Goal: Task Accomplishment & Management: Complete application form

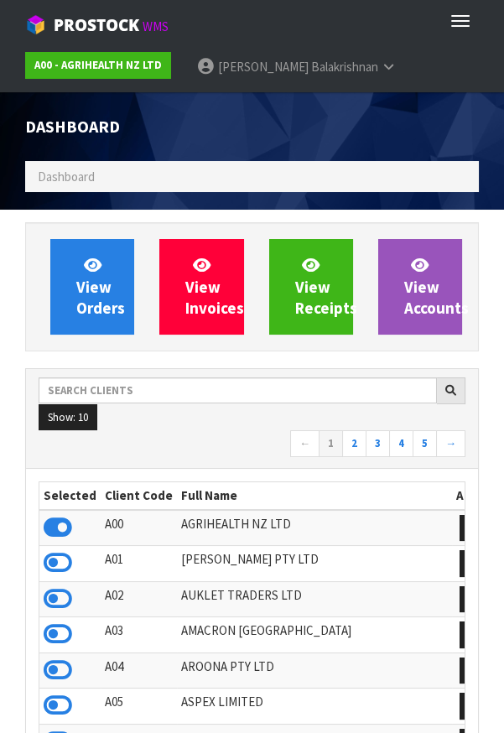
scroll to position [1319, 478]
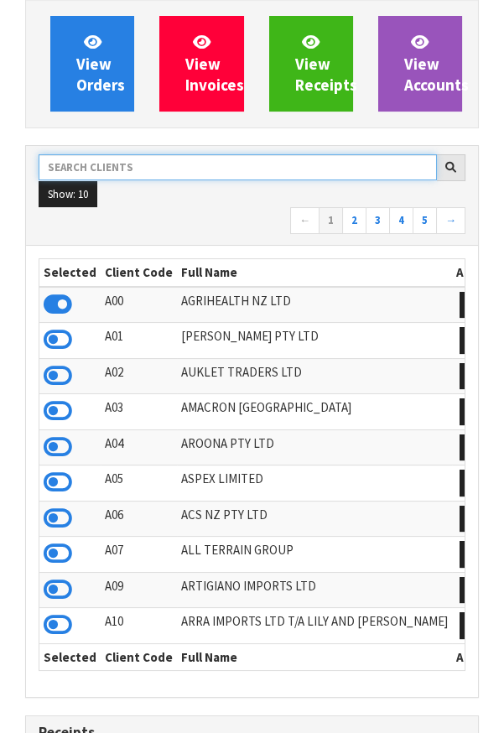
click at [174, 160] on input "text" at bounding box center [238, 167] width 398 height 26
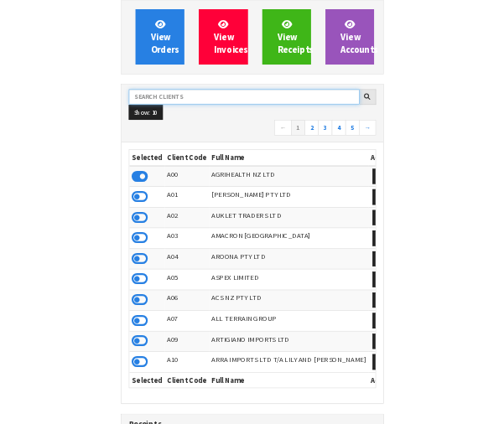
scroll to position [220, 0]
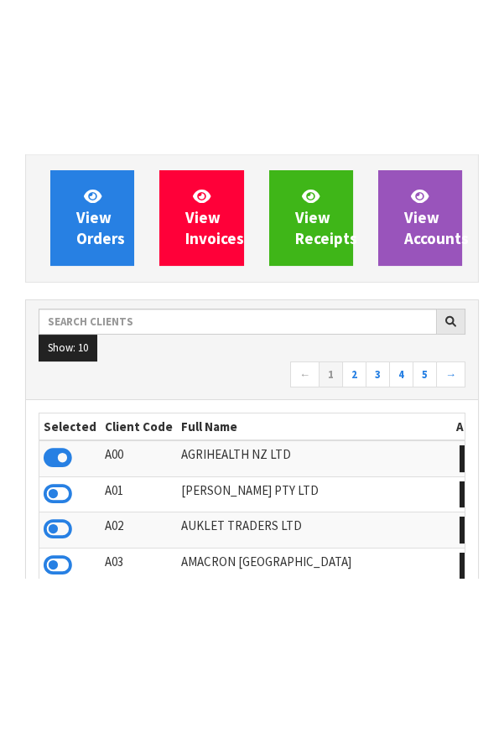
scroll to position [223, 0]
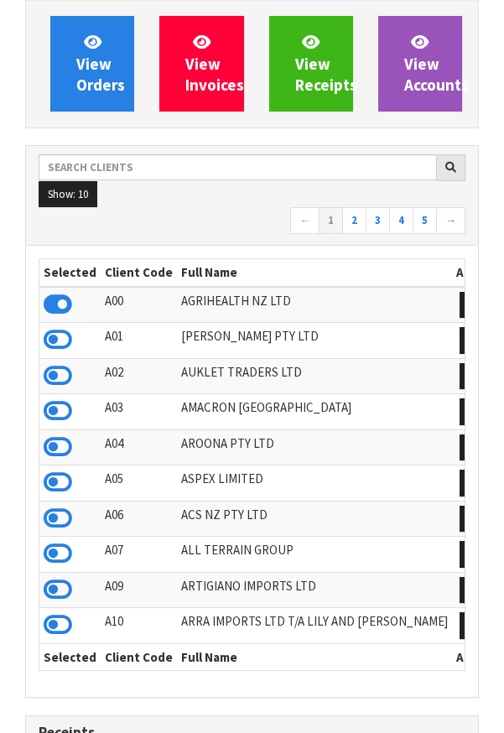
click at [256, 615] on td "ARRA IMPORTS LTD T/A LILY AND [PERSON_NAME]" at bounding box center [314, 626] width 275 height 36
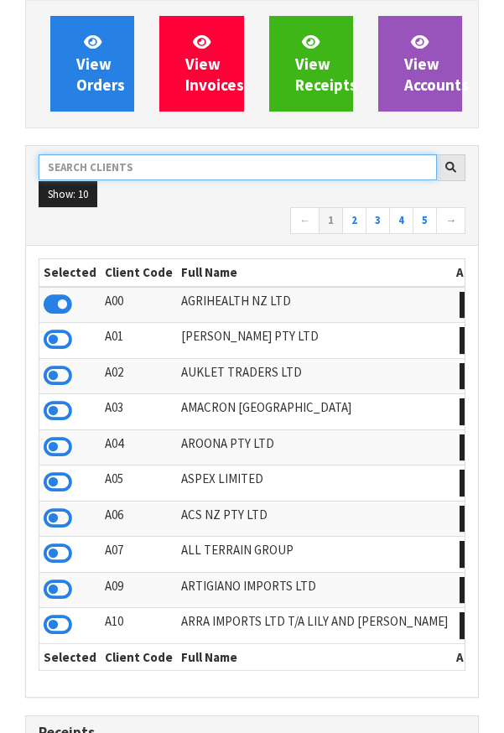
click at [131, 159] on input "text" at bounding box center [238, 167] width 398 height 26
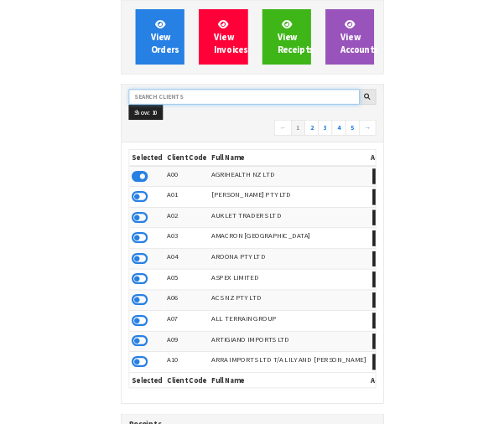
scroll to position [220, 0]
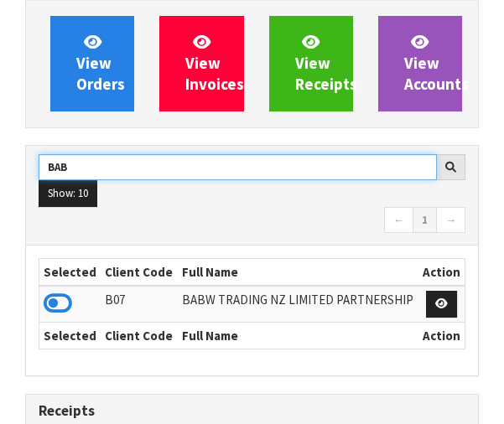
type input "BAB"
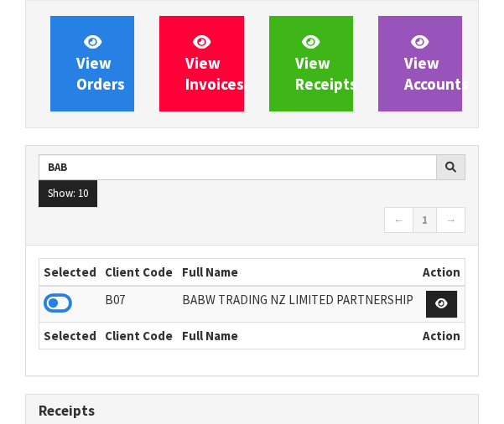
click at [48, 296] on icon at bounding box center [58, 303] width 29 height 25
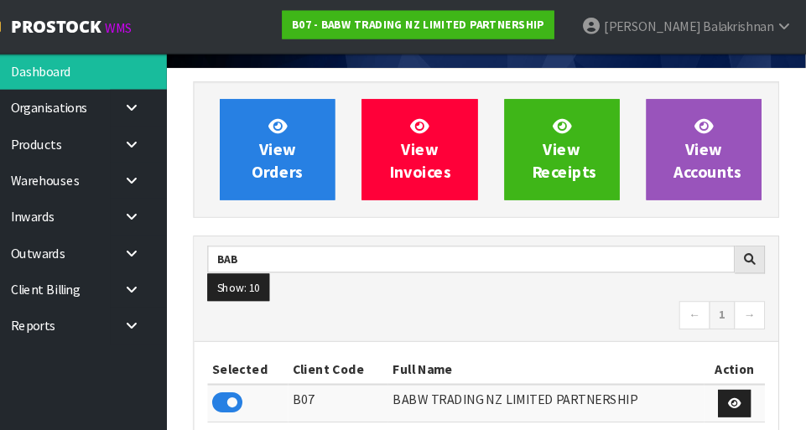
scroll to position [96, 0]
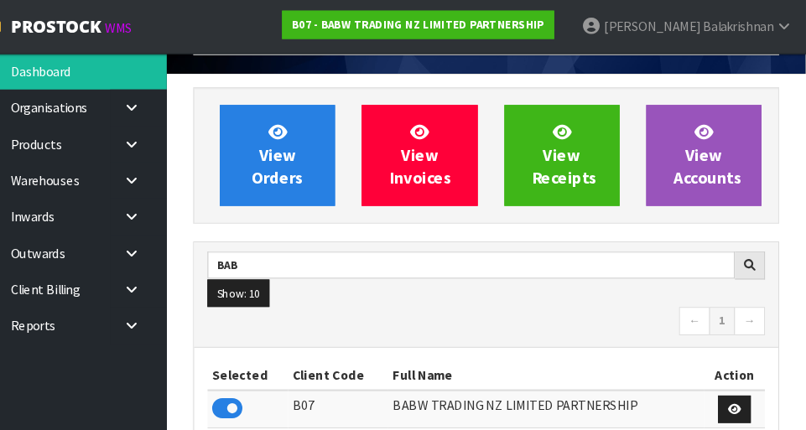
click at [174, 168] on icon at bounding box center [168, 170] width 16 height 13
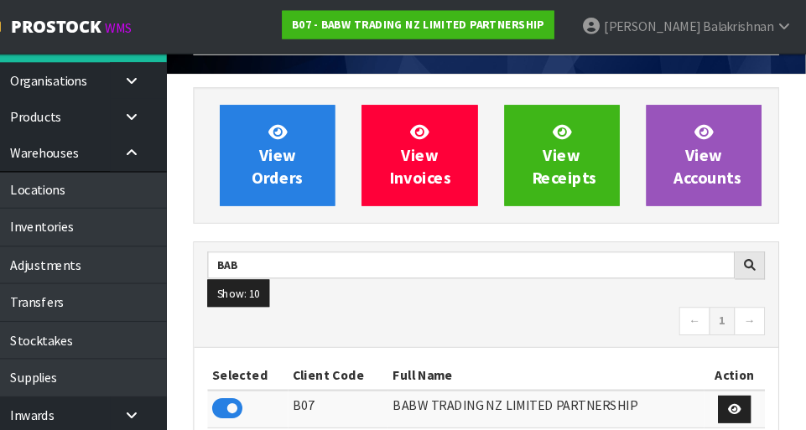
scroll to position [31, 0]
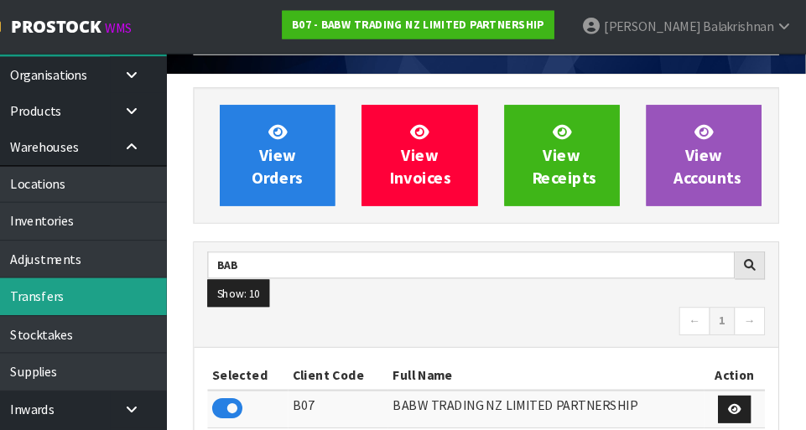
click at [65, 291] on link "Transfers" at bounding box center [100, 280] width 201 height 34
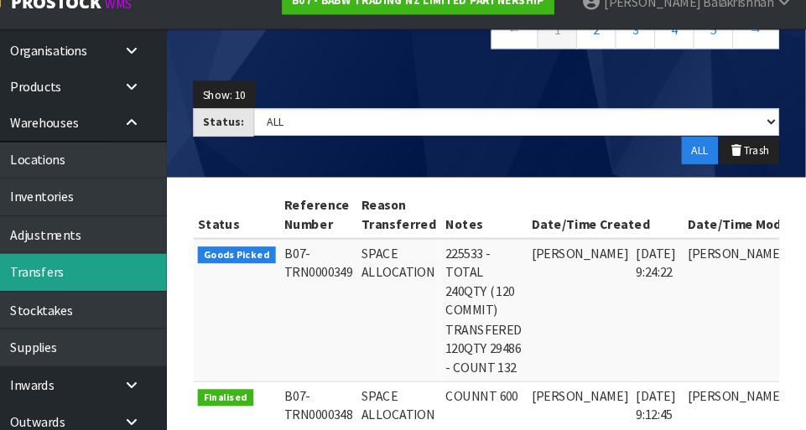
scroll to position [0, 80]
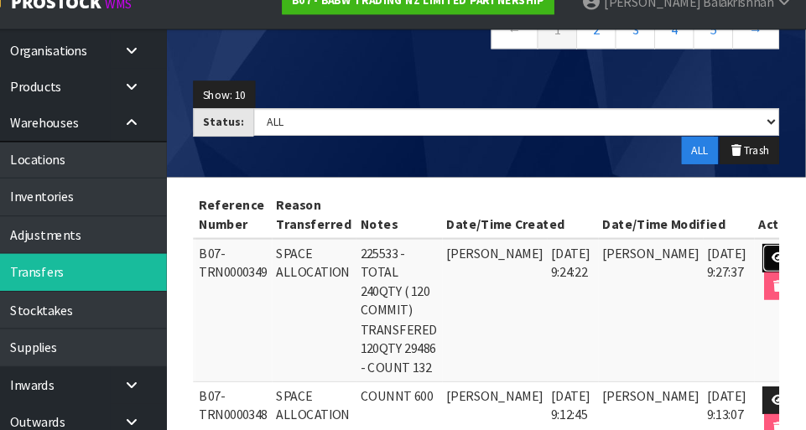
click at [503, 257] on link at bounding box center [780, 267] width 31 height 27
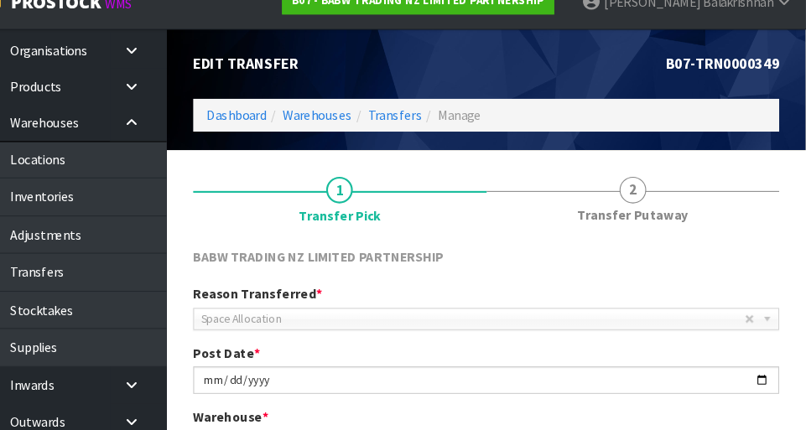
scroll to position [368, 0]
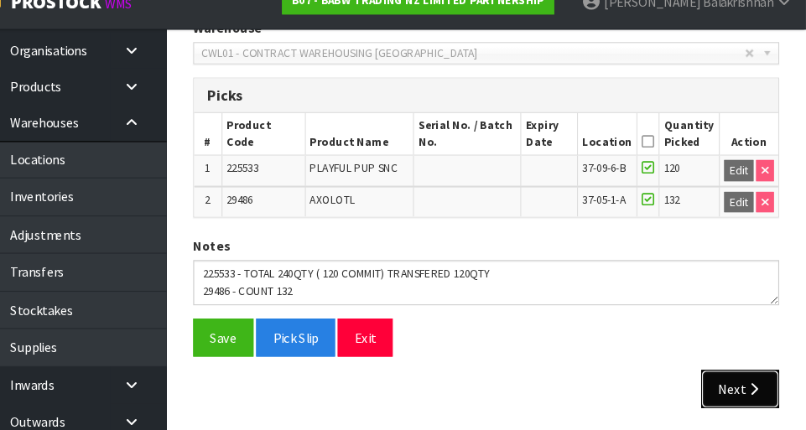
click at [503, 386] on icon "button" at bounding box center [757, 391] width 16 height 13
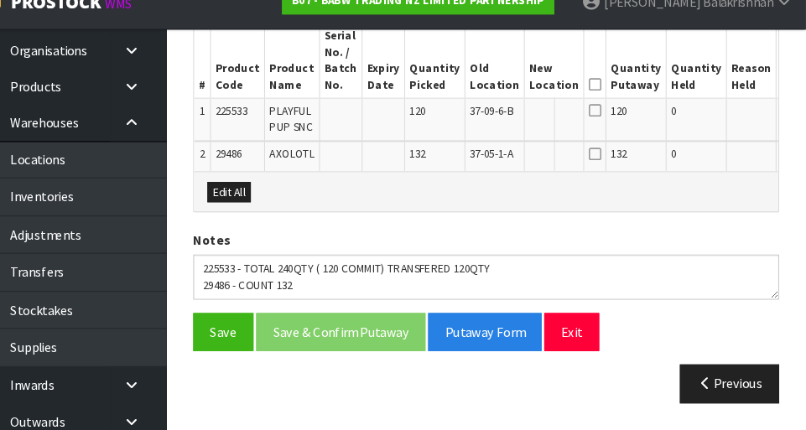
scroll to position [459, 0]
click at [503, 121] on button "Edit" at bounding box center [796, 131] width 28 height 20
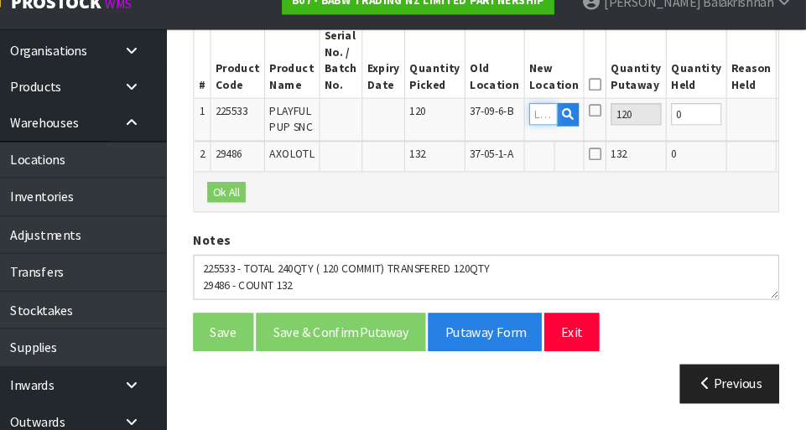
click at [503, 124] on input "text" at bounding box center [557, 131] width 27 height 21
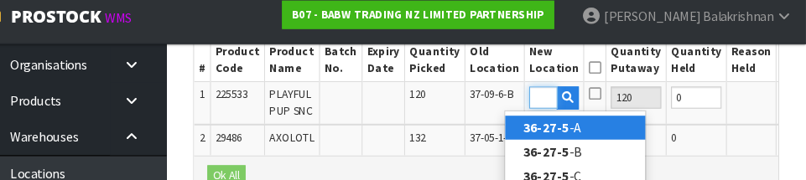
scroll to position [0, 25]
type input "36-27-5-B"
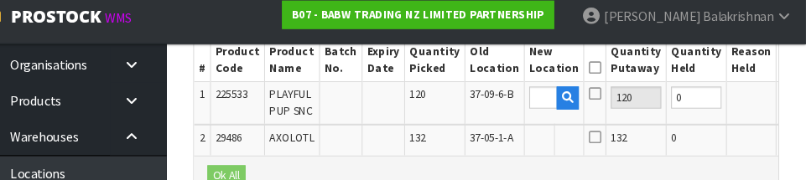
click at [503, 101] on button "OK" at bounding box center [796, 101] width 23 height 20
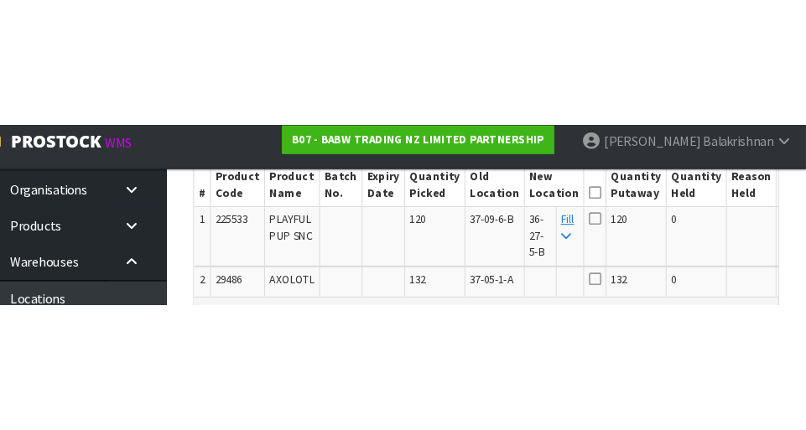
scroll to position [474, 0]
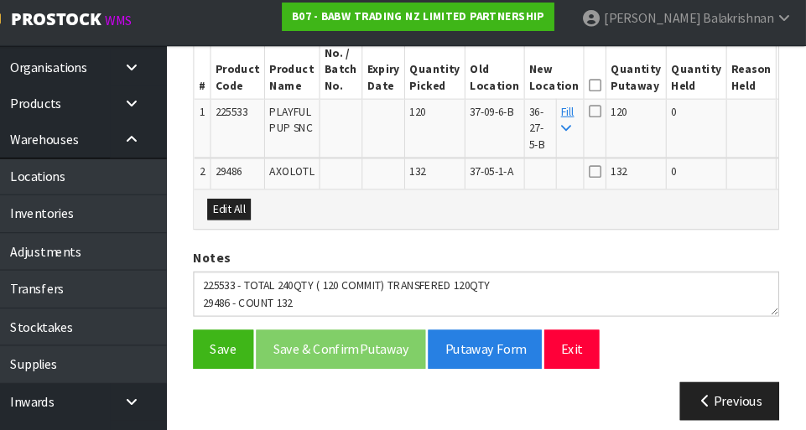
click at [503, 123] on icon at bounding box center [578, 128] width 9 height 11
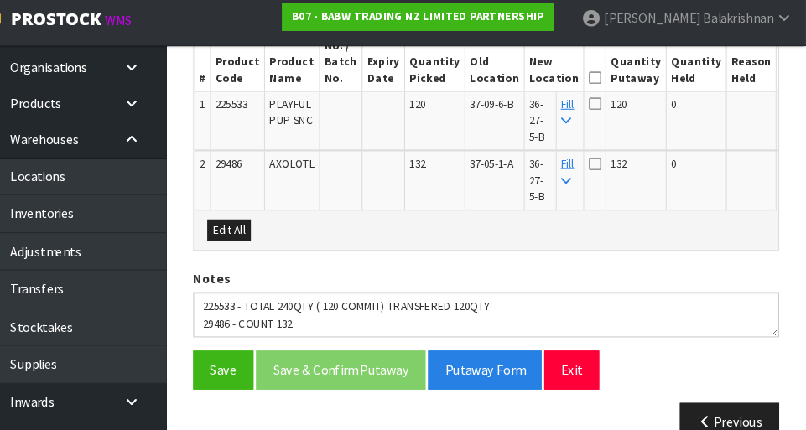
click at [503, 81] on icon at bounding box center [606, 81] width 12 height 1
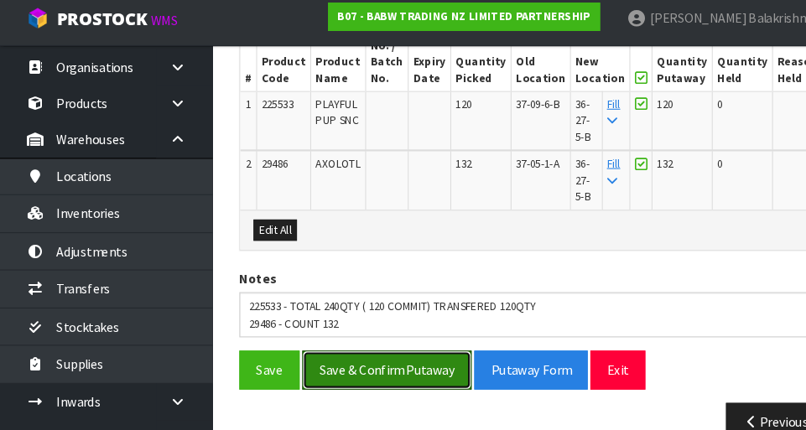
click at [308, 360] on button "Save & Confirm Putaway" at bounding box center [366, 358] width 160 height 36
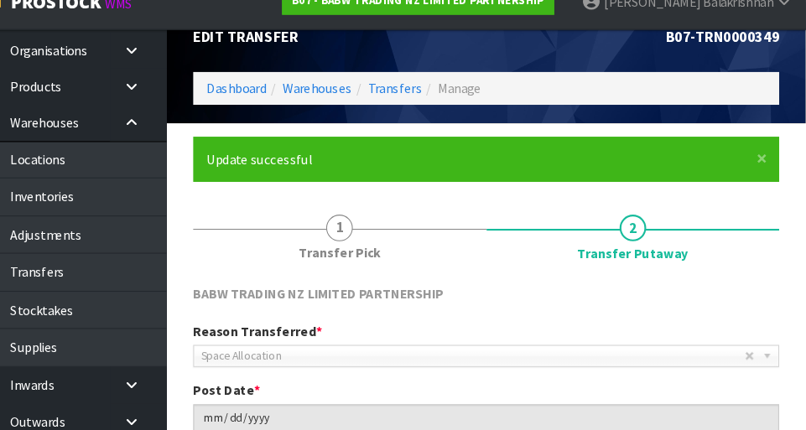
scroll to position [0, 0]
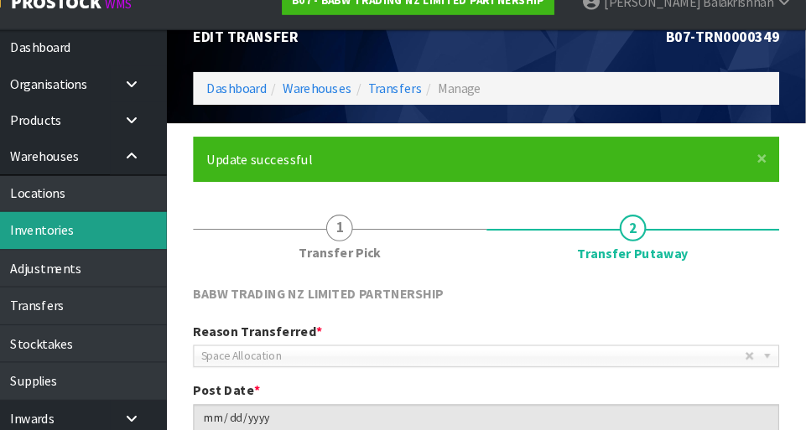
click at [88, 242] on link "Inventories" at bounding box center [100, 240] width 201 height 34
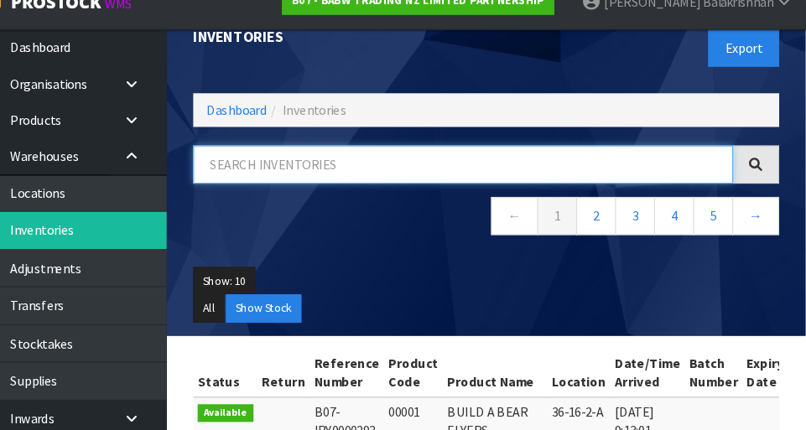
click at [503, 176] on input "text" at bounding box center [481, 179] width 511 height 36
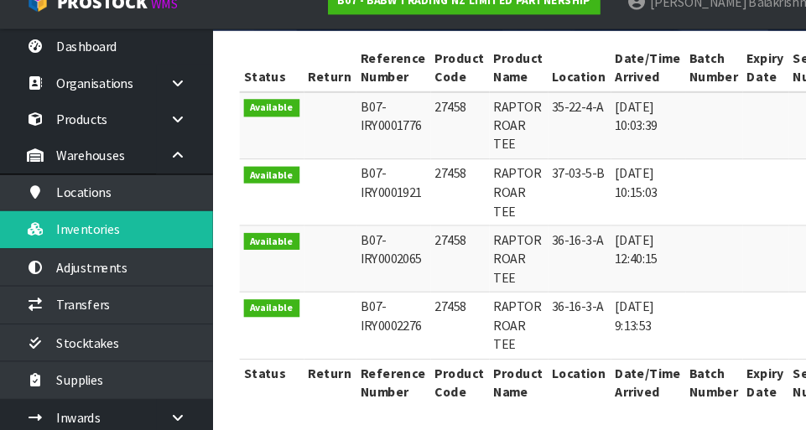
type input "27458"
copy td "27458"
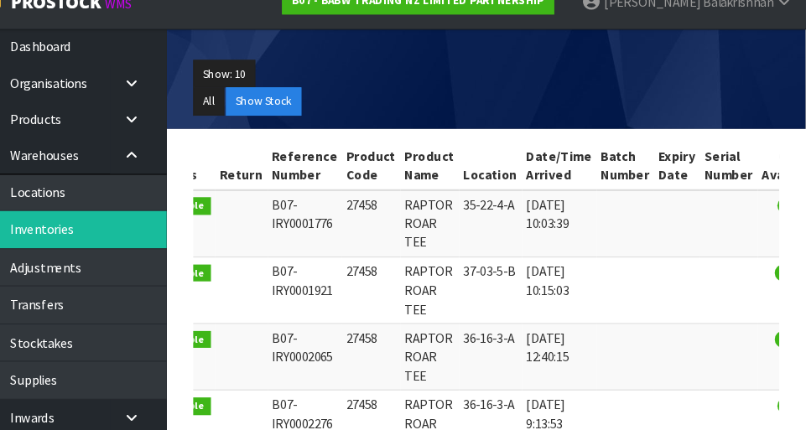
scroll to position [0, 39]
copy td "27458"
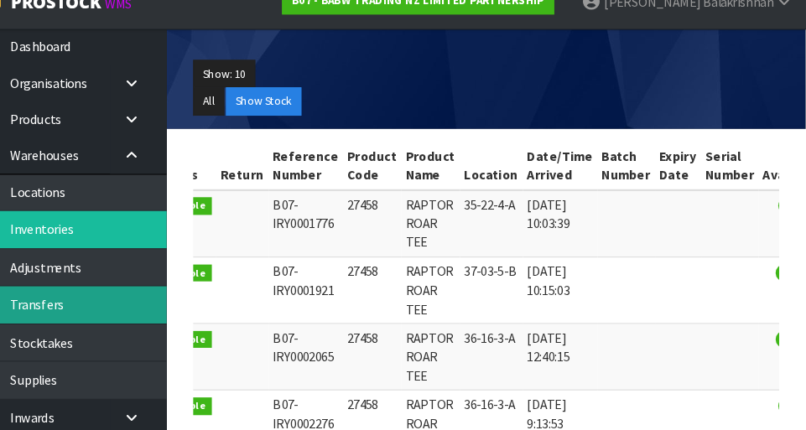
click at [58, 314] on link "Transfers" at bounding box center [100, 311] width 201 height 34
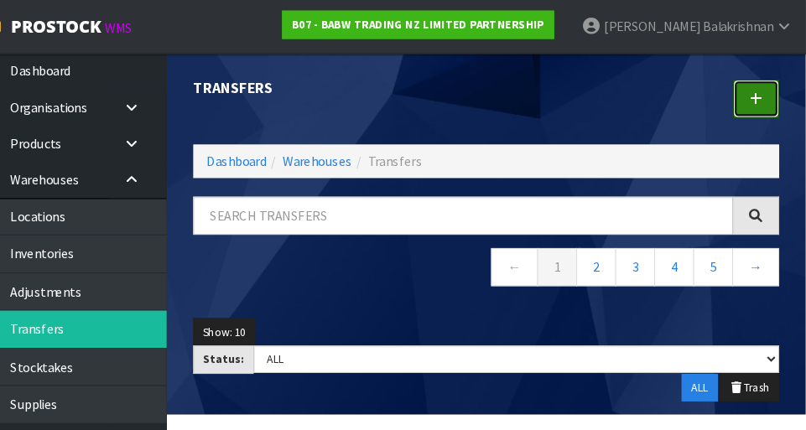
click at [503, 78] on link at bounding box center [759, 93] width 44 height 36
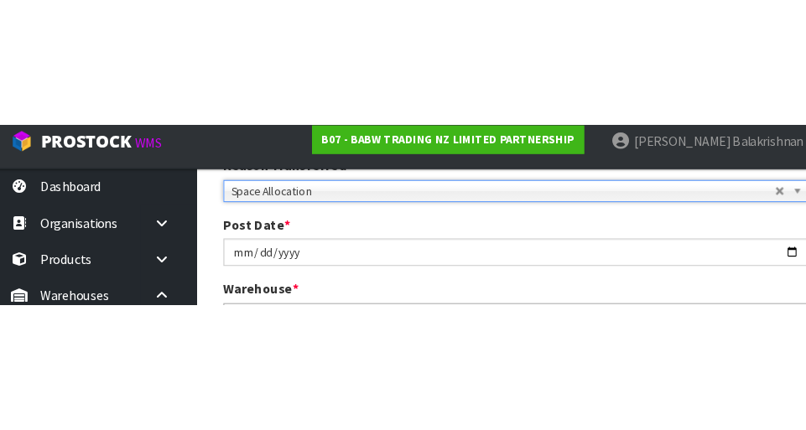
scroll to position [252, 0]
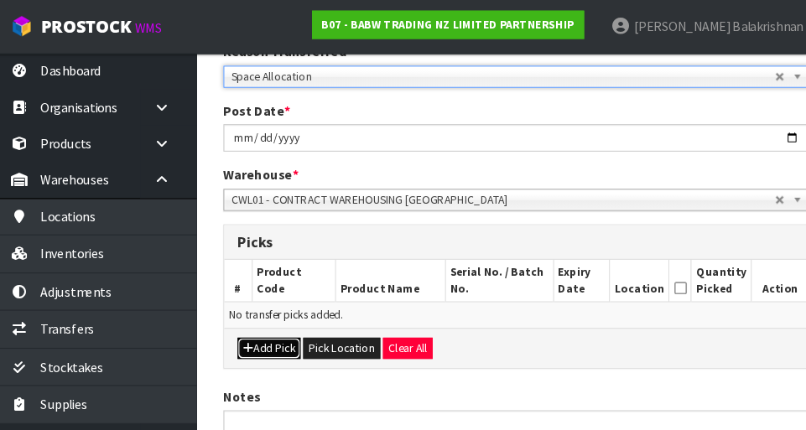
click at [257, 332] on button "Add Pick" at bounding box center [270, 329] width 60 height 20
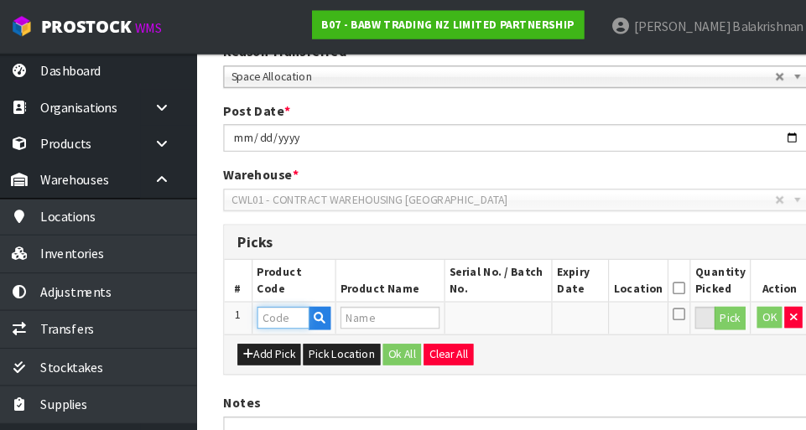
click at [273, 294] on input "text" at bounding box center [282, 300] width 49 height 21
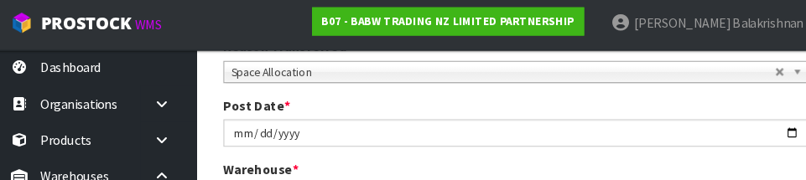
scroll to position [448, 0]
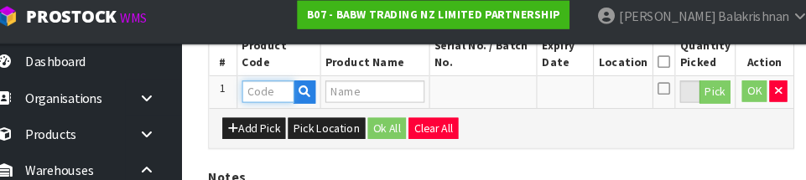
paste input "27458"
type input "27458"
type input "RAPTOR ROAR TEE"
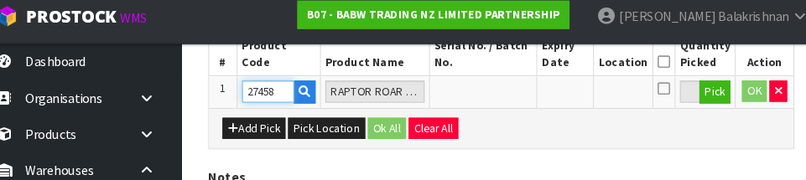
type input "27458"
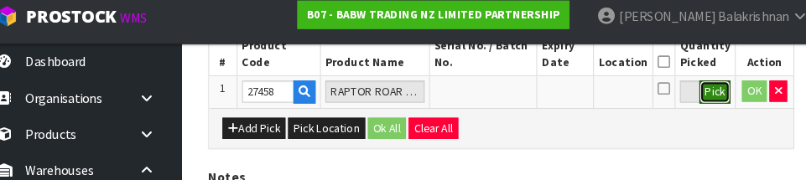
click at [503, 101] on button "Pick" at bounding box center [705, 97] width 29 height 22
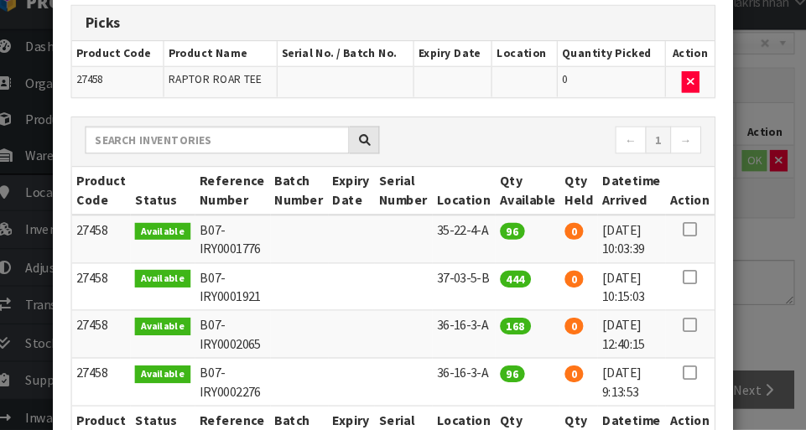
scroll to position [211, 0]
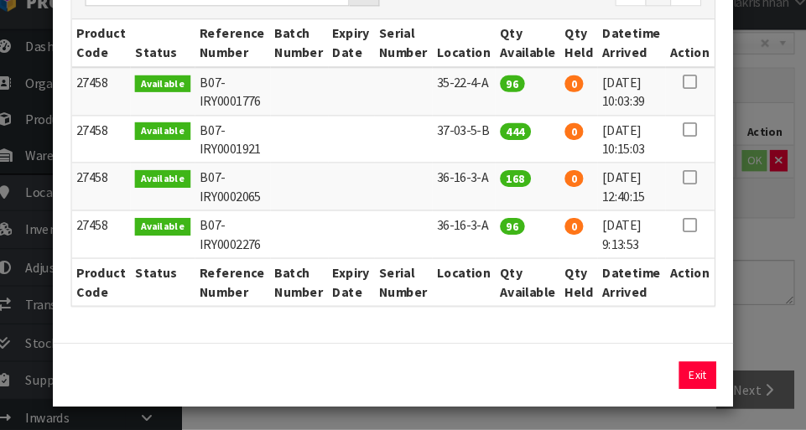
click at [503, 147] on icon at bounding box center [681, 146] width 13 height 1
click at [503, 376] on button "Assign Pick" at bounding box center [632, 378] width 69 height 26
type input "444"
click at [503, 374] on button "Exit" at bounding box center [688, 378] width 35 height 26
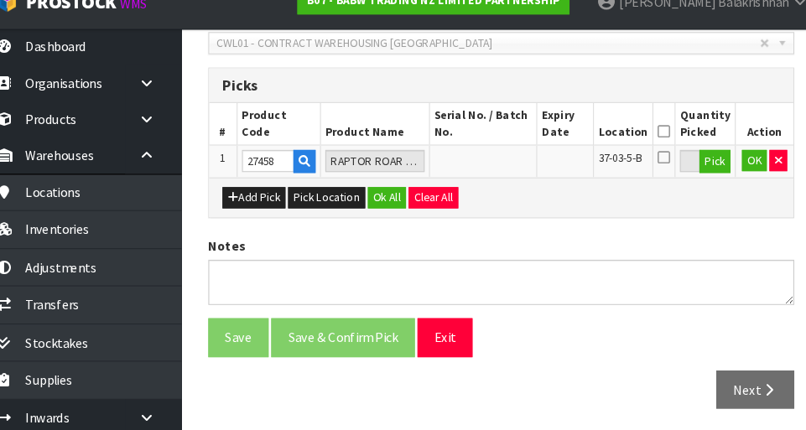
click at [503, 148] on icon at bounding box center [657, 148] width 12 height 1
click at [391, 205] on button "Ok All" at bounding box center [395, 210] width 36 height 20
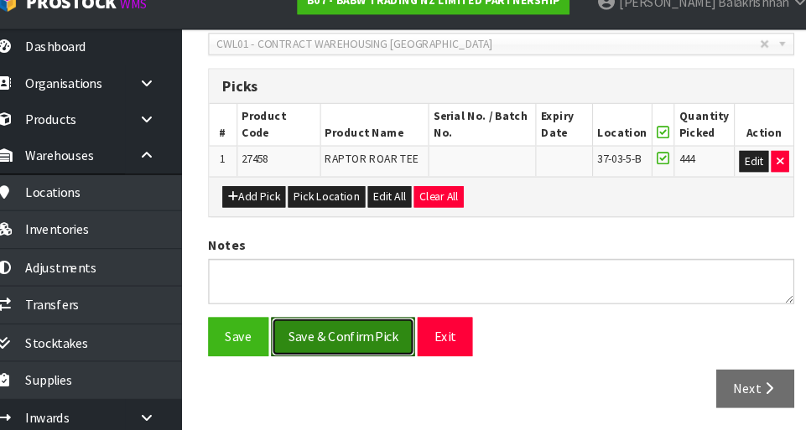
click at [346, 334] on button "Save & Confirm Pick" at bounding box center [354, 342] width 136 height 36
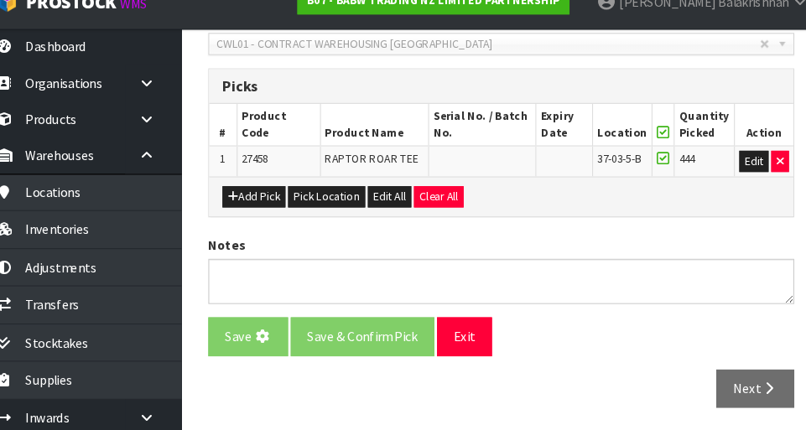
scroll to position [0, 0]
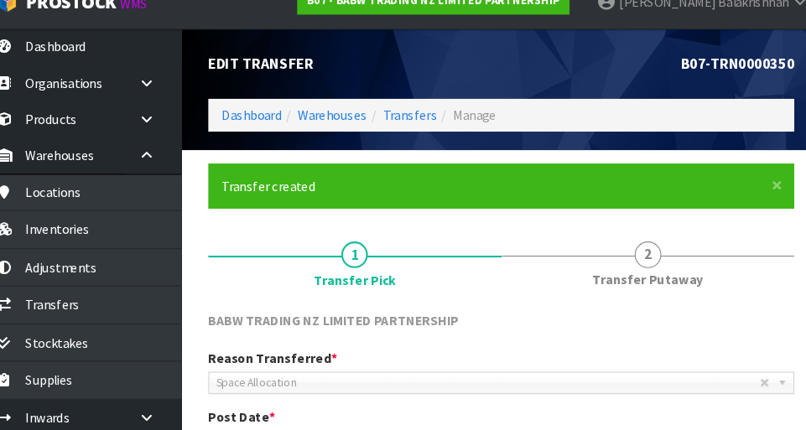
scroll to position [400, 0]
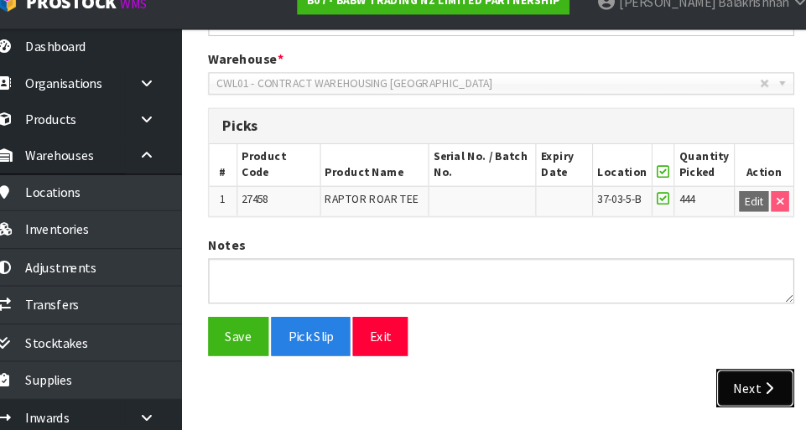
click at [503, 391] on icon "button" at bounding box center [757, 390] width 16 height 13
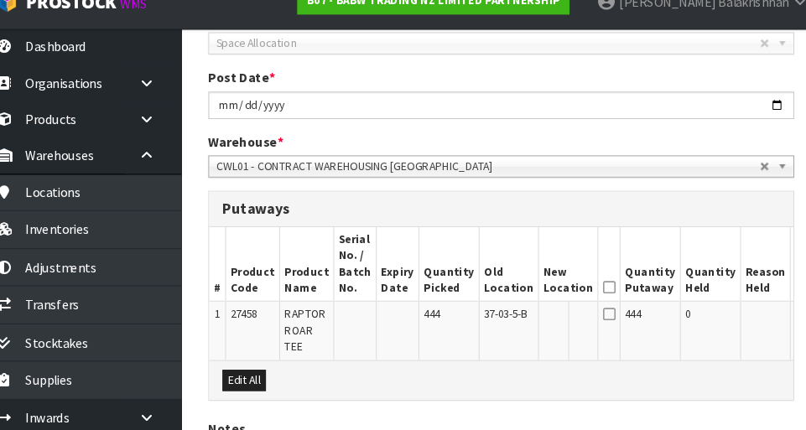
scroll to position [495, 0]
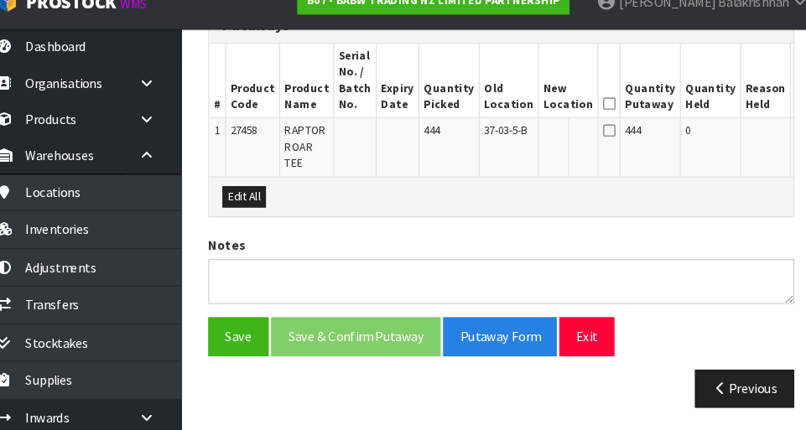
click at [503, 153] on button "Edit" at bounding box center [795, 149] width 28 height 20
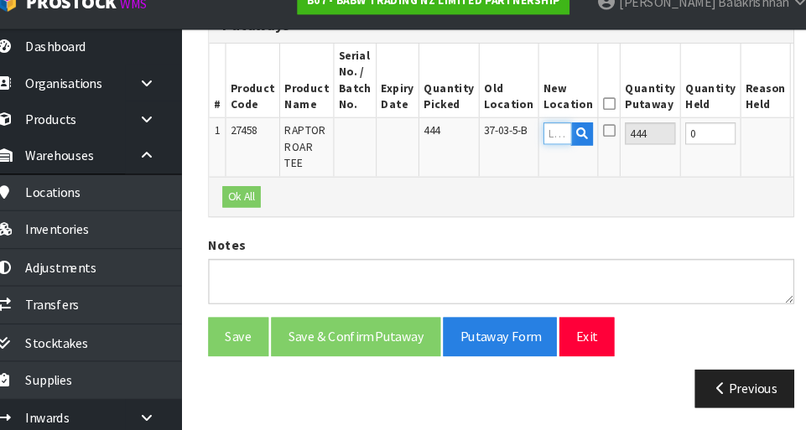
click at [503, 145] on input "text" at bounding box center [556, 149] width 27 height 21
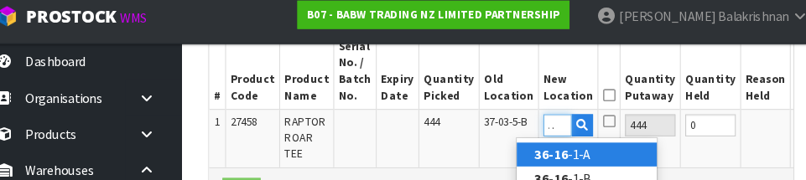
scroll to position [0, 16]
type input "36-16-3-A"
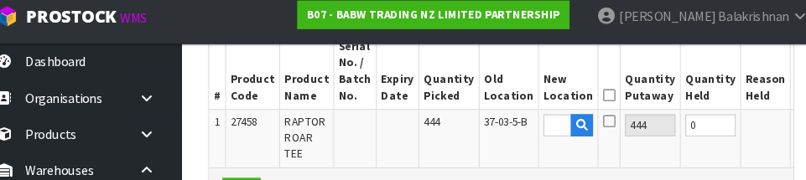
click at [503, 128] on button "OK" at bounding box center [792, 127] width 23 height 20
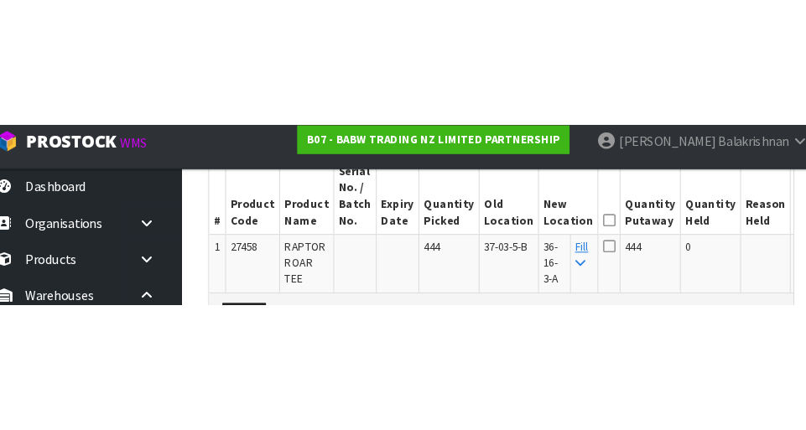
scroll to position [495, 0]
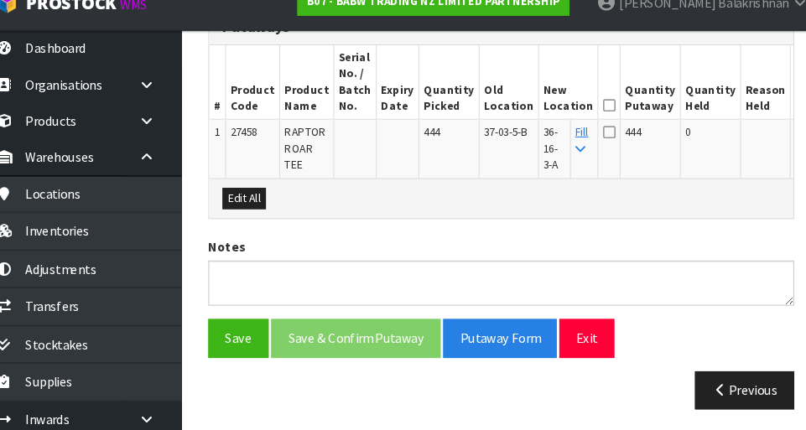
click at [503, 122] on icon at bounding box center [605, 122] width 12 height 1
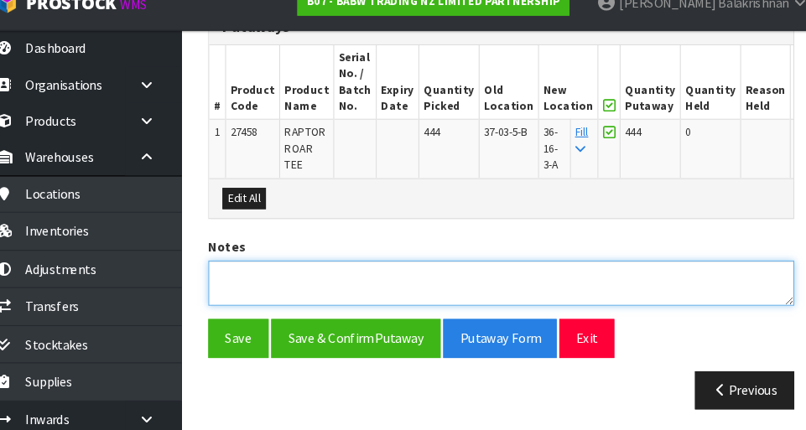
click at [274, 281] on textarea at bounding box center [503, 289] width 554 height 43
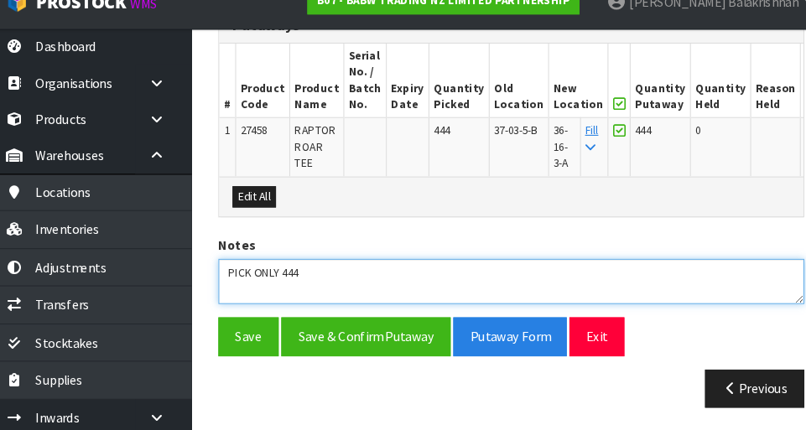
type textarea "PICK ONLY 444"
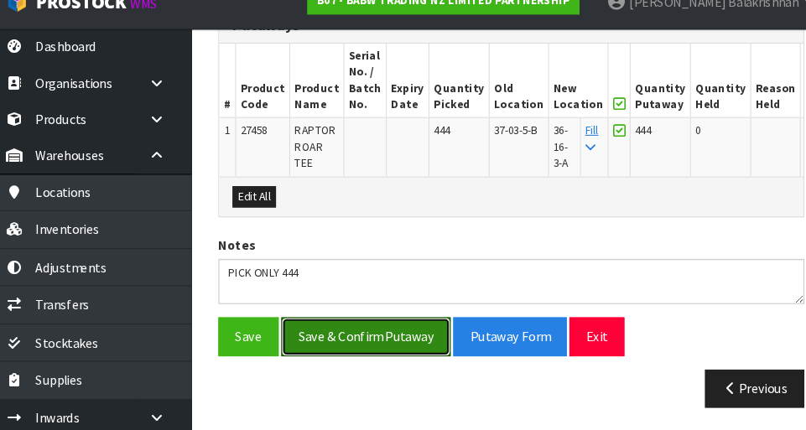
click at [337, 328] on button "Save & Confirm Putaway" at bounding box center [366, 342] width 160 height 36
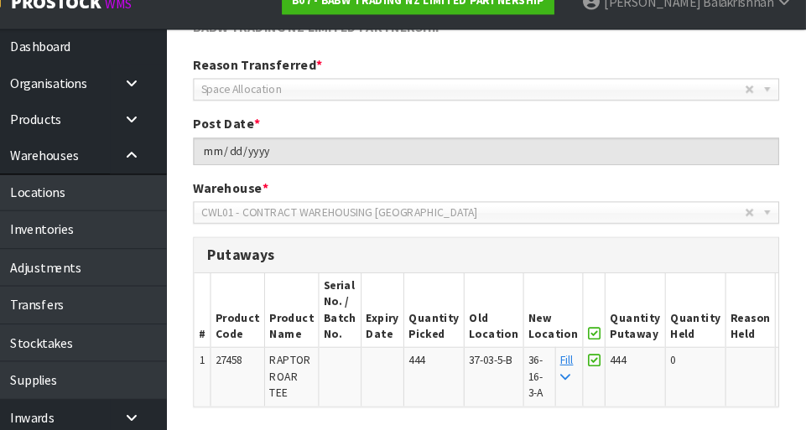
scroll to position [458, 0]
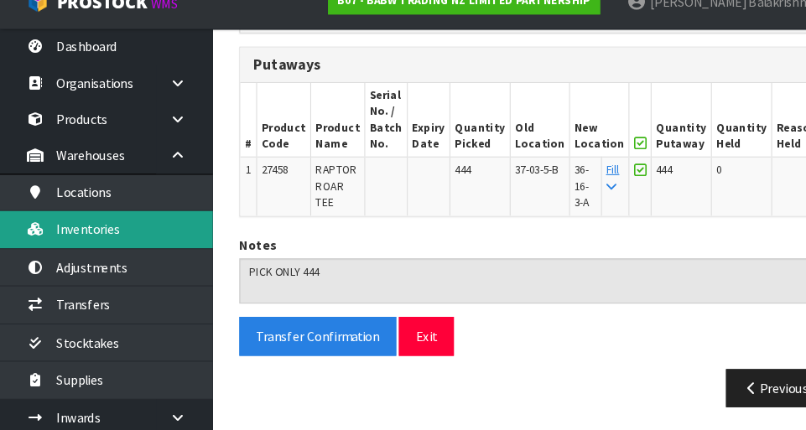
click at [63, 244] on link "Inventories" at bounding box center [100, 240] width 201 height 34
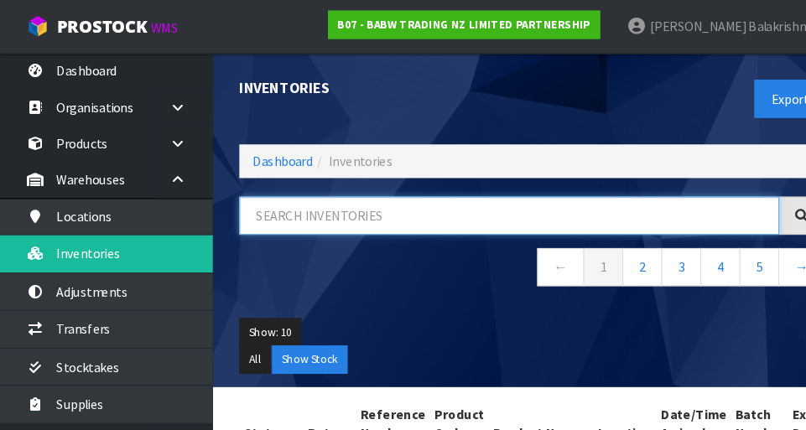
click at [503, 202] on input "text" at bounding box center [481, 204] width 511 height 36
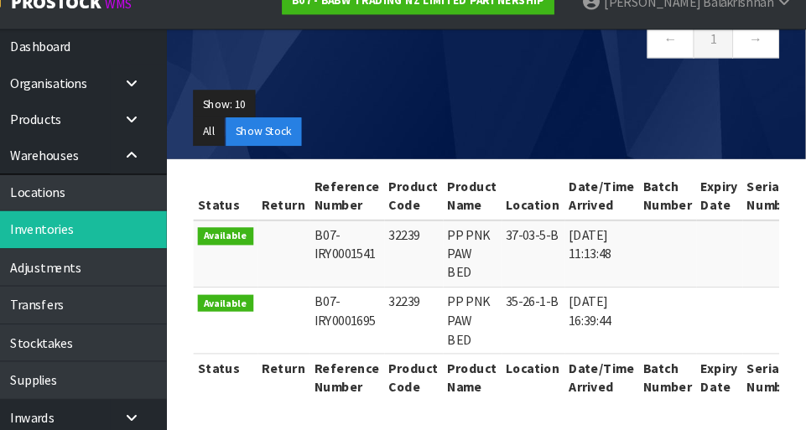
type input "32239"
copy td "32239"
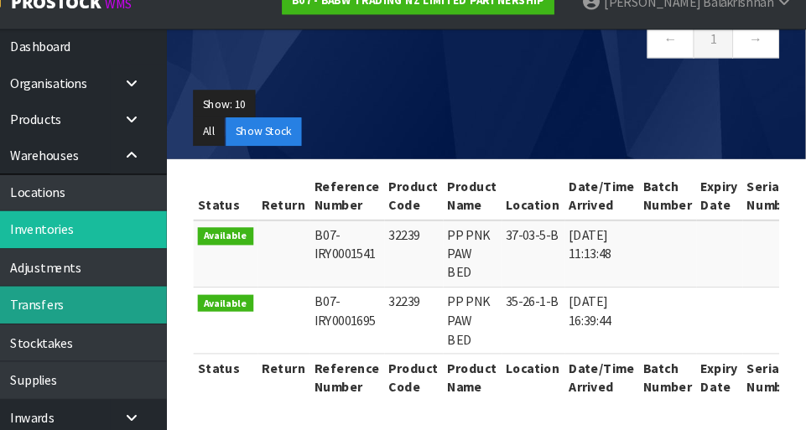
click at [64, 318] on link "Transfers" at bounding box center [100, 311] width 201 height 34
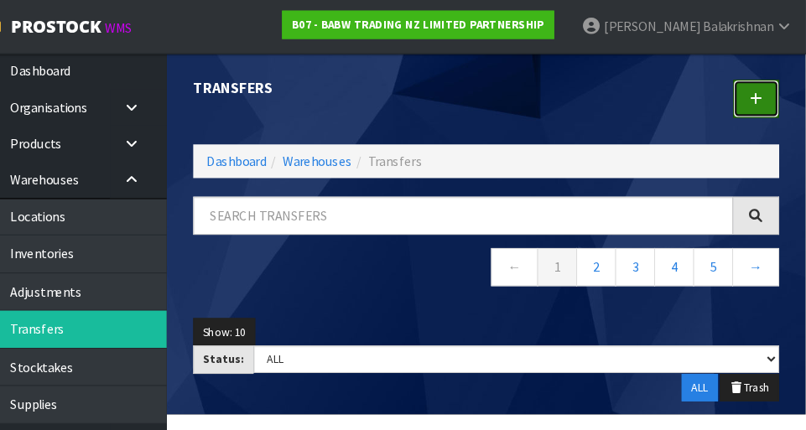
click at [503, 103] on link at bounding box center [759, 93] width 44 height 36
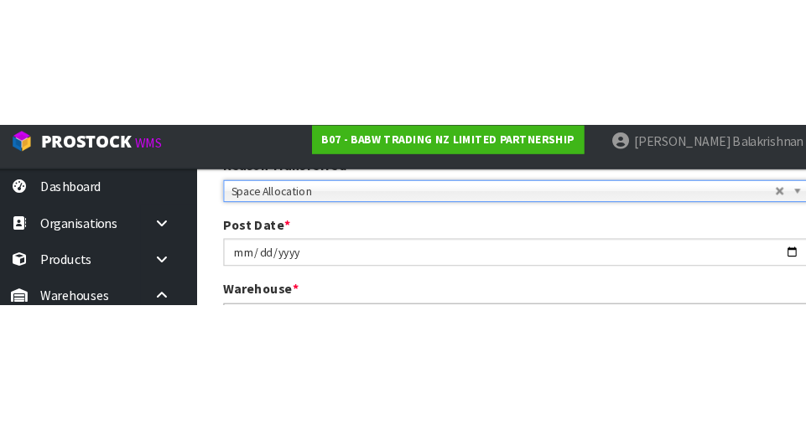
scroll to position [252, 0]
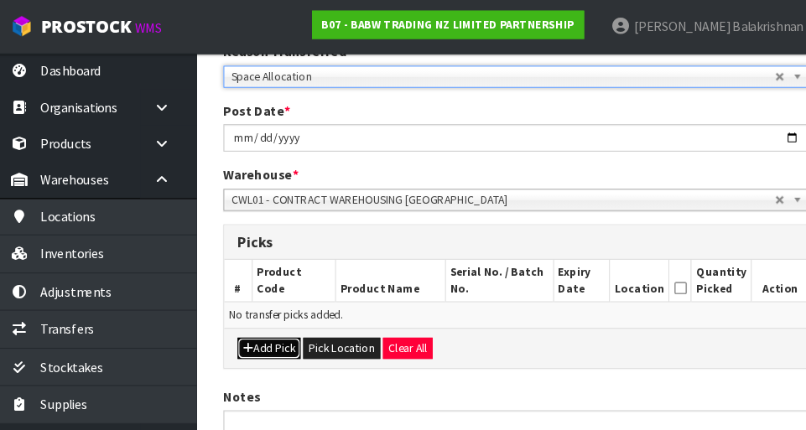
click at [257, 331] on button "Add Pick" at bounding box center [270, 329] width 60 height 20
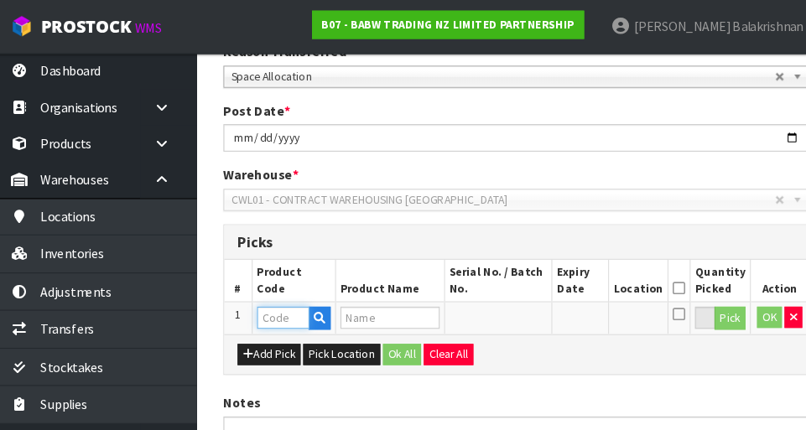
paste input "32239"
type input "32239"
type input "PP PNK PAW BED"
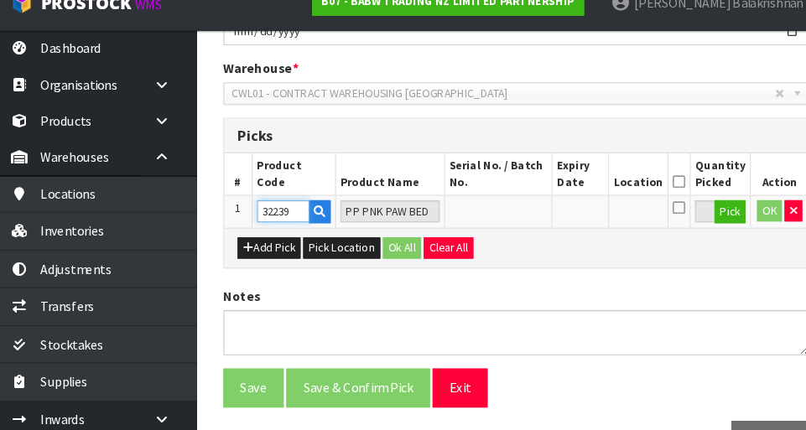
type input "32239"
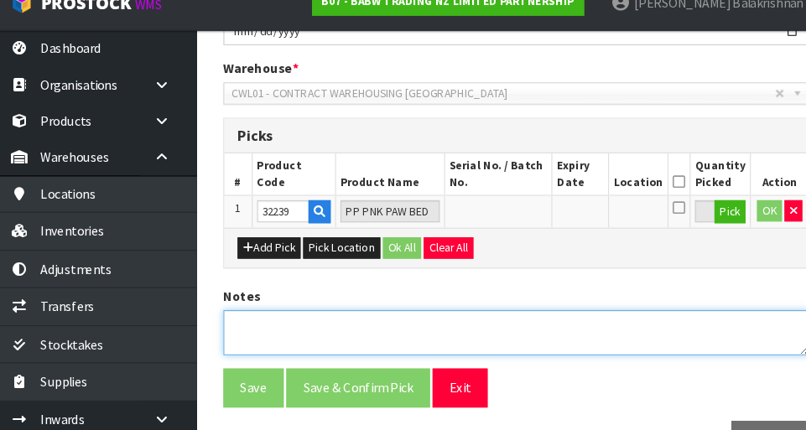
click at [271, 331] on textarea at bounding box center [503, 336] width 554 height 43
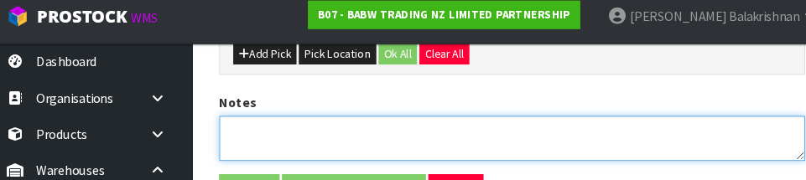
scroll to position [562, 0]
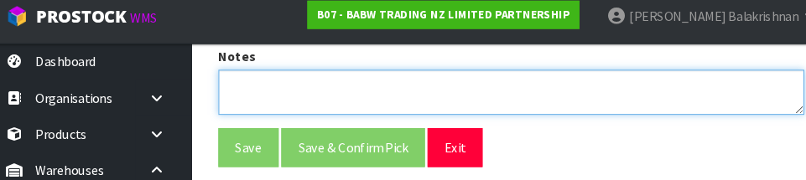
paste textarea "32239"
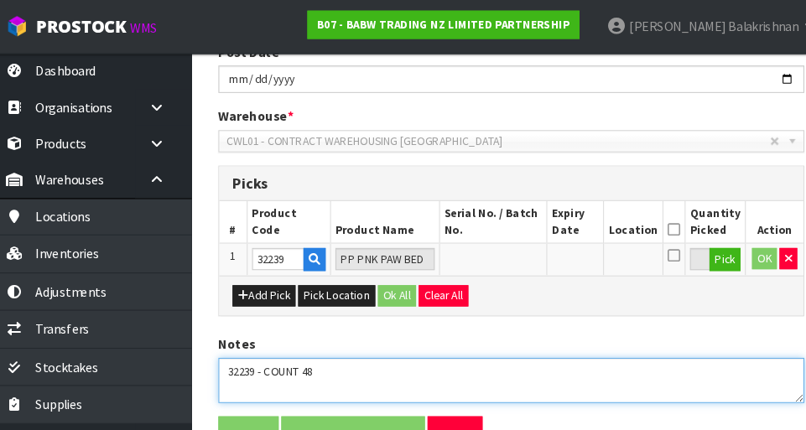
scroll to position [301, 0]
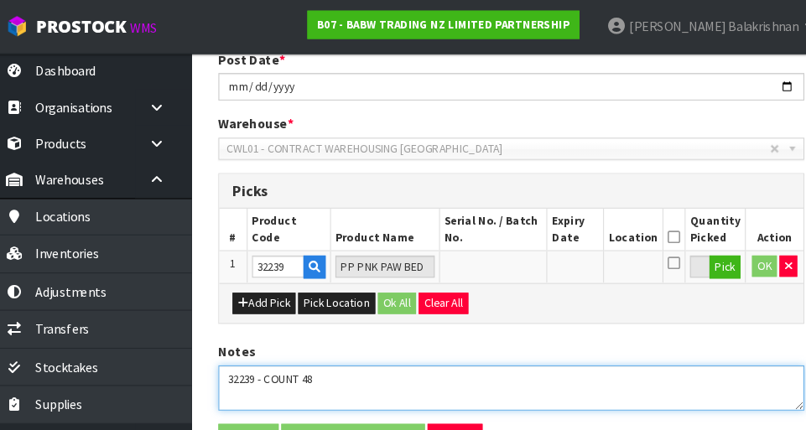
type textarea "32239 - COUNT 48"
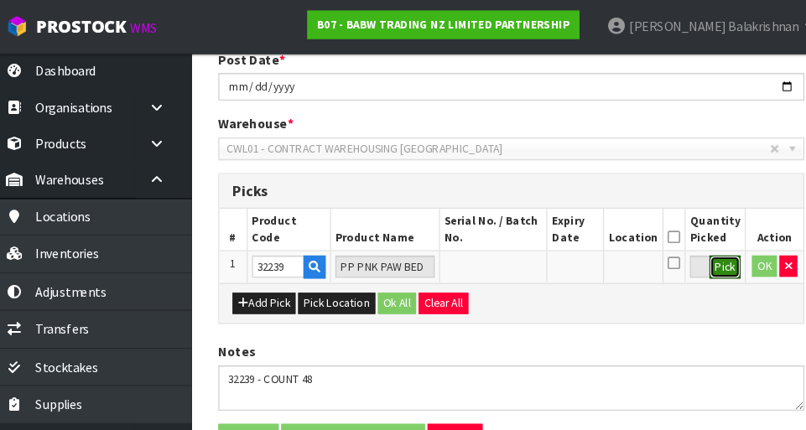
click at [503, 257] on button "Pick" at bounding box center [705, 252] width 29 height 22
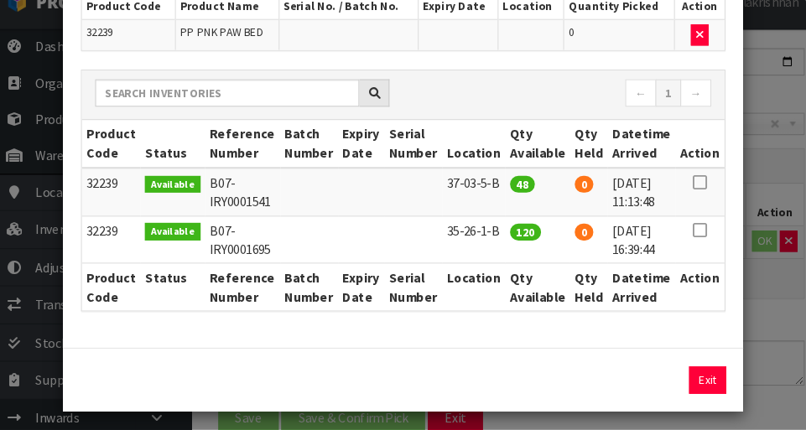
scroll to position [119, 0]
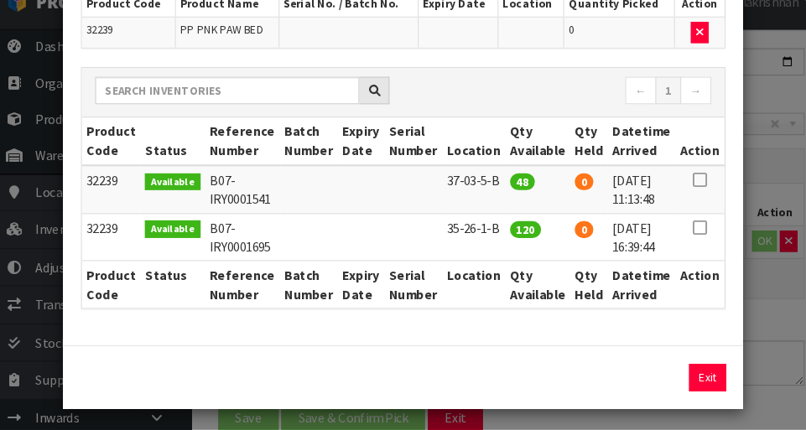
click at [503, 193] on icon at bounding box center [681, 193] width 13 height 1
click at [503, 380] on button "Assign Pick" at bounding box center [632, 380] width 69 height 26
type input "48"
click at [503, 379] on button "Exit" at bounding box center [688, 380] width 35 height 26
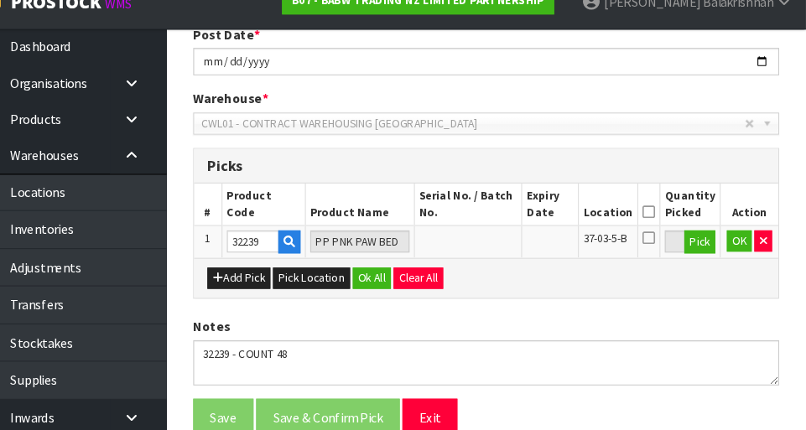
click at [503, 224] on icon at bounding box center [657, 224] width 12 height 1
click at [503, 255] on button "OK" at bounding box center [742, 251] width 23 height 20
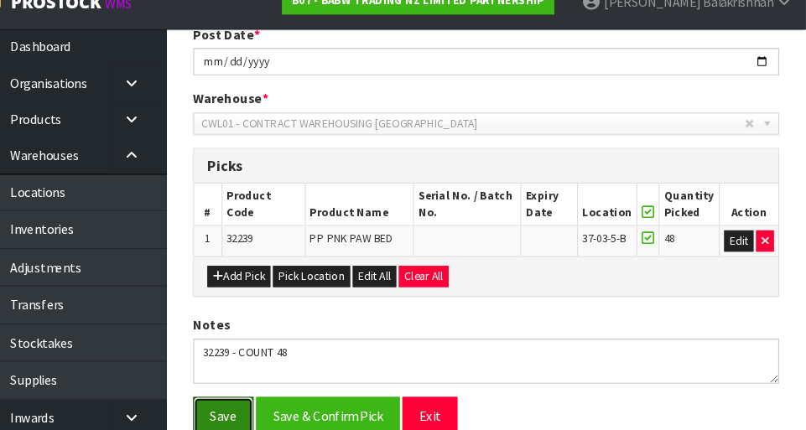
click at [250, 420] on button "Save" at bounding box center [254, 417] width 57 height 36
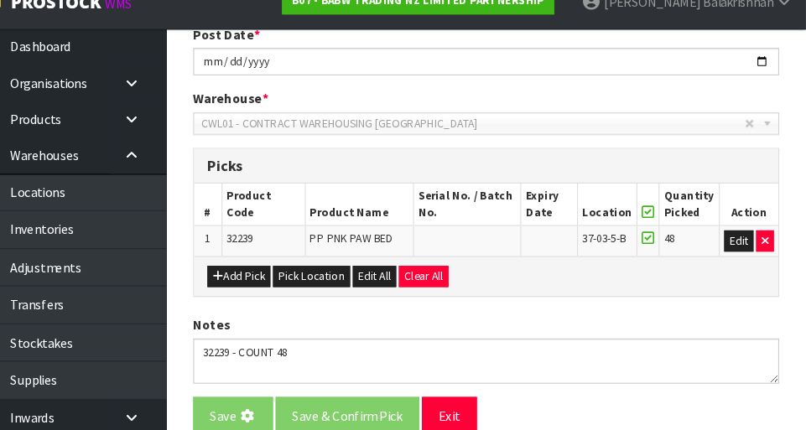
scroll to position [0, 0]
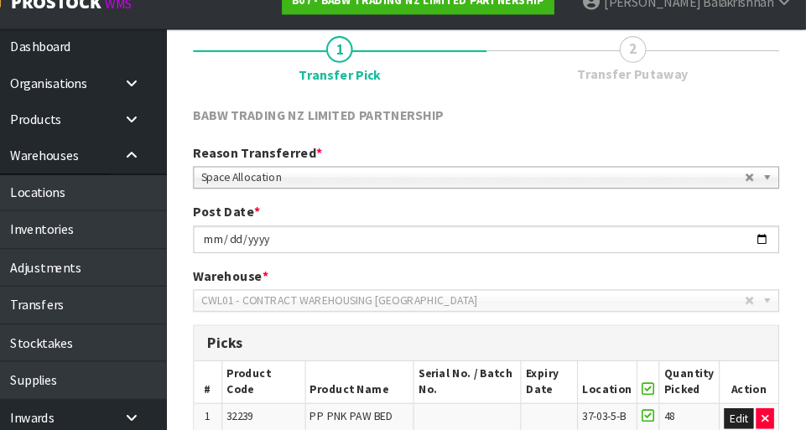
scroll to position [437, 0]
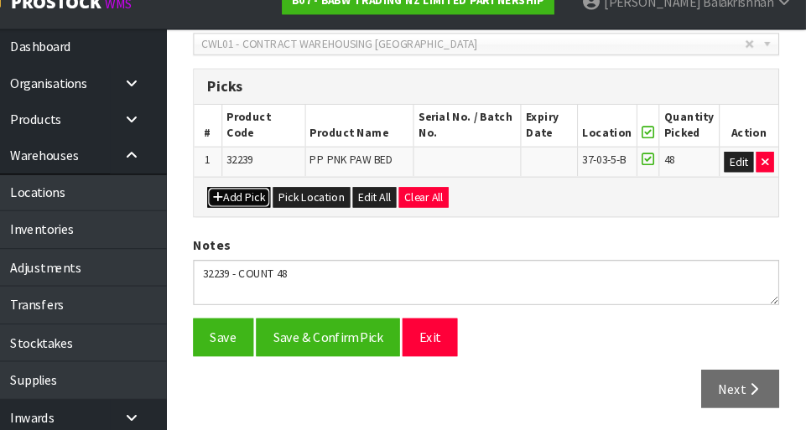
click at [259, 204] on button "Add Pick" at bounding box center [270, 210] width 60 height 20
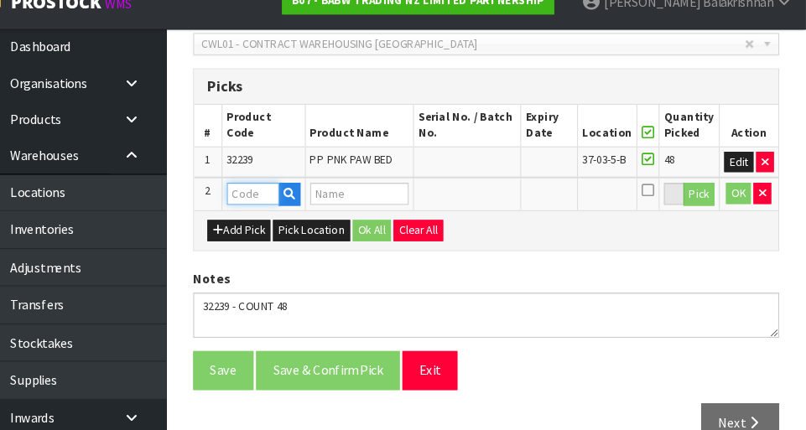
click at [271, 210] on input "text" at bounding box center [282, 206] width 49 height 21
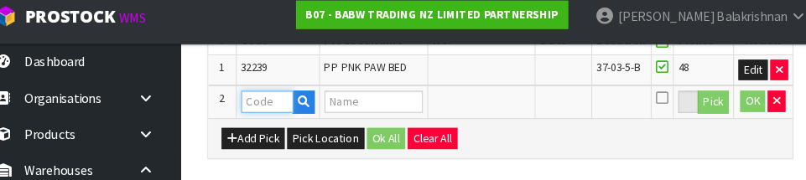
scroll to position [538, 0]
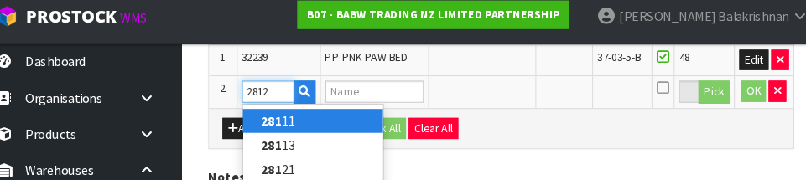
type input "28121"
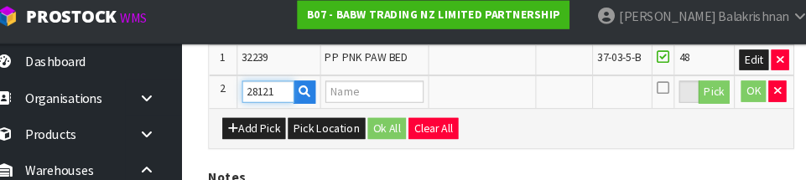
type input "KITTY 4 IN 1"
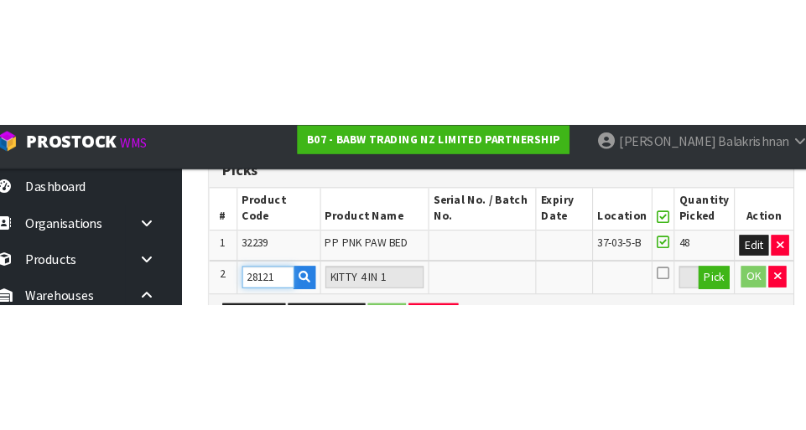
scroll to position [468, 0]
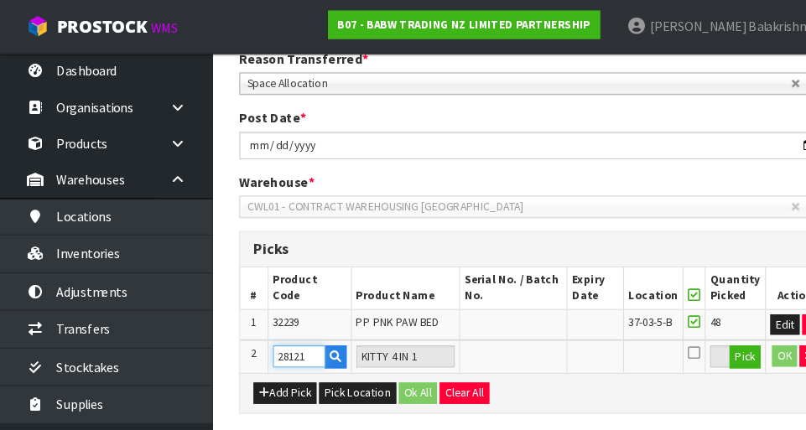
type input "28121"
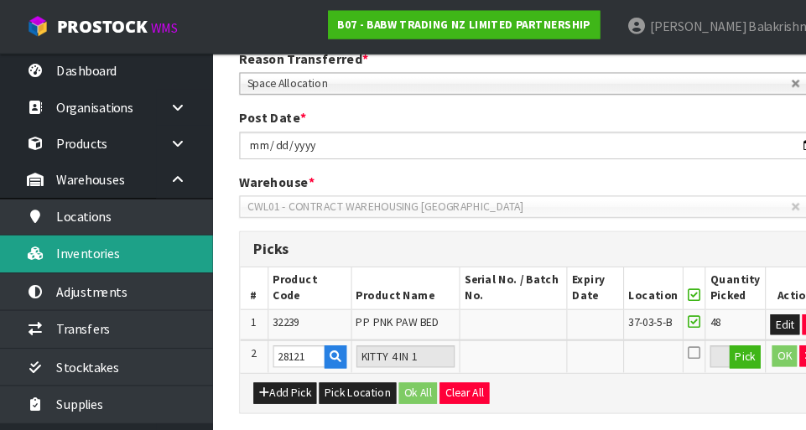
click at [69, 256] on link "Inventories" at bounding box center [100, 240] width 201 height 34
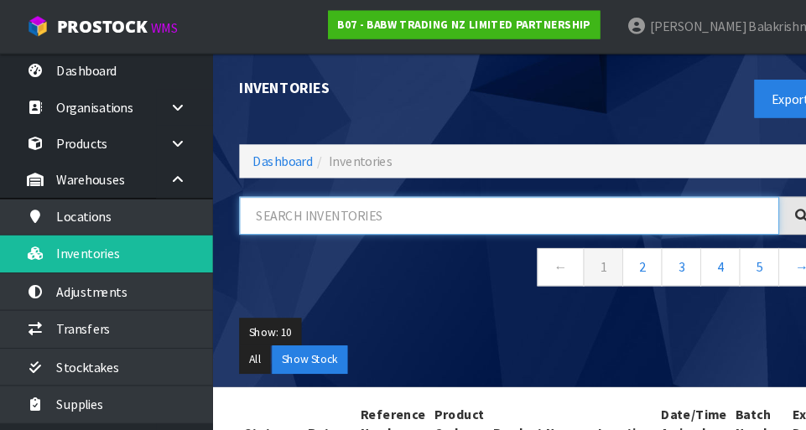
paste input "28121"
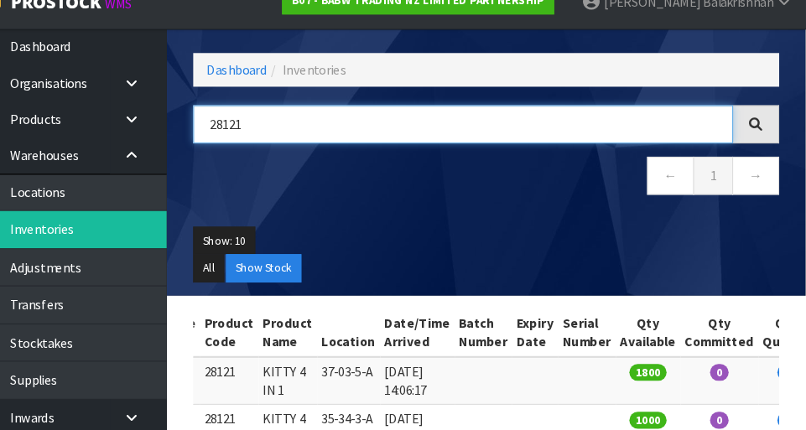
scroll to position [157, 0]
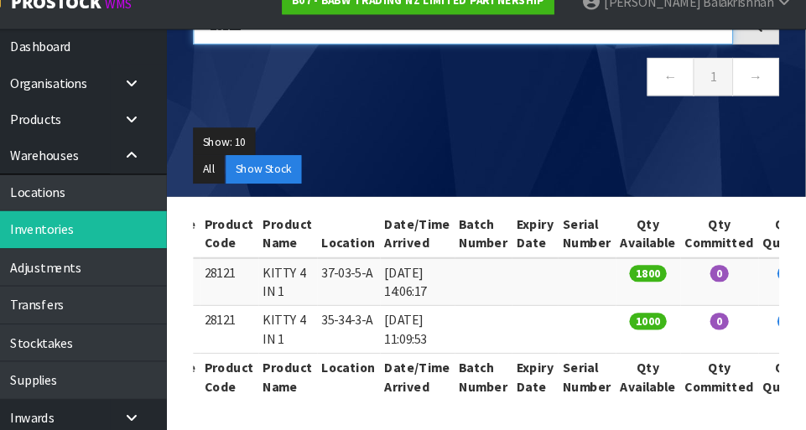
type input "28121"
copy td "28121"
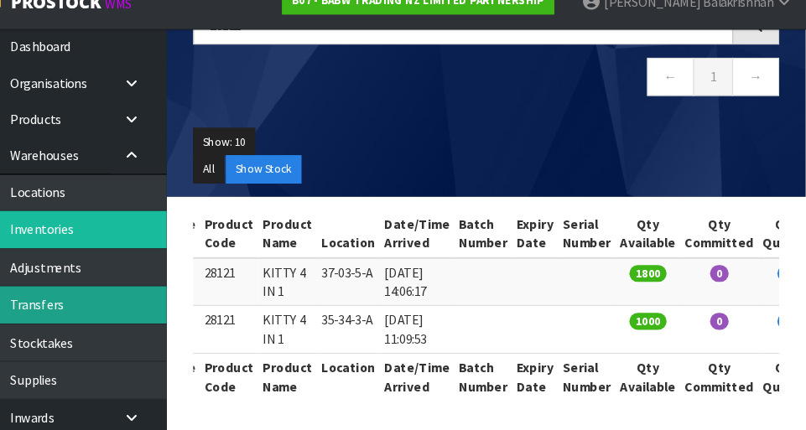
click at [83, 315] on link "Transfers" at bounding box center [100, 311] width 201 height 34
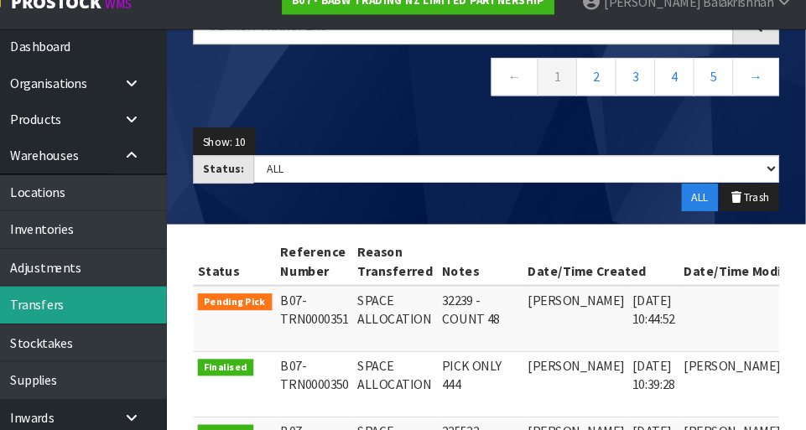
scroll to position [0, 79]
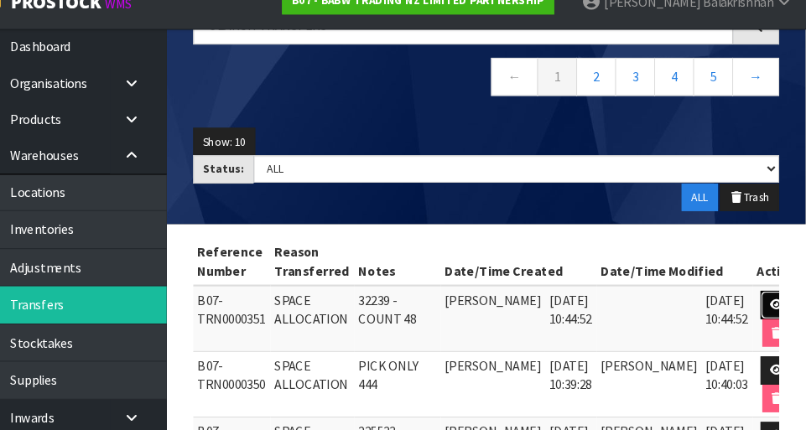
click at [503, 306] on link at bounding box center [778, 311] width 31 height 27
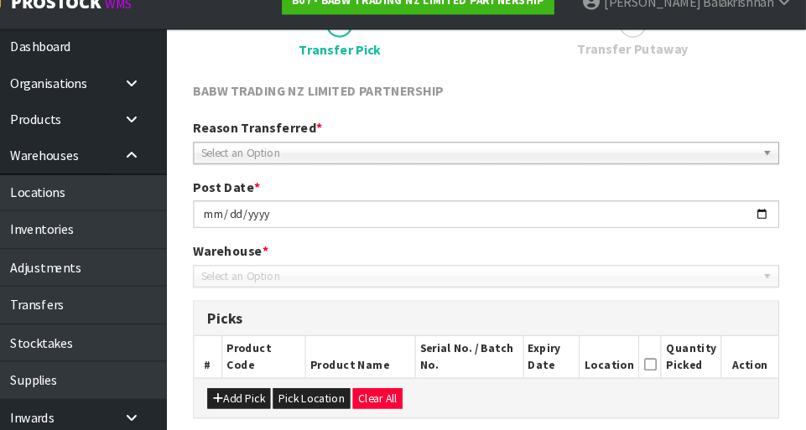
type input "[DATE]"
type textarea "32239 - COUNT 48"
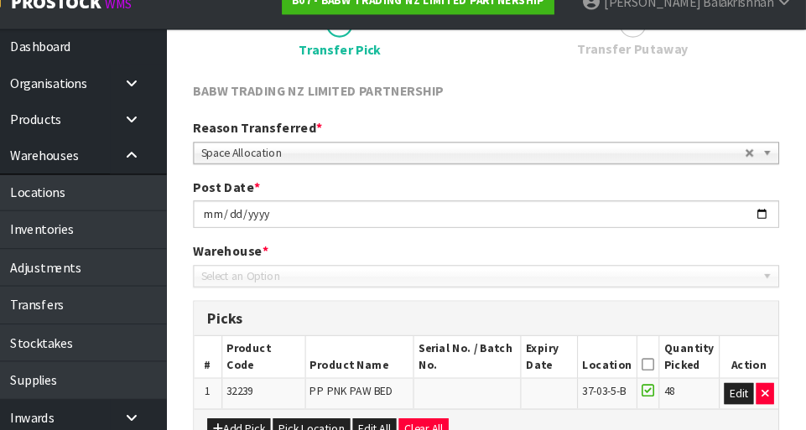
scroll to position [376, 0]
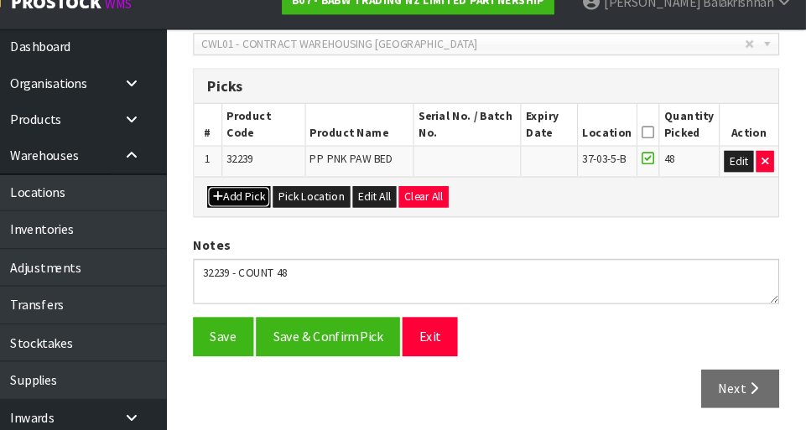
click at [260, 215] on button "Add Pick" at bounding box center [270, 210] width 60 height 20
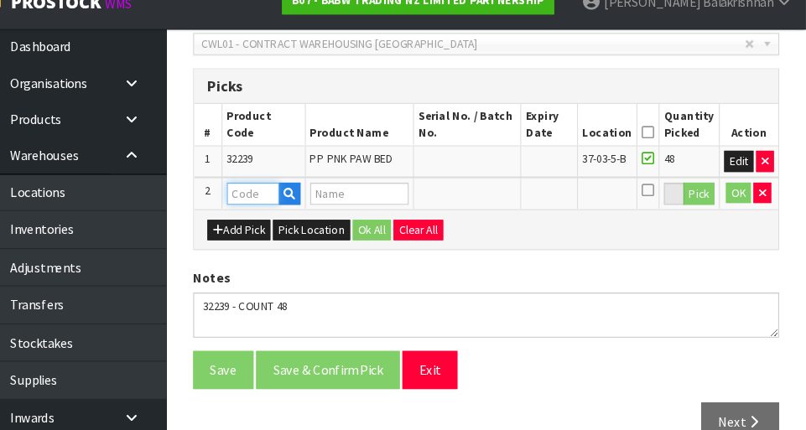
click at [271, 206] on input "text" at bounding box center [282, 206] width 49 height 21
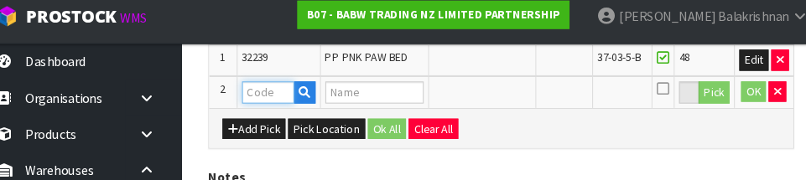
scroll to position [477, 0]
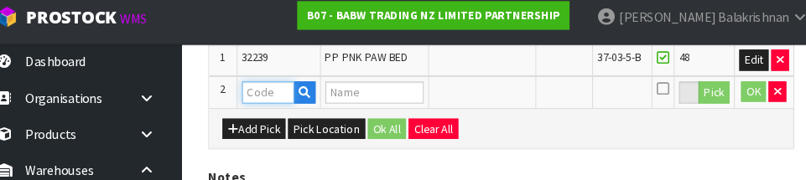
paste input "28121"
type input "28121"
type input "KITTY 4 IN 1"
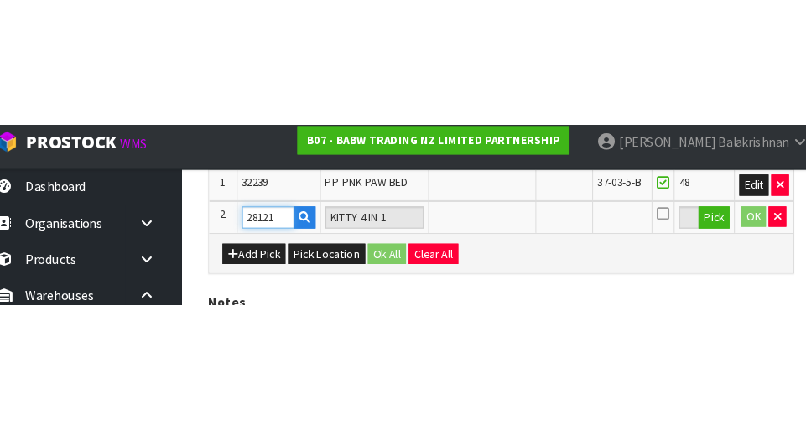
scroll to position [407, 0]
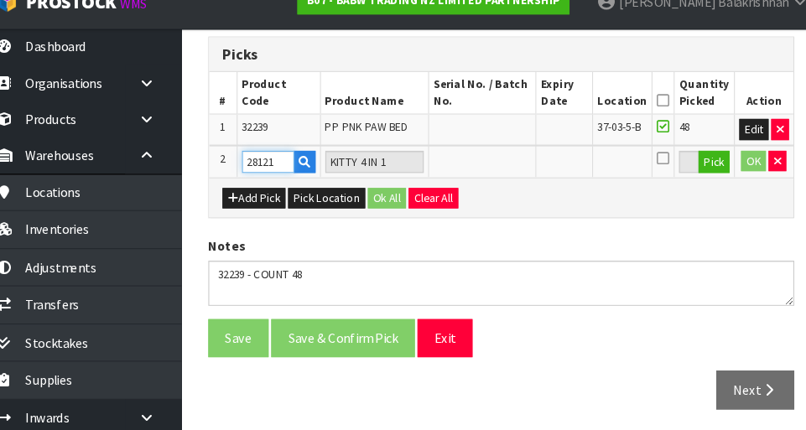
type input "28121"
click at [503, 176] on button "Pick" at bounding box center [704, 177] width 29 height 22
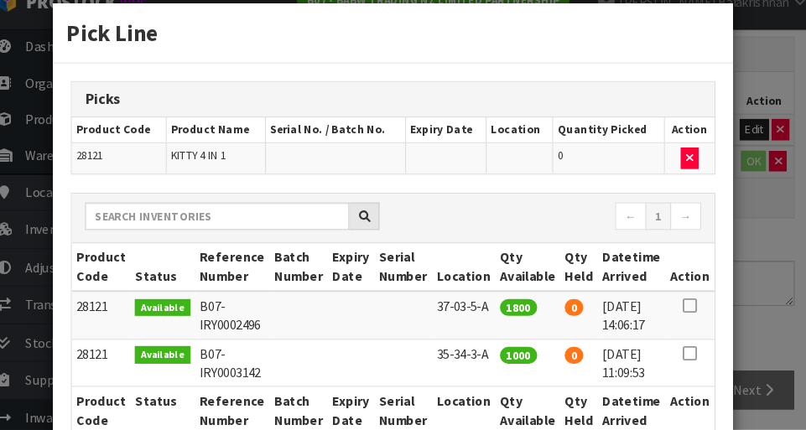
scroll to position [121, 0]
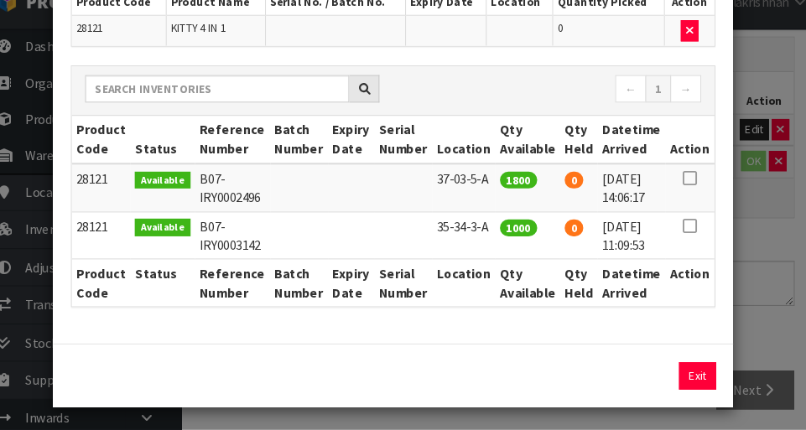
click at [503, 184] on td at bounding box center [682, 200] width 46 height 45
click at [503, 191] on icon at bounding box center [681, 191] width 13 height 1
click at [503, 384] on button "Assign Pick" at bounding box center [632, 378] width 69 height 26
type input "1800"
click at [503, 384] on button "Exit" at bounding box center [688, 378] width 35 height 26
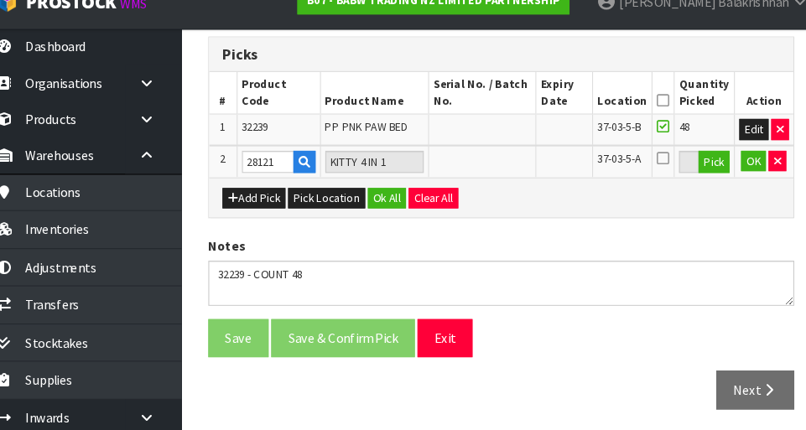
click at [503, 176] on icon at bounding box center [656, 172] width 12 height 13
click at [0, 0] on input "checkbox" at bounding box center [0, 0] width 0 height 0
click at [503, 172] on button "OK" at bounding box center [741, 176] width 23 height 20
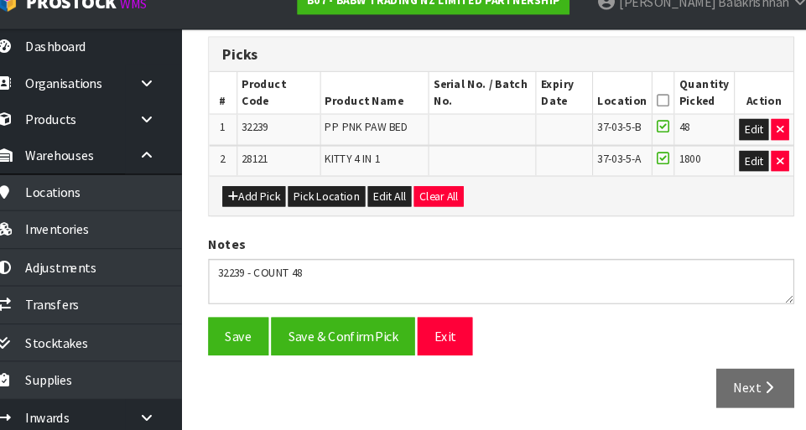
scroll to position [405, 0]
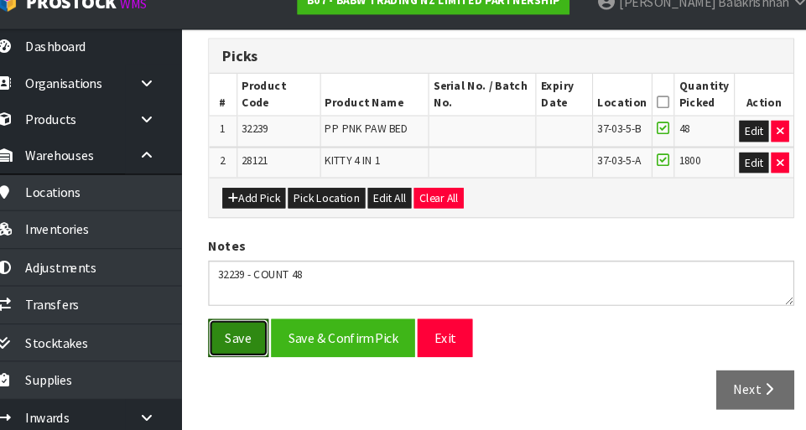
click at [247, 345] on button "Save" at bounding box center [254, 343] width 57 height 36
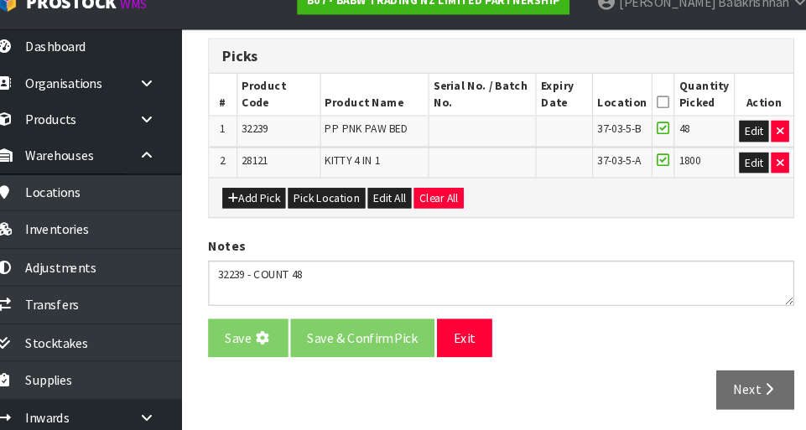
scroll to position [0, 0]
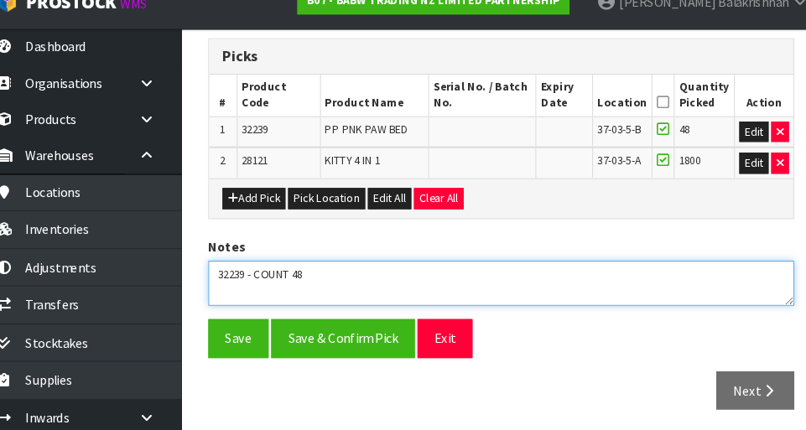
click at [250, 299] on textarea at bounding box center [503, 291] width 554 height 43
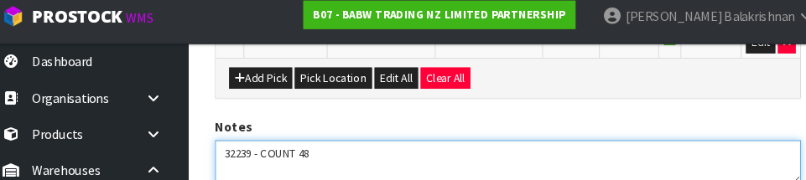
scroll to position [649, 0]
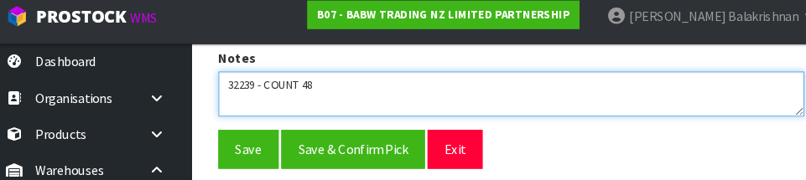
click at [334, 86] on textarea at bounding box center [503, 98] width 554 height 43
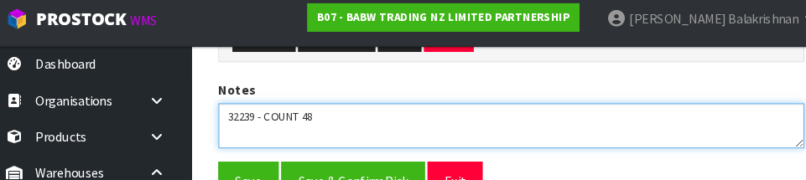
scroll to position [621, 0]
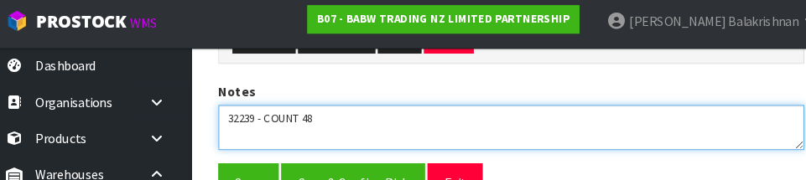
paste textarea "28121"
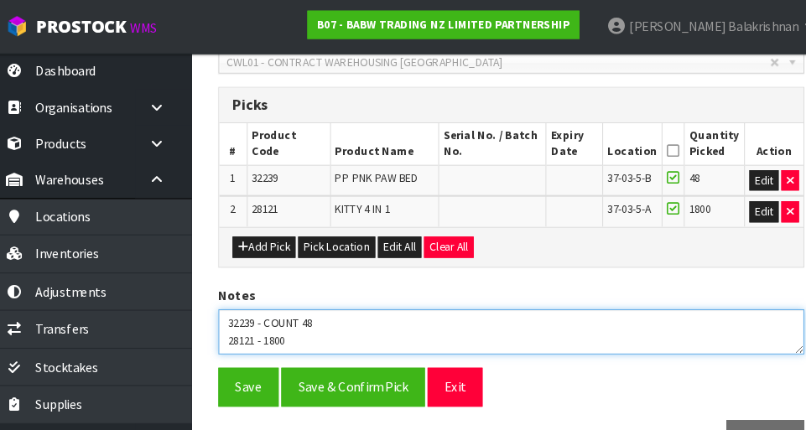
scroll to position [441, 0]
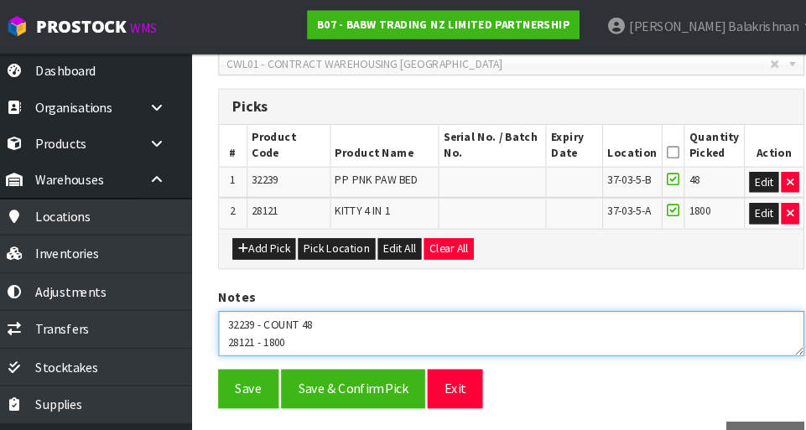
type textarea "32239 - COUNT 48 28121 - 1800"
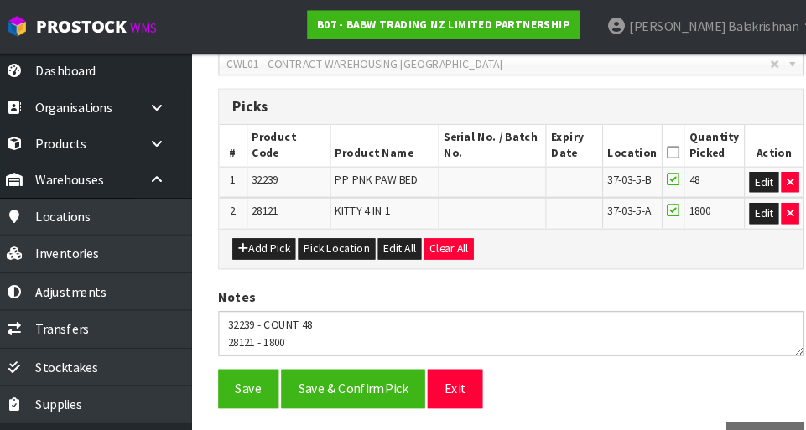
click at [503, 240] on div "Add Pick Pick Location Edit All Clear All" at bounding box center [503, 235] width 552 height 38
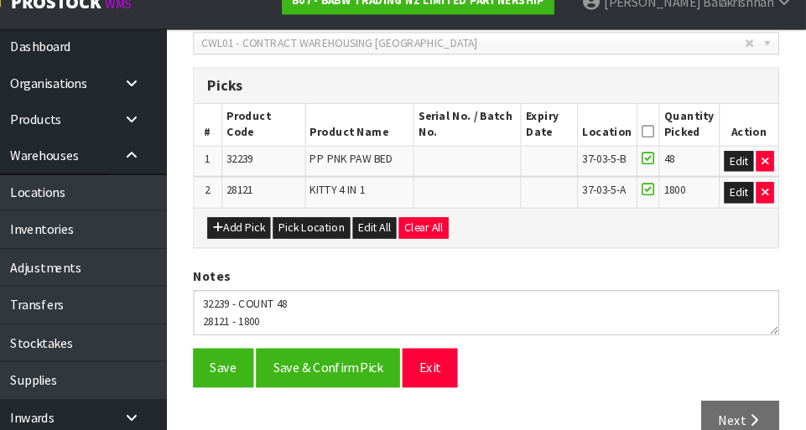
scroll to position [438, 0]
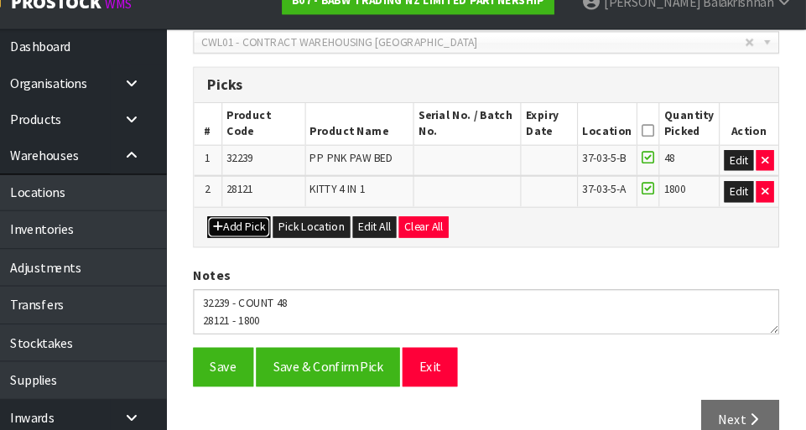
click at [262, 241] on button "Add Pick" at bounding box center [270, 238] width 60 height 20
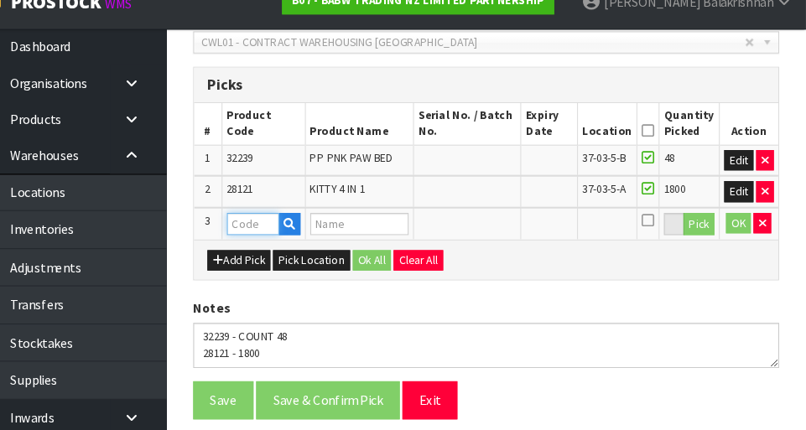
paste input "28121"
type input "28121"
type input "KITTY 4 IN 1"
type input "28121"
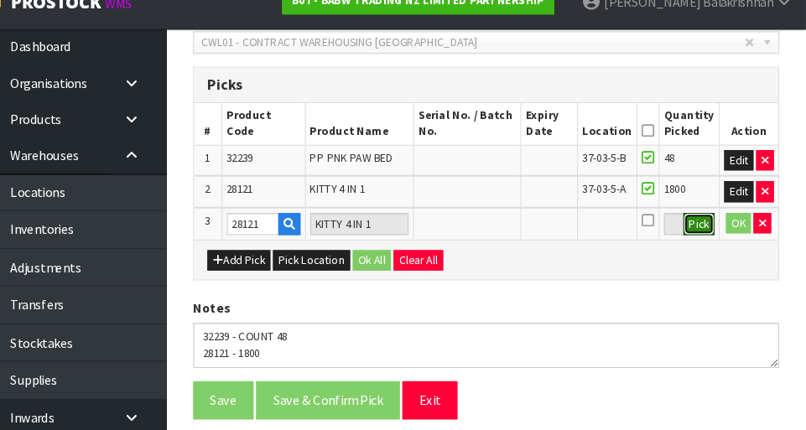
click at [503, 230] on button "Pick" at bounding box center [704, 236] width 29 height 22
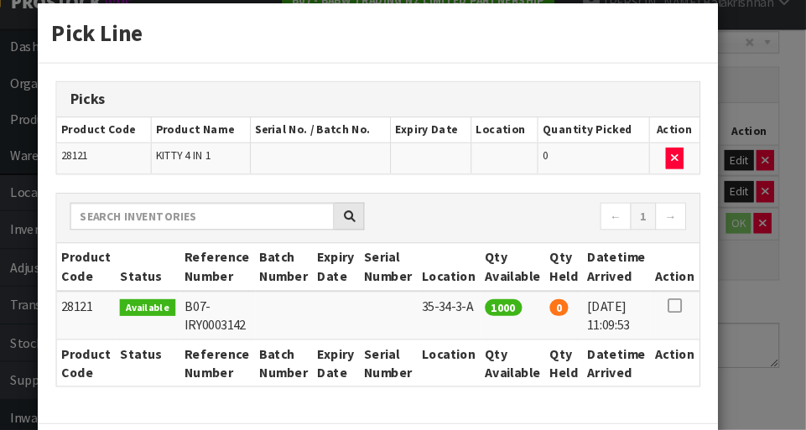
click at [503, 336] on div "Pick Line Picks Product Code Product Name Serial No. / Batch No. Expiry Date Lo…" at bounding box center [403, 215] width 806 height 430
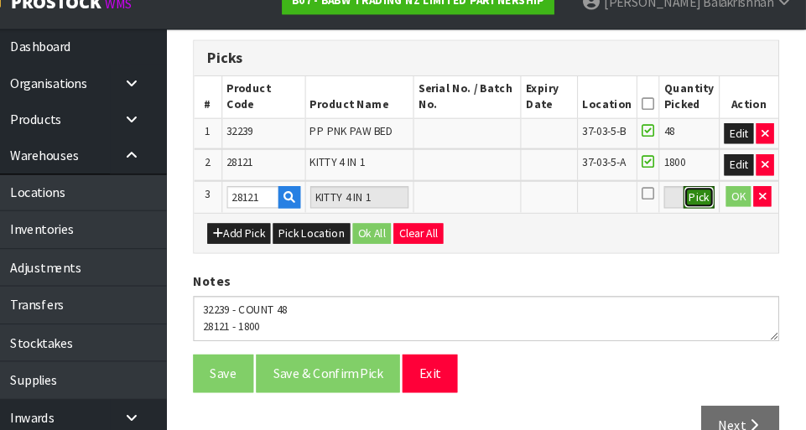
scroll to position [496, 0]
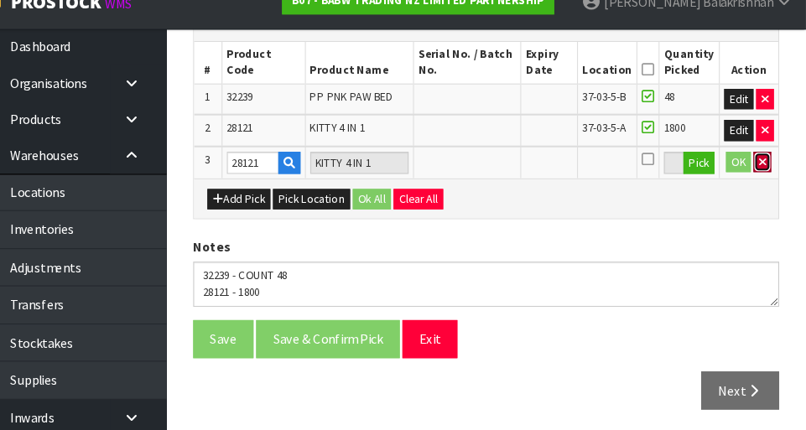
click at [503, 172] on button "button" at bounding box center [764, 177] width 17 height 20
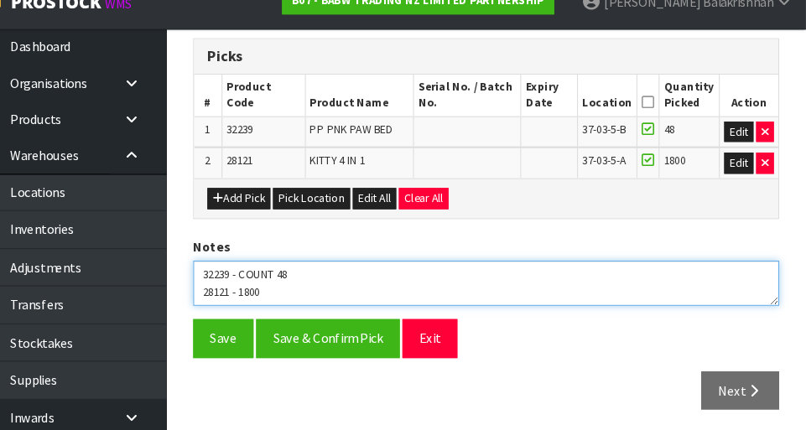
click at [305, 300] on textarea at bounding box center [503, 291] width 554 height 43
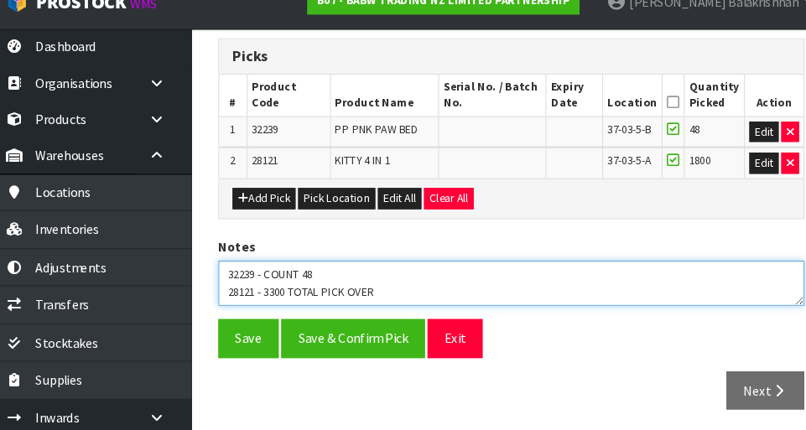
click at [295, 285] on textarea at bounding box center [503, 291] width 554 height 43
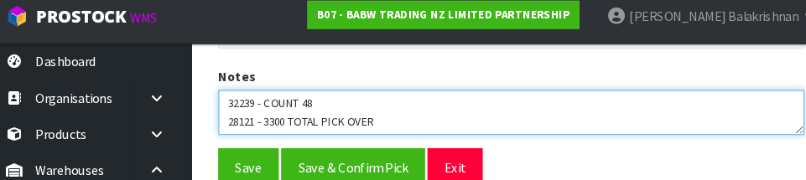
scroll to position [649, 0]
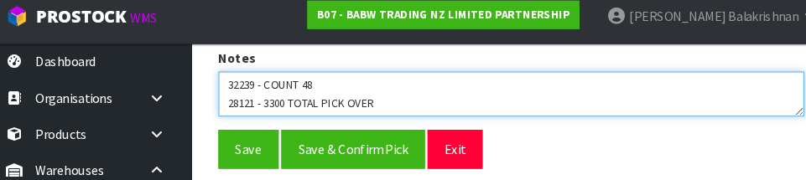
click at [396, 98] on textarea at bounding box center [503, 98] width 554 height 43
type textarea "32239 - COUNT 48 28121 - 1800"
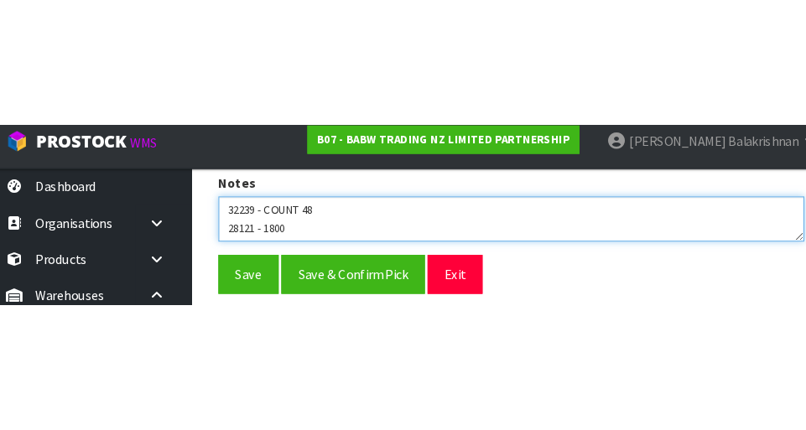
scroll to position [465, 0]
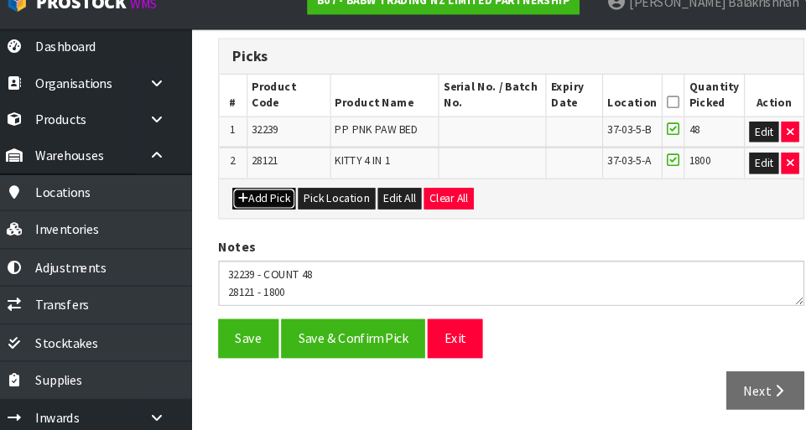
click at [262, 212] on button "Add Pick" at bounding box center [270, 211] width 60 height 20
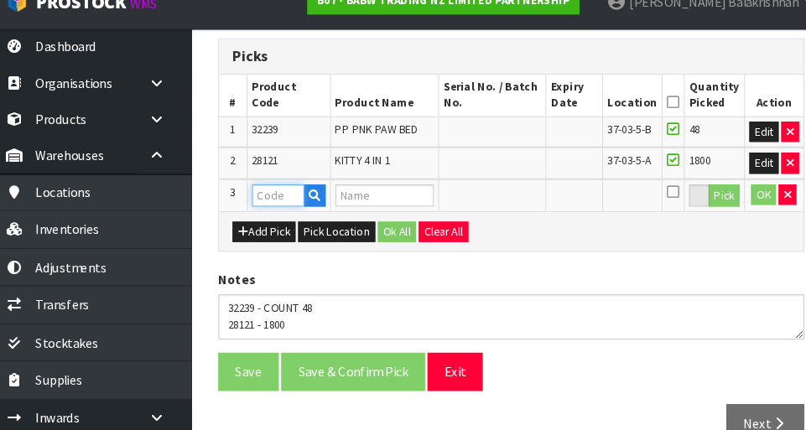
click at [269, 207] on input "text" at bounding box center [282, 208] width 49 height 21
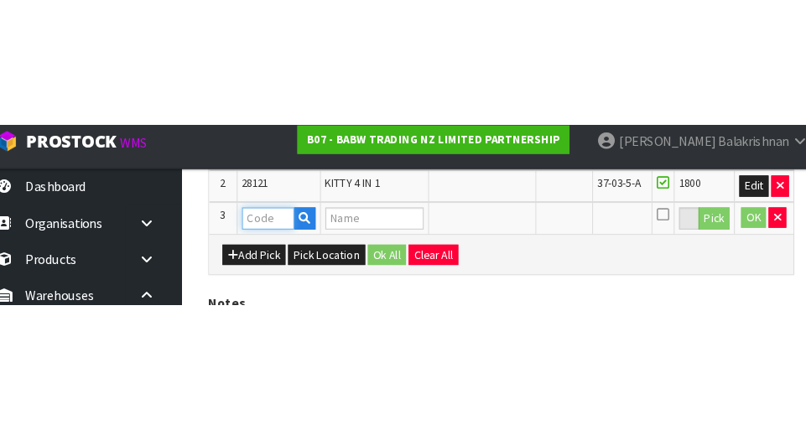
scroll to position [496, 0]
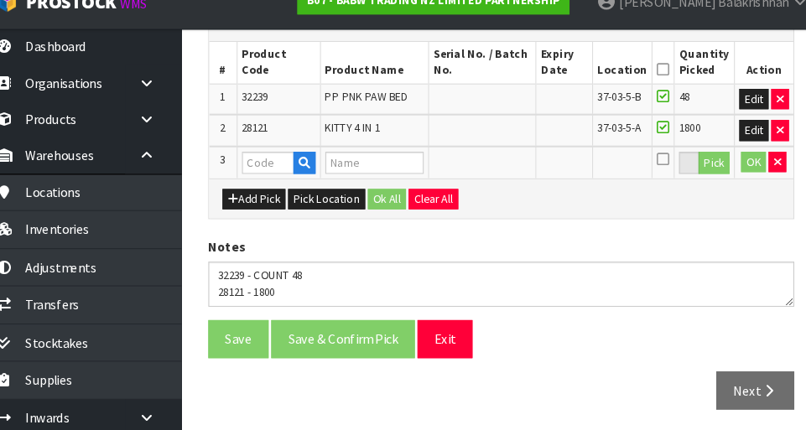
click at [503, 89] on icon at bounding box center [656, 89] width 12 height 1
click at [503, 176] on icon "button" at bounding box center [764, 176] width 7 height 11
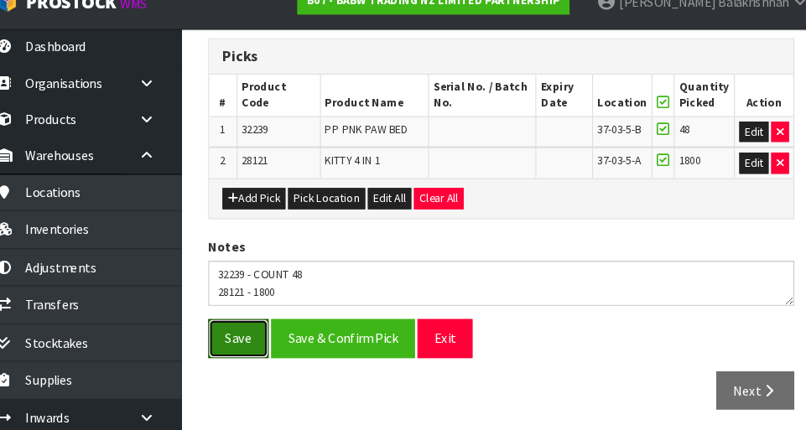
click at [242, 344] on button "Save" at bounding box center [254, 343] width 57 height 36
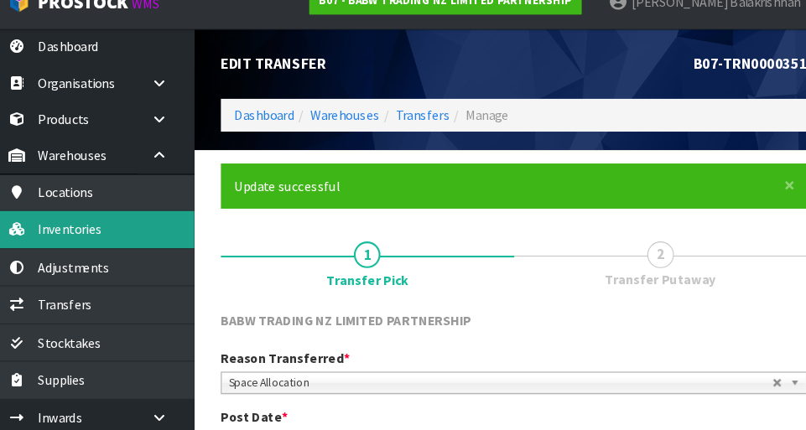
click at [61, 239] on link "Inventories" at bounding box center [100, 240] width 201 height 34
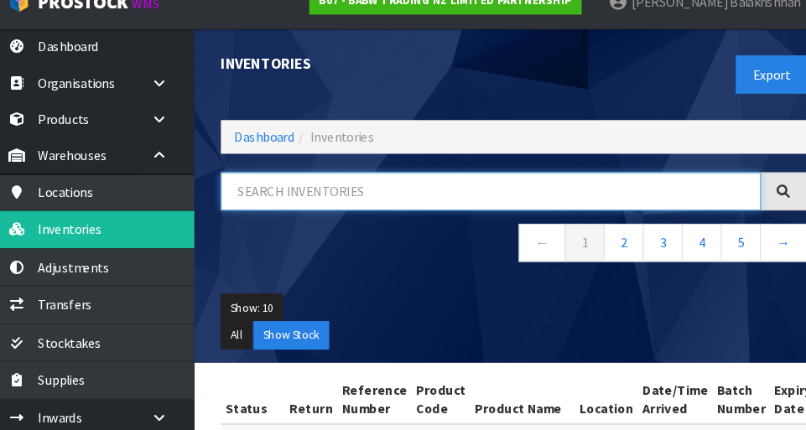
click at [261, 207] on input "text" at bounding box center [481, 204] width 511 height 36
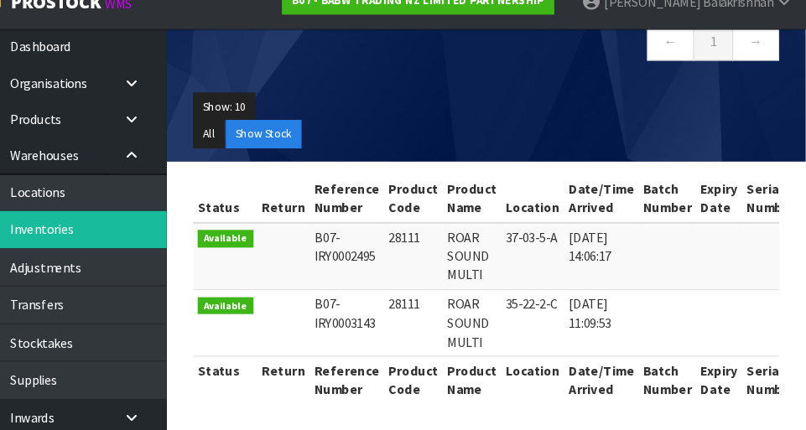
scroll to position [189, 0]
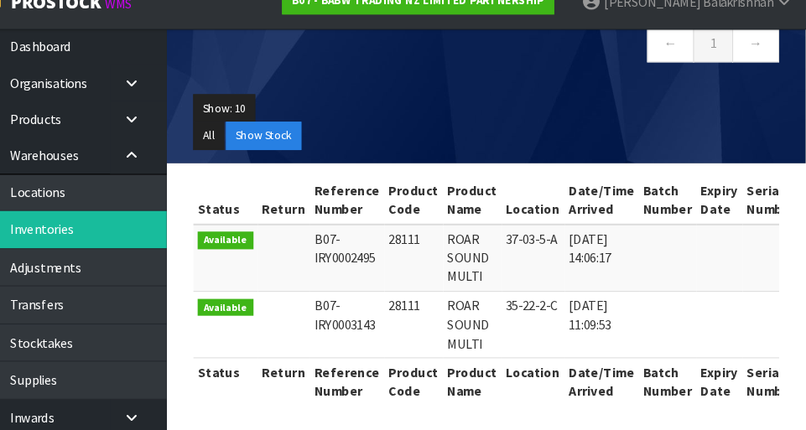
type input "28111"
copy td "28111"
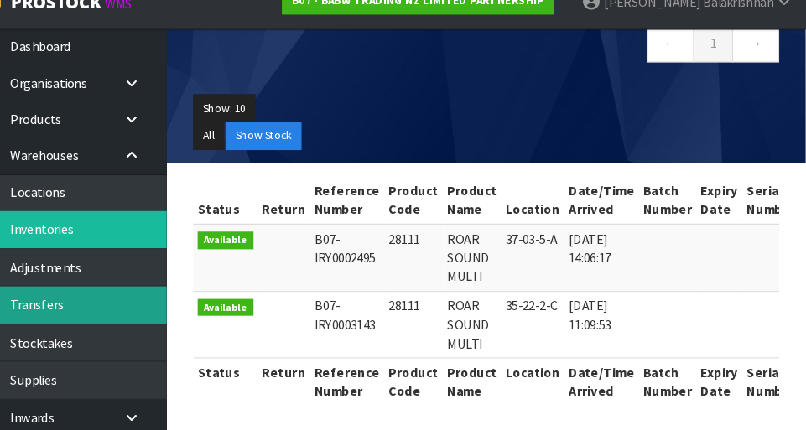
click at [70, 311] on link "Transfers" at bounding box center [100, 311] width 201 height 34
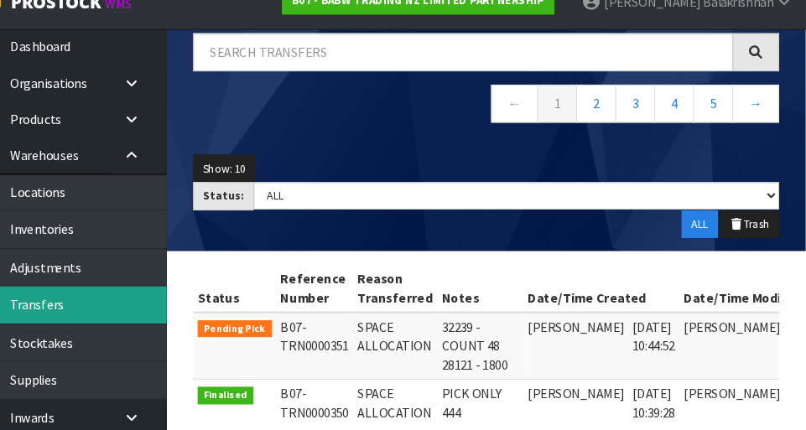
scroll to position [0, 79]
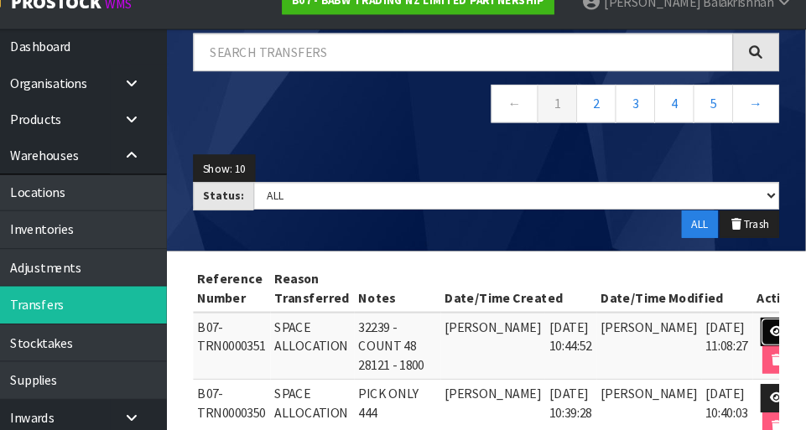
click at [503, 324] on link at bounding box center [778, 337] width 31 height 27
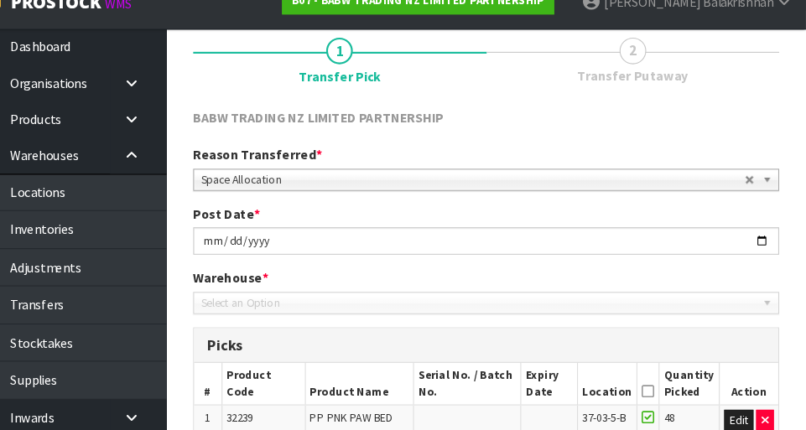
type input "[DATE]"
type textarea "32239 - COUNT 48 28121 - 1800"
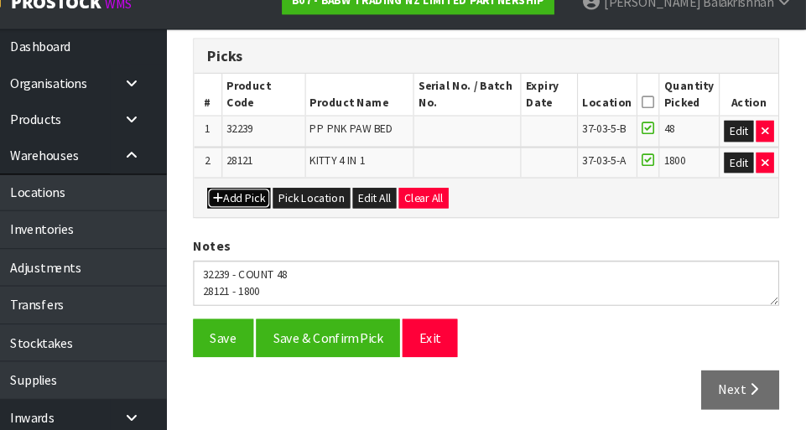
click at [259, 212] on button "Add Pick" at bounding box center [270, 211] width 60 height 20
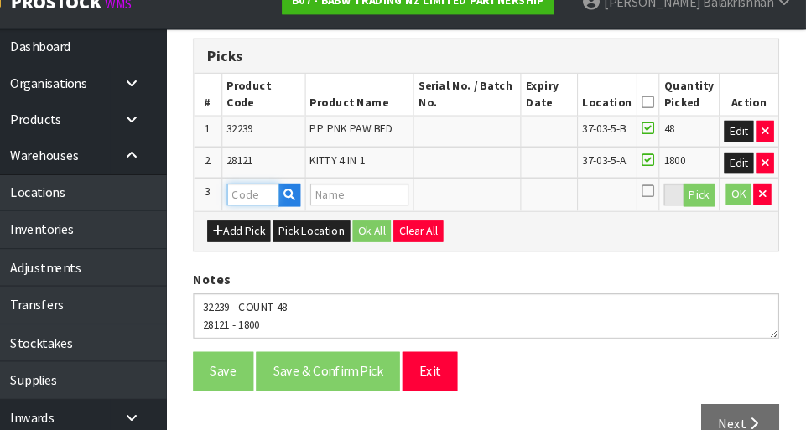
click at [288, 210] on input "text" at bounding box center [282, 207] width 49 height 21
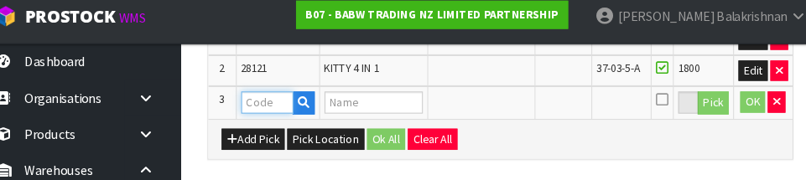
scroll to position [505, 0]
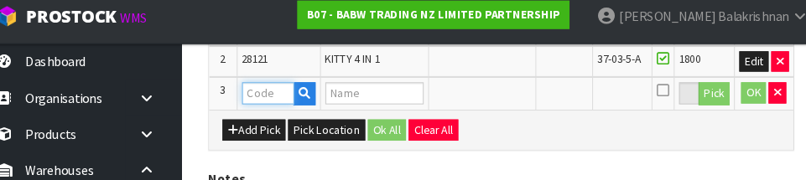
paste input "28111"
type input "28111"
type input "ROAR SOUND MULTI"
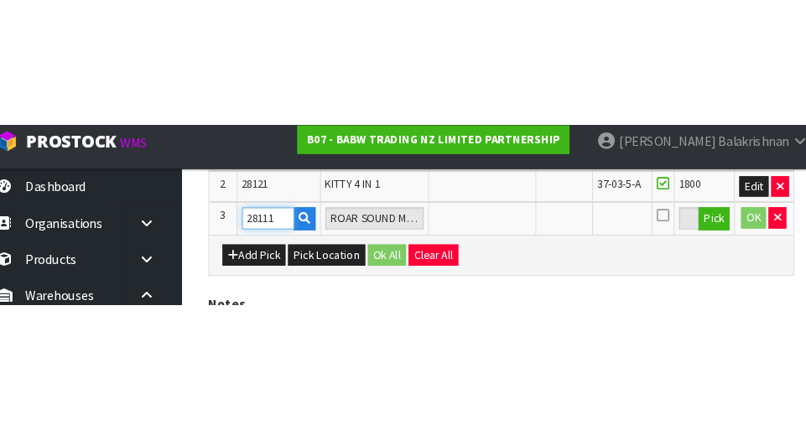
scroll to position [435, 0]
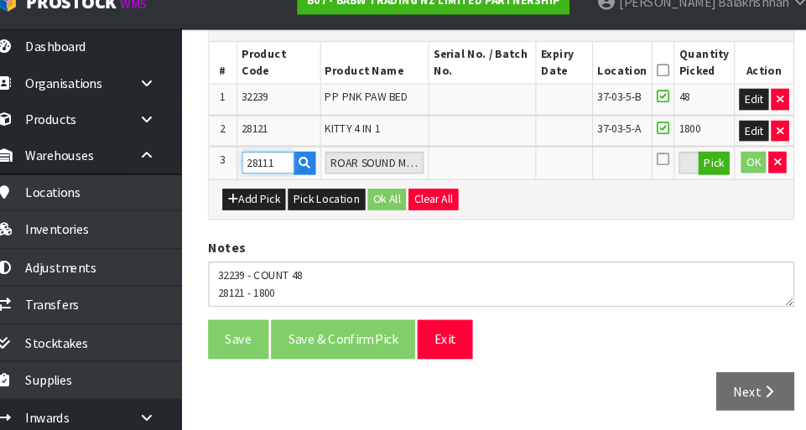
type input "28111"
click at [503, 180] on button "Pick" at bounding box center [704, 178] width 29 height 22
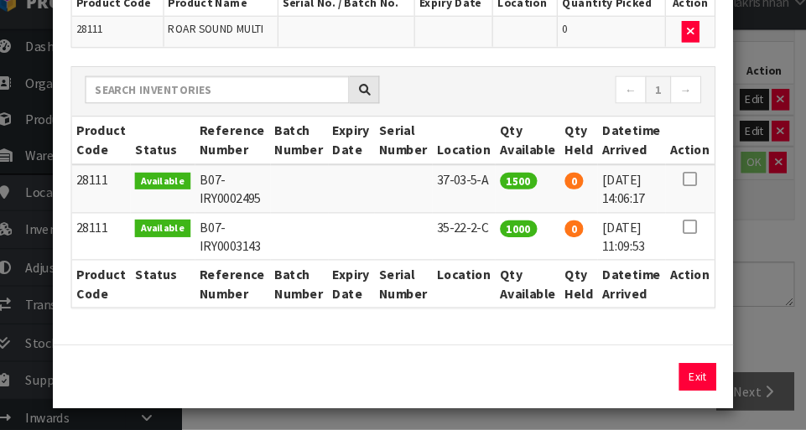
scroll to position [121, 0]
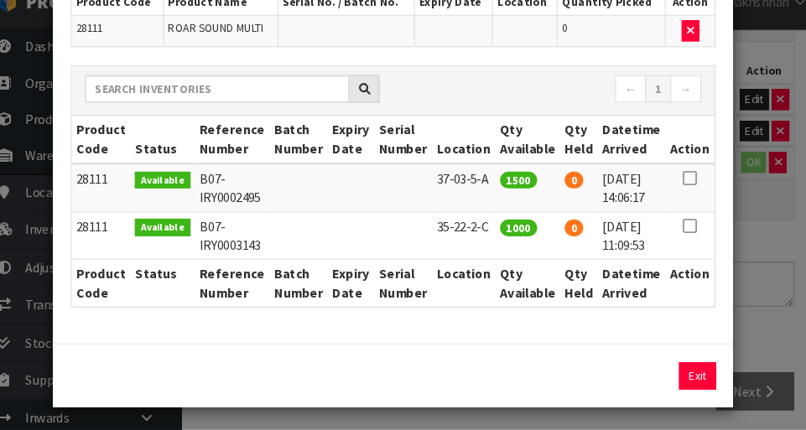
click at [503, 191] on icon at bounding box center [681, 191] width 13 height 1
click at [503, 376] on button "Assign Pick" at bounding box center [632, 378] width 69 height 26
type input "1500"
click at [503, 376] on button "Exit" at bounding box center [688, 378] width 35 height 26
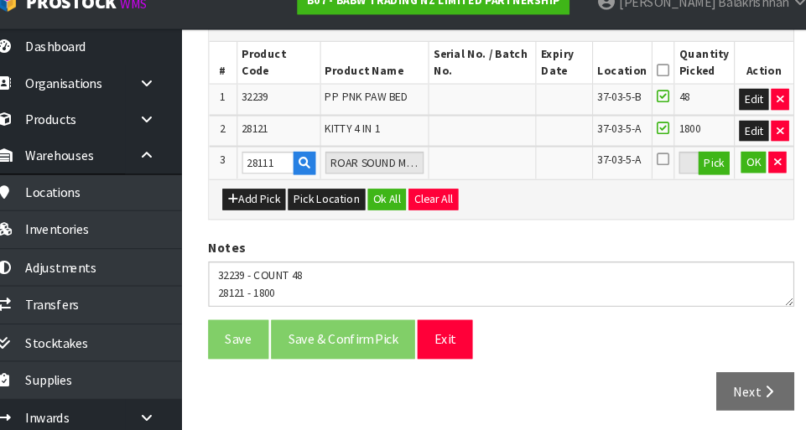
click at [503, 90] on icon at bounding box center [656, 90] width 12 height 1
click at [395, 207] on button "Ok All" at bounding box center [395, 212] width 36 height 20
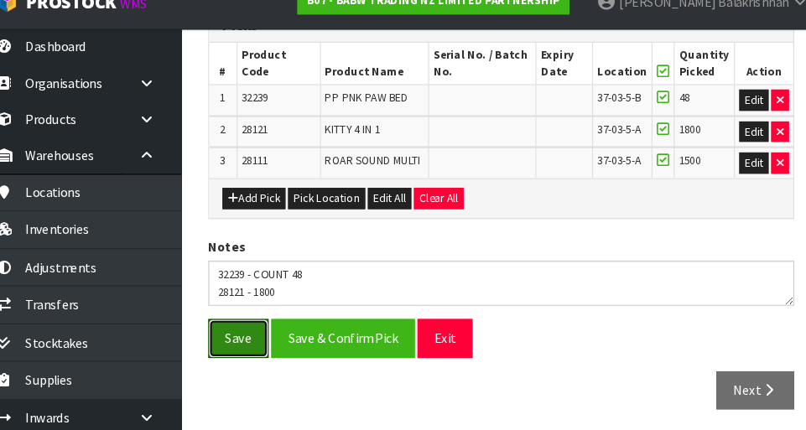
click at [264, 334] on button "Save" at bounding box center [254, 343] width 57 height 36
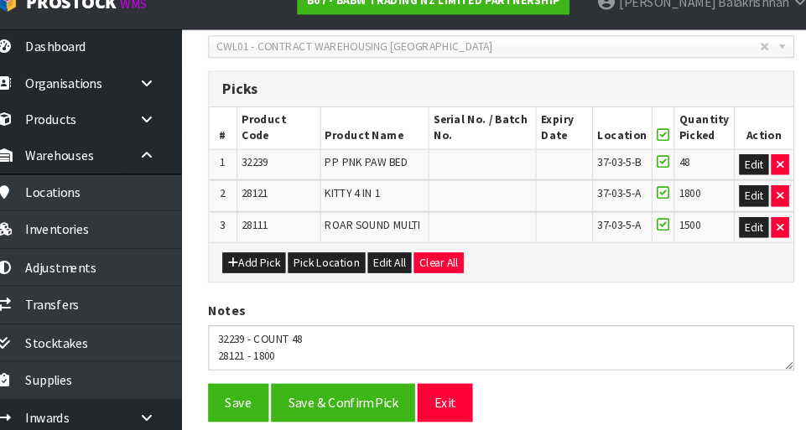
scroll to position [0, 0]
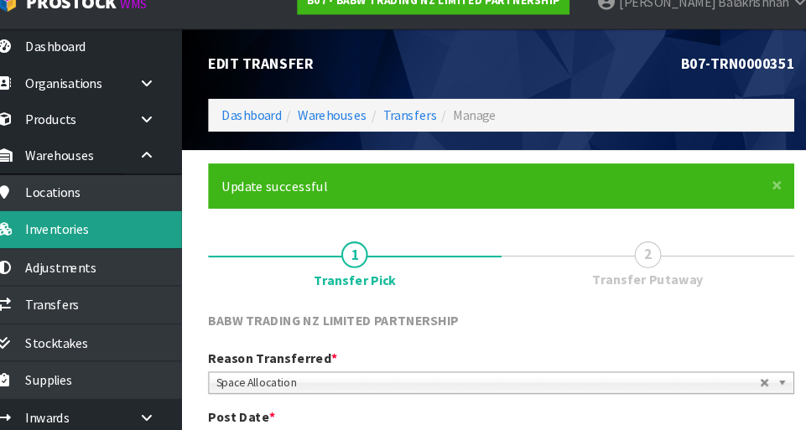
click at [99, 249] on link "Inventories" at bounding box center [100, 240] width 201 height 34
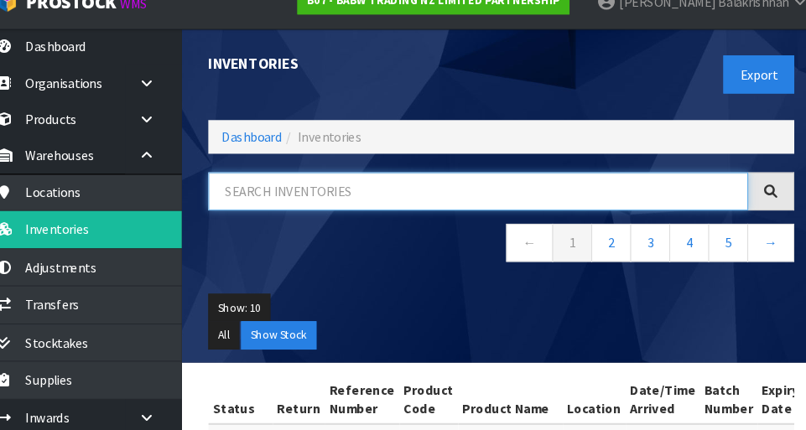
click at [360, 210] on input "text" at bounding box center [481, 204] width 511 height 36
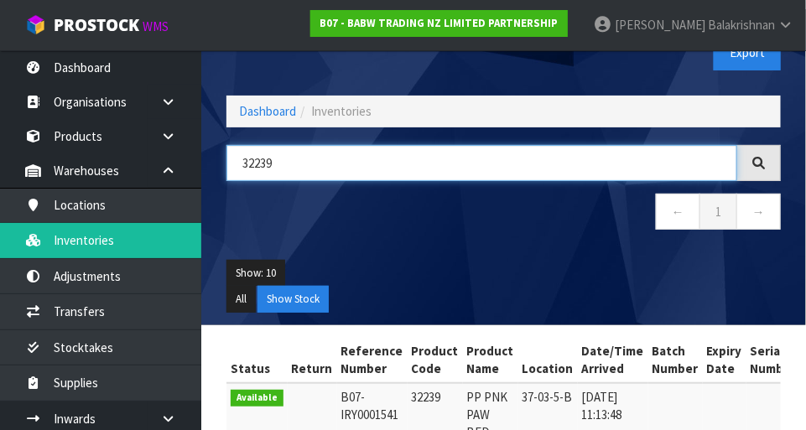
type input "32239"
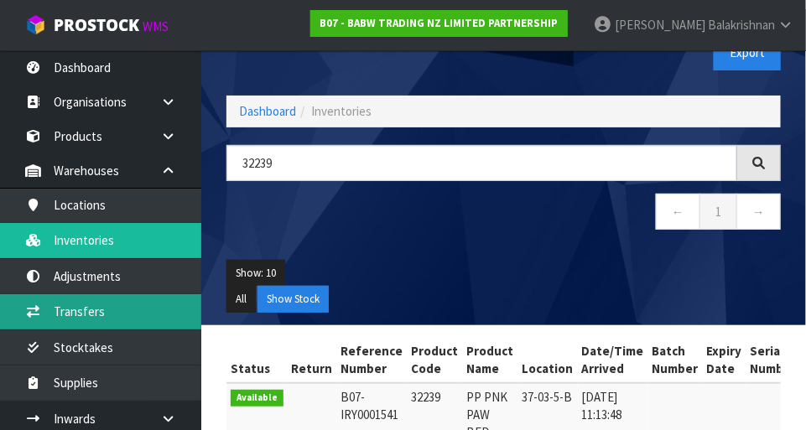
click at [63, 314] on link "Transfers" at bounding box center [100, 311] width 201 height 34
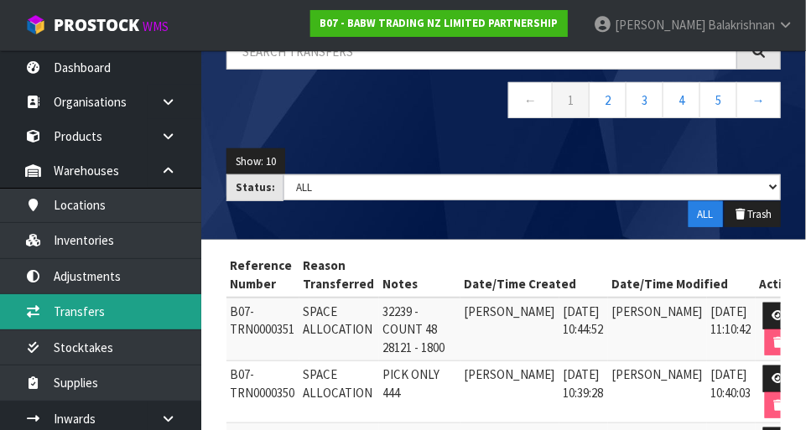
scroll to position [184, 0]
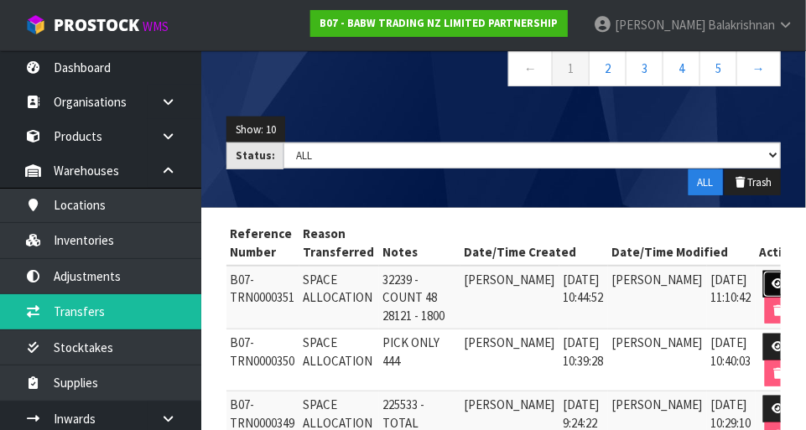
click at [503, 281] on link at bounding box center [778, 284] width 31 height 27
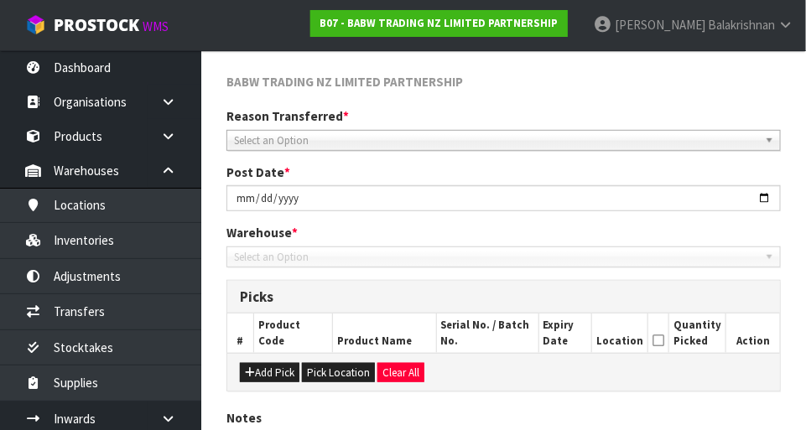
scroll to position [348, 0]
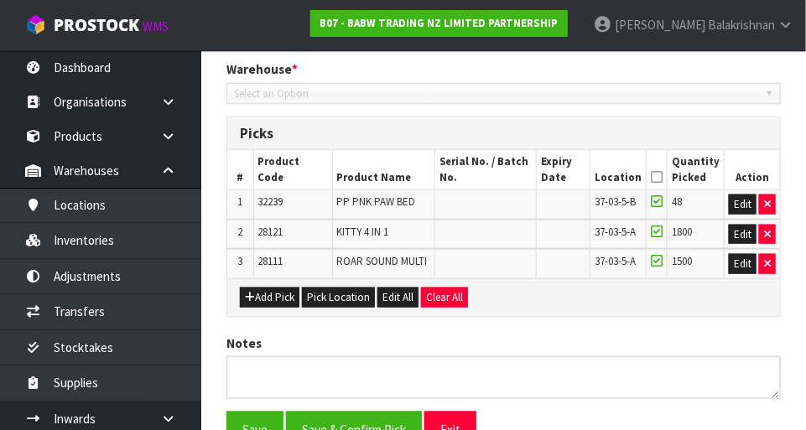
type input "[DATE]"
type textarea "32239 - COUNT 48 28121 - 1800"
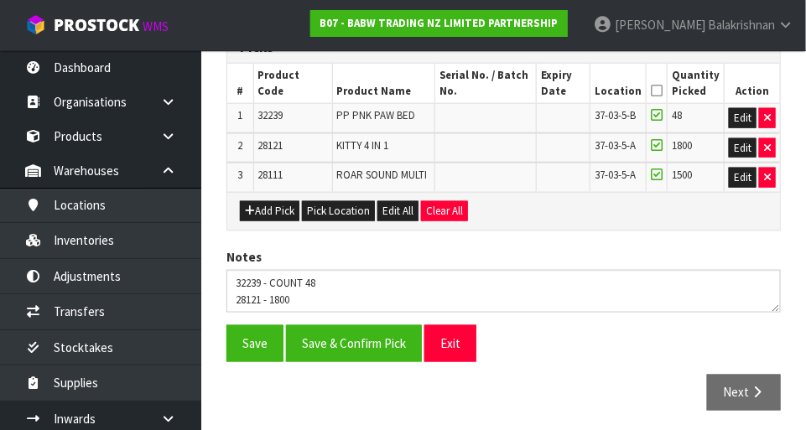
scroll to position [430, 0]
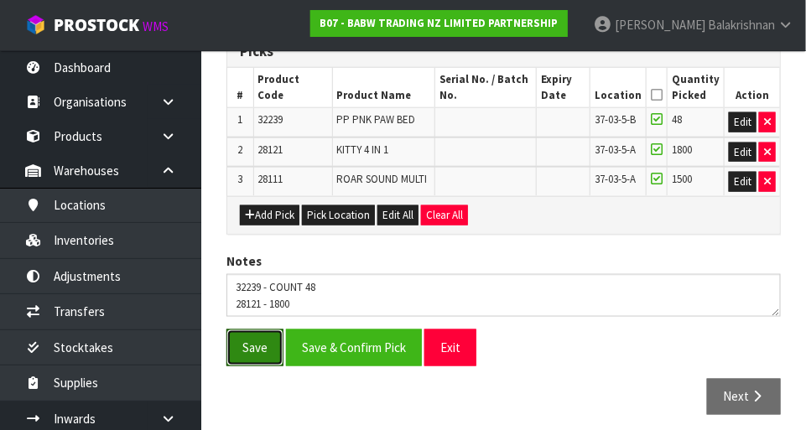
click at [242, 345] on button "Save" at bounding box center [254, 347] width 57 height 36
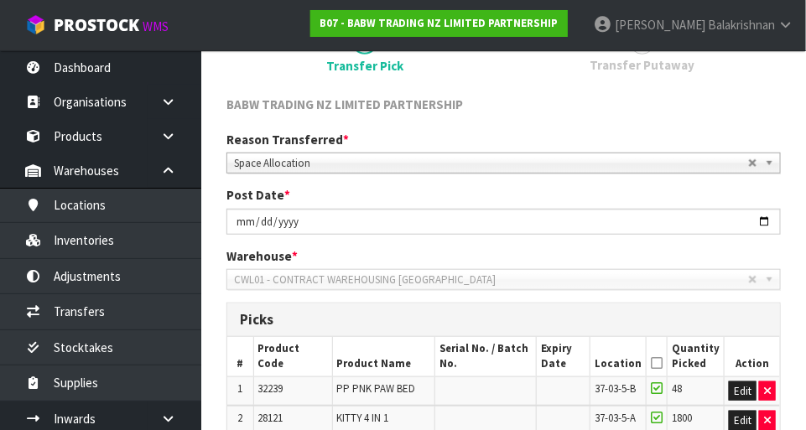
scroll to position [495, 0]
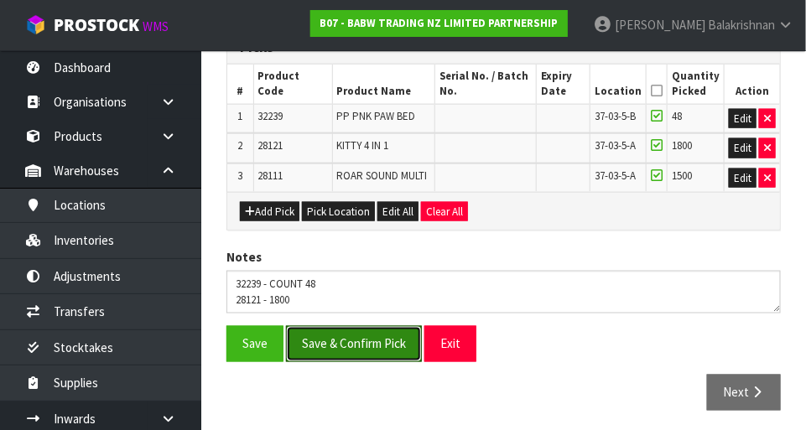
click at [325, 350] on button "Save & Confirm Pick" at bounding box center [354, 344] width 136 height 36
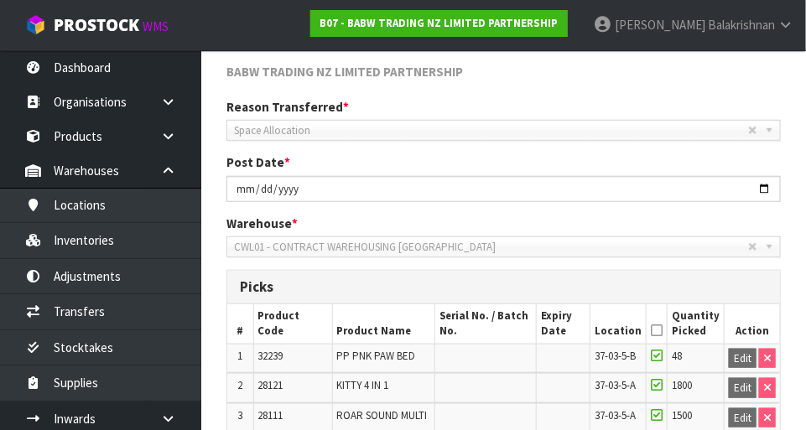
scroll to position [458, 0]
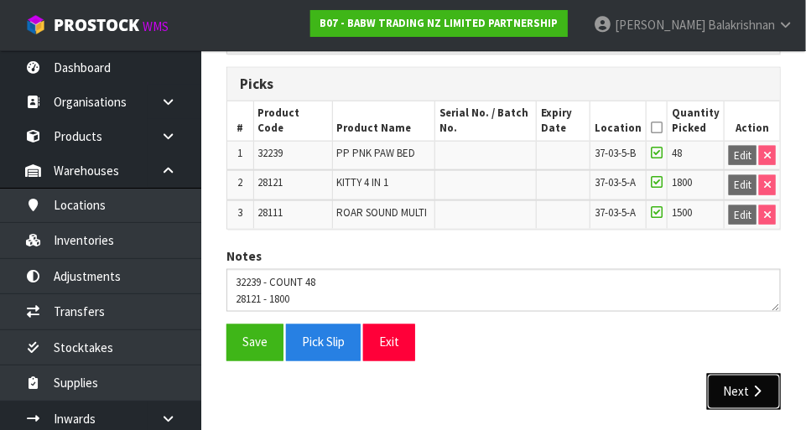
click at [503, 386] on icon "button" at bounding box center [757, 392] width 16 height 13
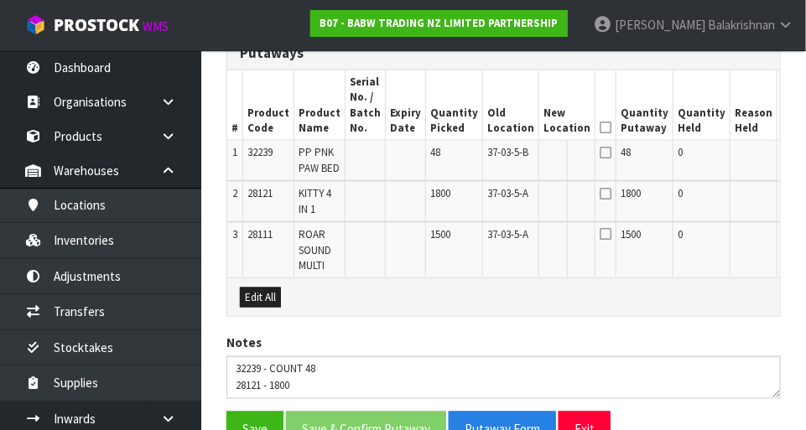
scroll to position [491, 0]
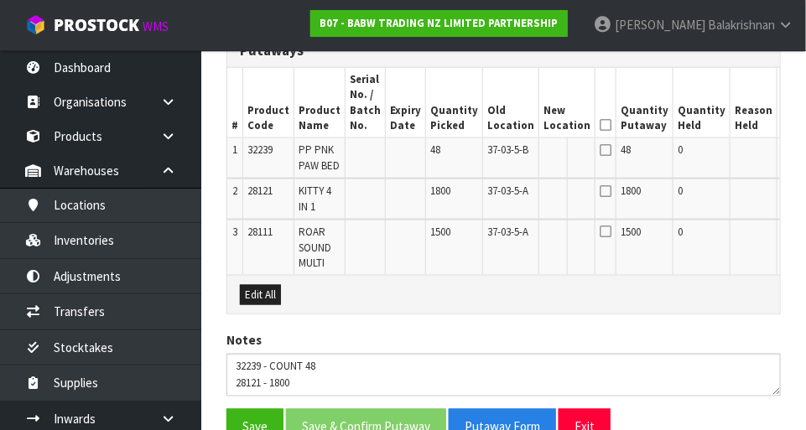
click at [503, 161] on td at bounding box center [753, 158] width 47 height 40
click at [503, 143] on button "Edit" at bounding box center [795, 153] width 28 height 20
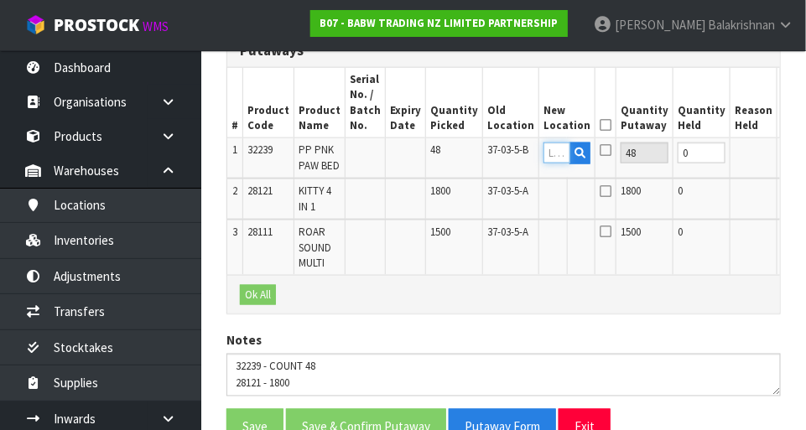
click at [503, 152] on input "text" at bounding box center [556, 153] width 27 height 21
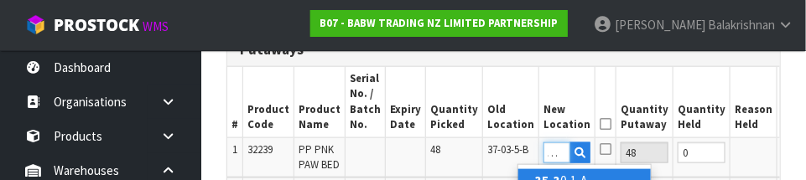
scroll to position [0, 13]
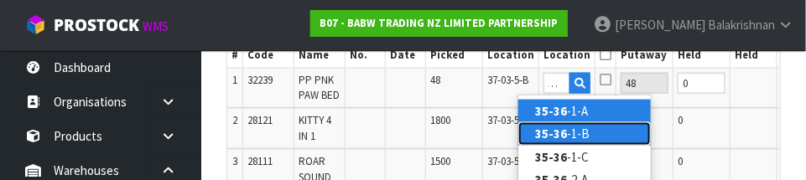
click at [503, 129] on link "35-36 -1-B" at bounding box center [584, 133] width 132 height 23
type input "35-36-1-B"
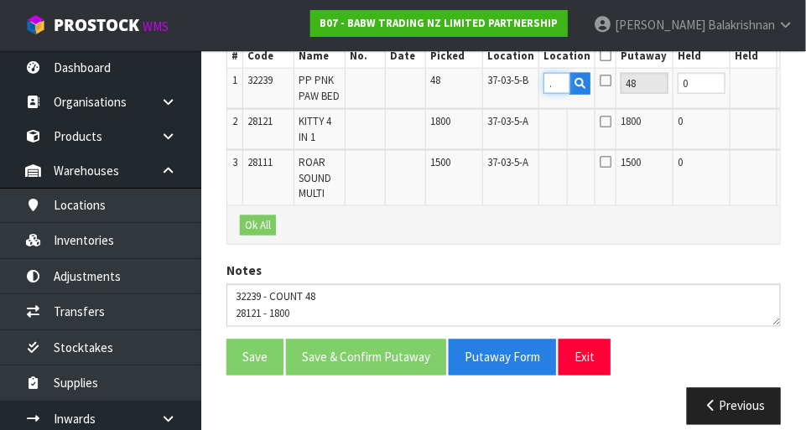
scroll to position [0, 0]
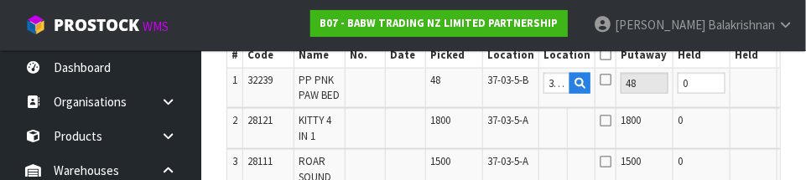
click at [503, 86] on button "OK" at bounding box center [795, 83] width 23 height 20
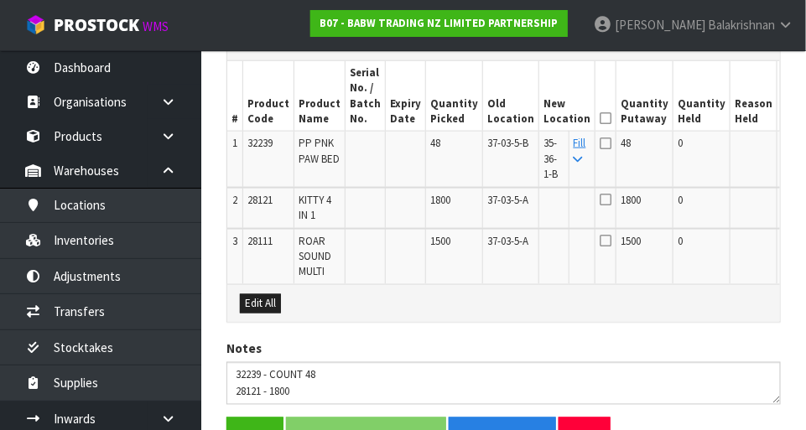
scroll to position [458, 0]
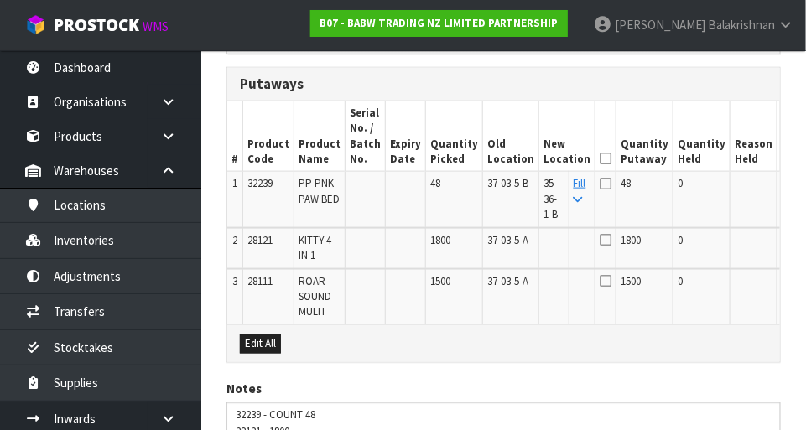
click at [503, 245] on button "Edit" at bounding box center [795, 243] width 28 height 20
click at [503, 238] on input "text" at bounding box center [556, 243] width 27 height 21
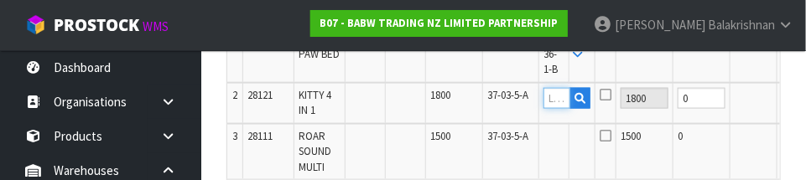
scroll to position [601, 0]
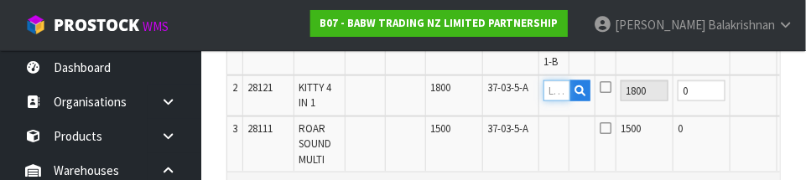
type input "2"
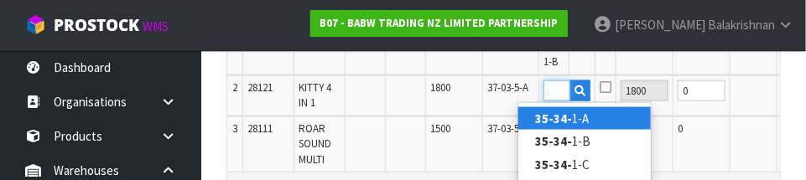
scroll to position [0, 22]
click at [503, 109] on link "35-34-3 -A" at bounding box center [584, 118] width 132 height 23
type input "35-34-3-A"
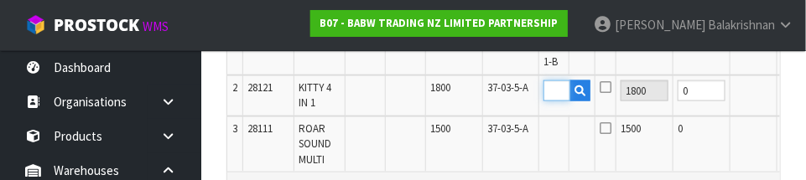
scroll to position [0, 0]
click at [503, 96] on td at bounding box center [753, 95] width 47 height 41
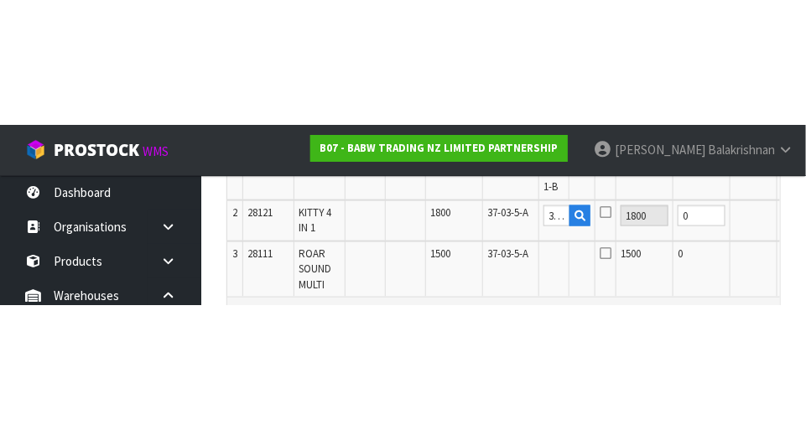
scroll to position [591, 0]
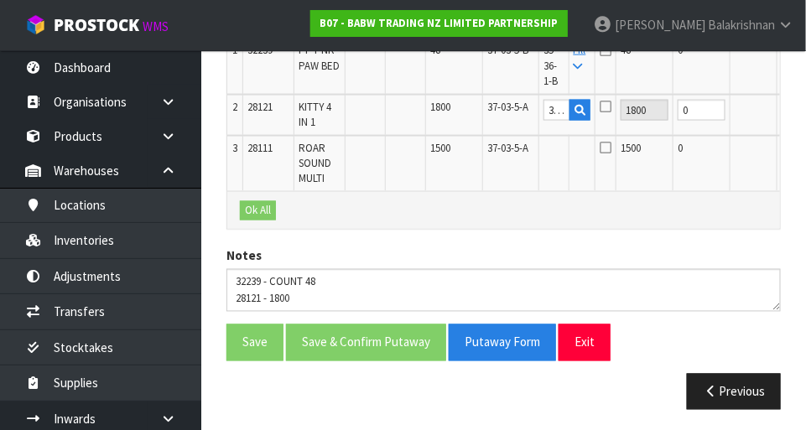
click at [503, 91] on td at bounding box center [753, 67] width 47 height 56
click at [503, 102] on button "OK" at bounding box center [795, 110] width 23 height 20
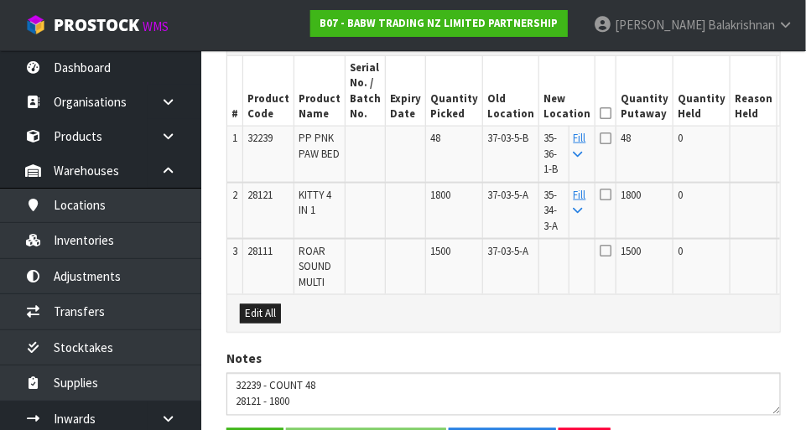
scroll to position [504, 0]
click at [503, 255] on button "Edit" at bounding box center [795, 253] width 28 height 20
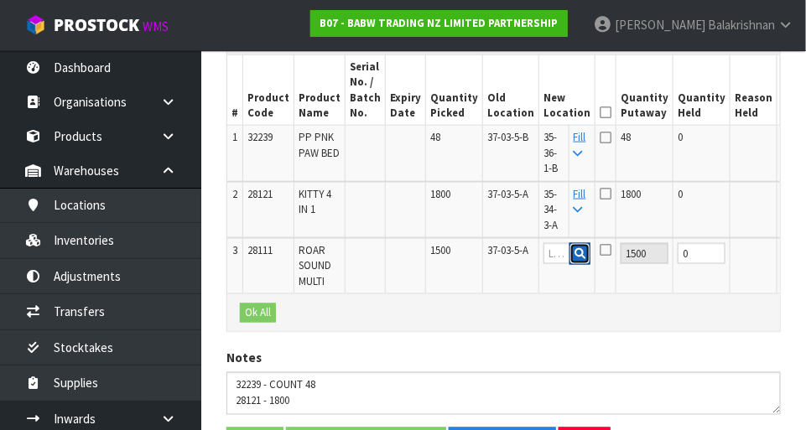
click at [503, 254] on button "button" at bounding box center [579, 254] width 21 height 22
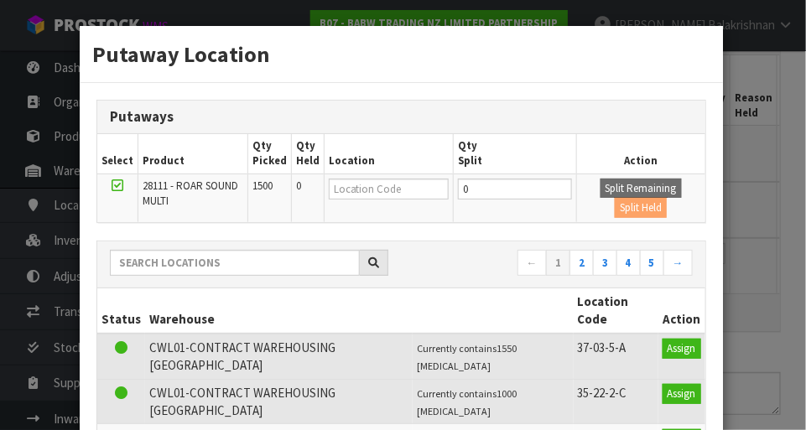
click at [503, 314] on div "Putaway Location Putaways Select Product Qty Picked Qty Held Location Qty Split…" at bounding box center [403, 215] width 806 height 430
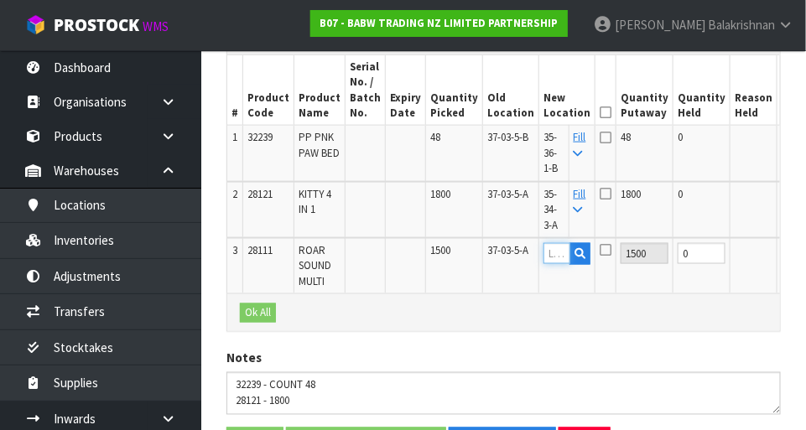
click at [503, 255] on input "text" at bounding box center [556, 253] width 27 height 21
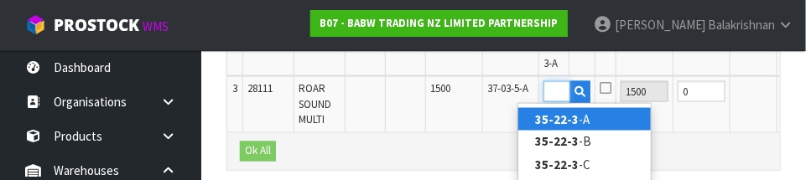
scroll to position [0, 25]
type input "35-22-3-A"
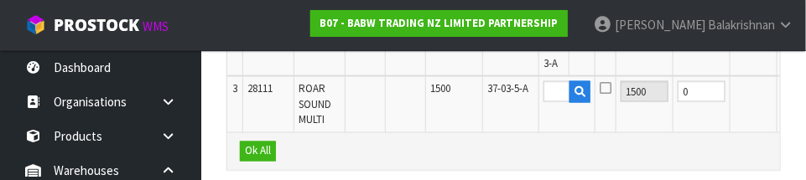
click at [503, 88] on button "OK" at bounding box center [795, 91] width 23 height 20
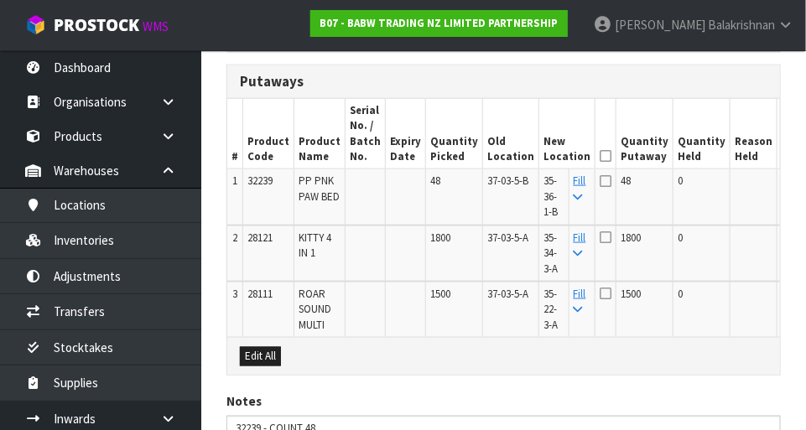
scroll to position [454, 0]
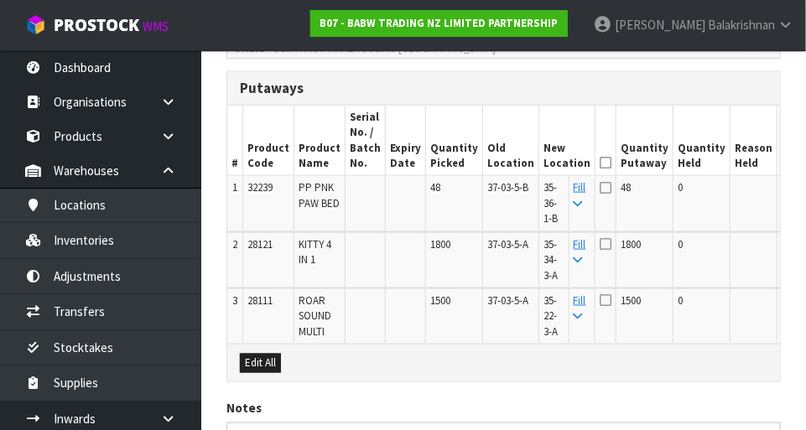
click at [503, 163] on icon at bounding box center [605, 163] width 12 height 1
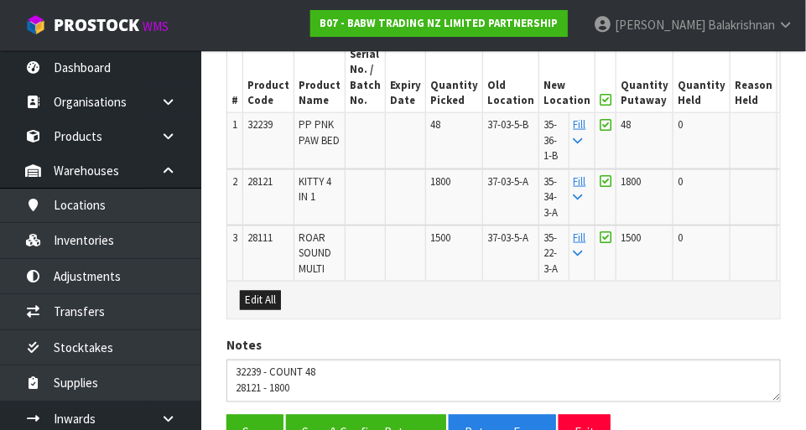
scroll to position [607, 0]
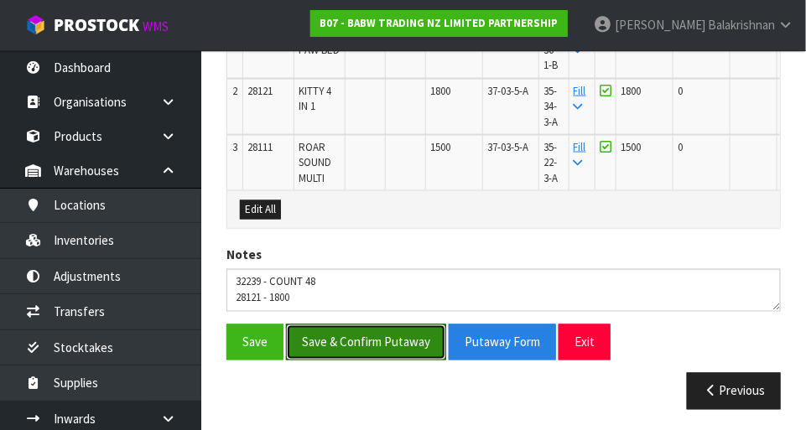
click at [321, 340] on button "Save & Confirm Putaway" at bounding box center [366, 342] width 160 height 36
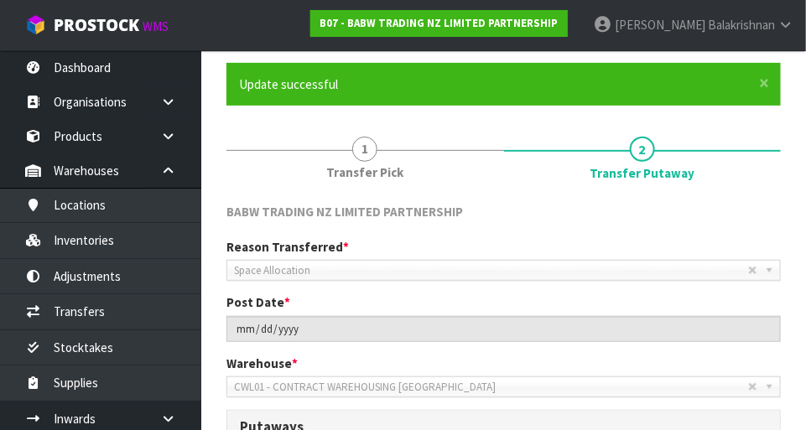
scroll to position [570, 0]
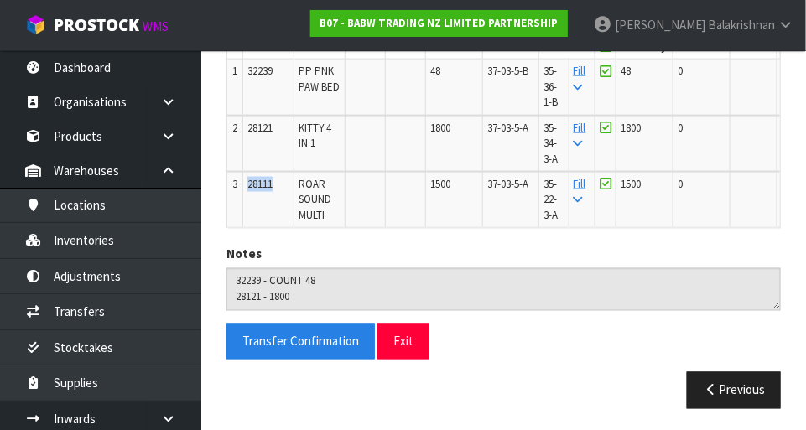
copy span "28111"
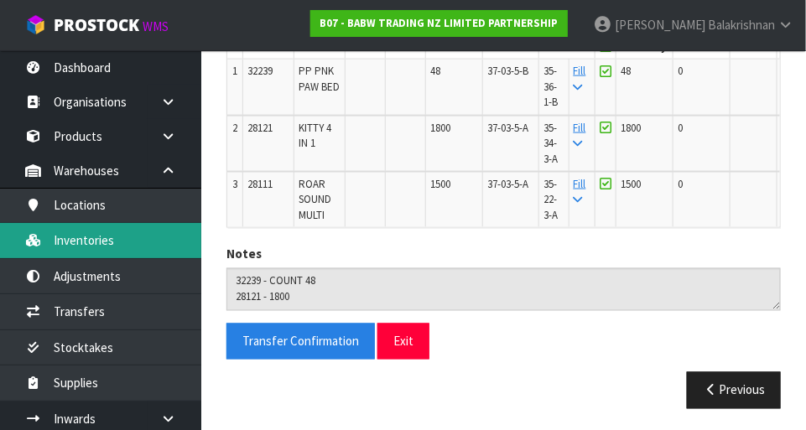
click at [75, 243] on link "Inventories" at bounding box center [100, 240] width 201 height 34
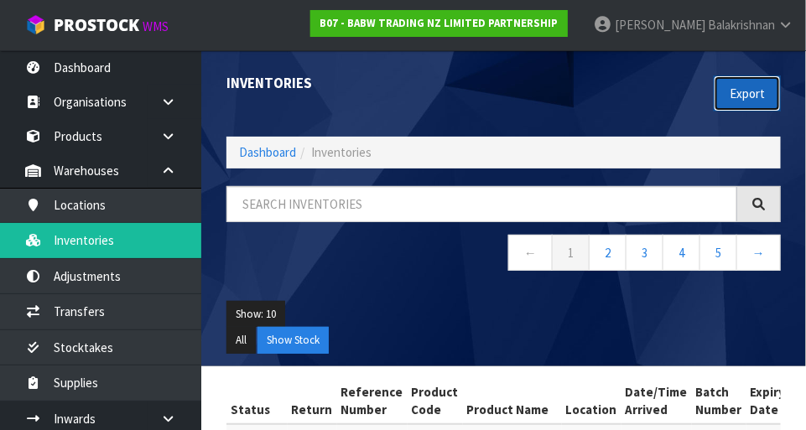
click at [503, 98] on button "Export" at bounding box center [746, 93] width 67 height 36
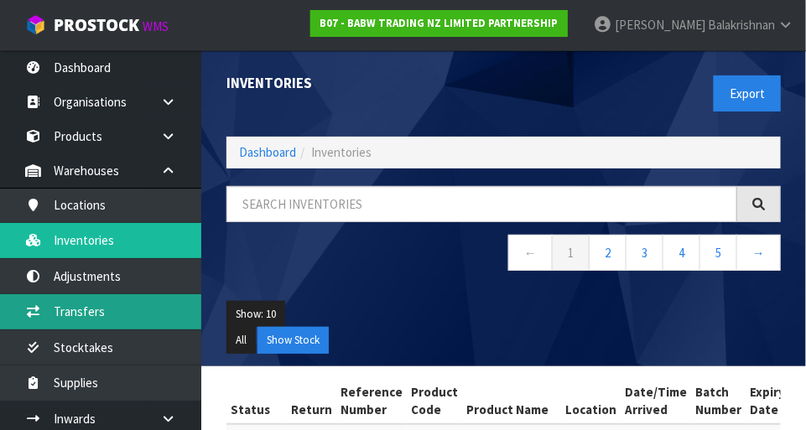
click at [62, 316] on link "Transfers" at bounding box center [100, 311] width 201 height 34
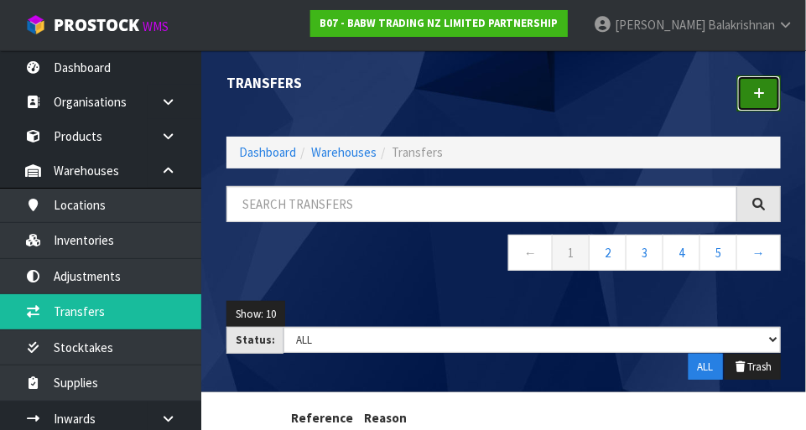
click at [503, 94] on icon at bounding box center [759, 93] width 12 height 13
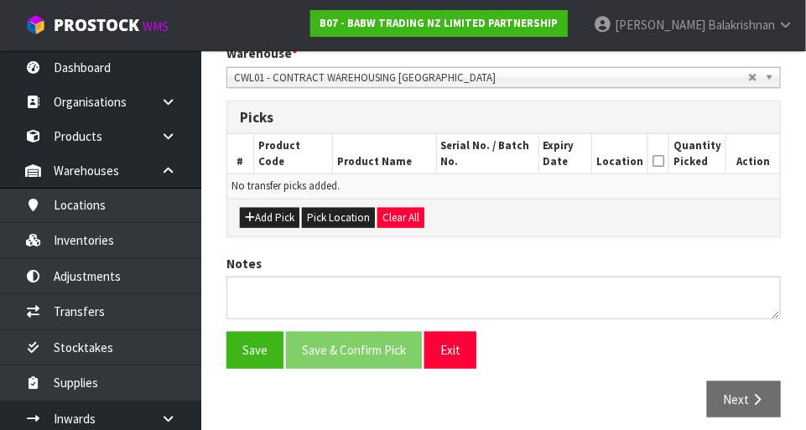
scroll to position [360, 0]
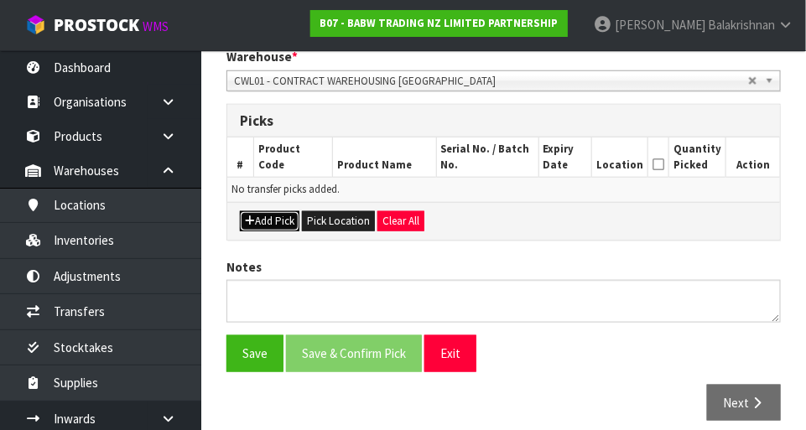
click at [257, 224] on button "Add Pick" at bounding box center [270, 221] width 60 height 20
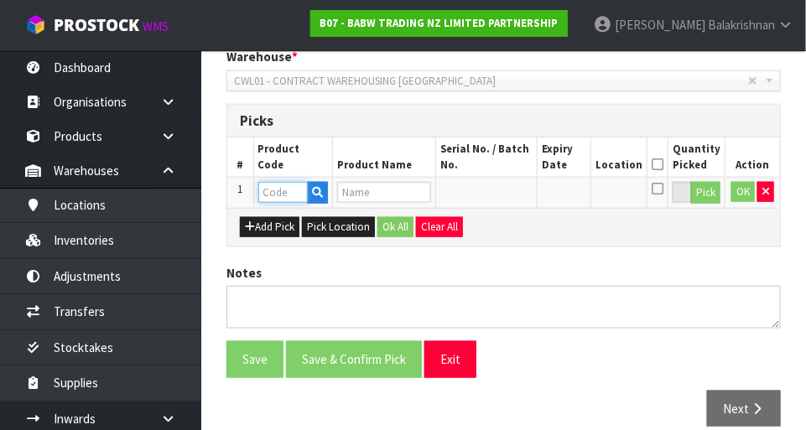
click at [264, 194] on input "text" at bounding box center [282, 192] width 49 height 21
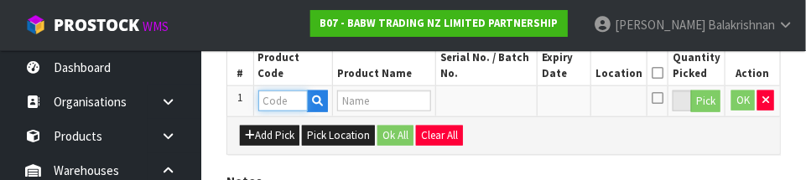
scroll to position [453, 0]
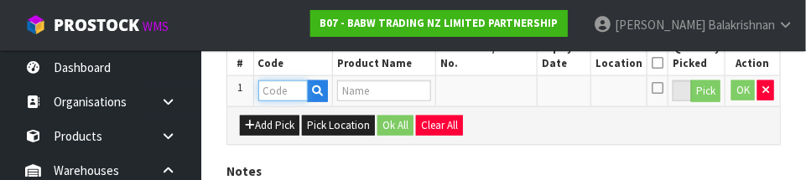
paste input "28111"
type input "28111"
type input "ROAR SOUND MULTI"
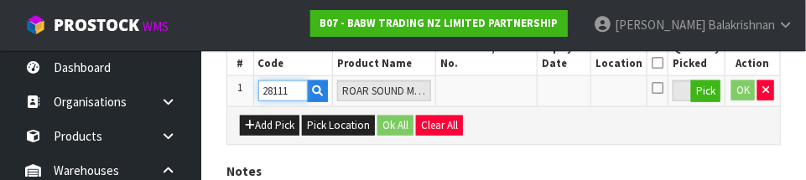
type input "28111"
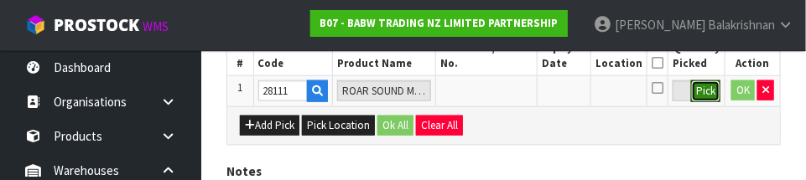
click at [503, 91] on button "Pick" at bounding box center [705, 91] width 29 height 22
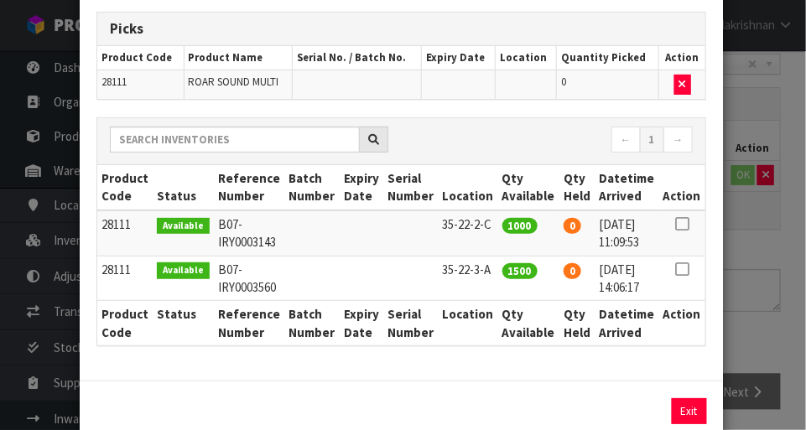
scroll to position [121, 0]
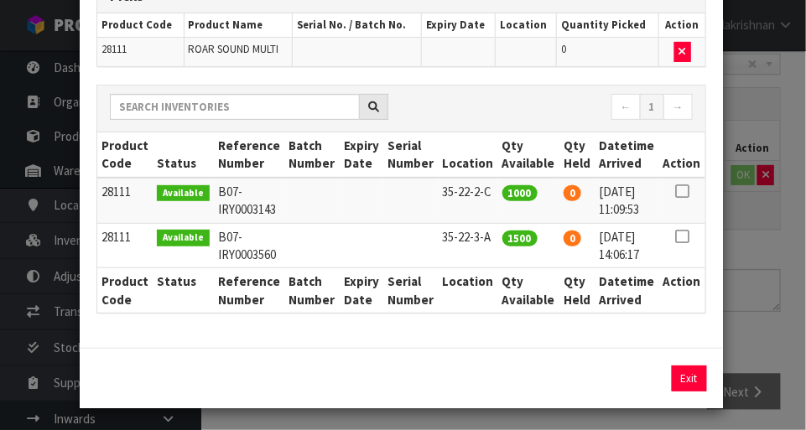
click at [503, 191] on icon at bounding box center [681, 191] width 13 height 1
click at [503, 381] on button "Assign Pick" at bounding box center [632, 378] width 69 height 26
type input "1000"
click at [503, 381] on button "Exit" at bounding box center [688, 378] width 35 height 26
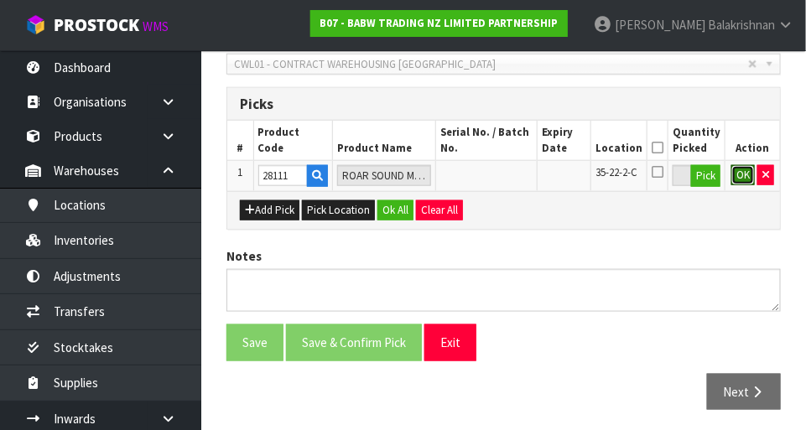
click at [503, 174] on button "OK" at bounding box center [742, 175] width 23 height 20
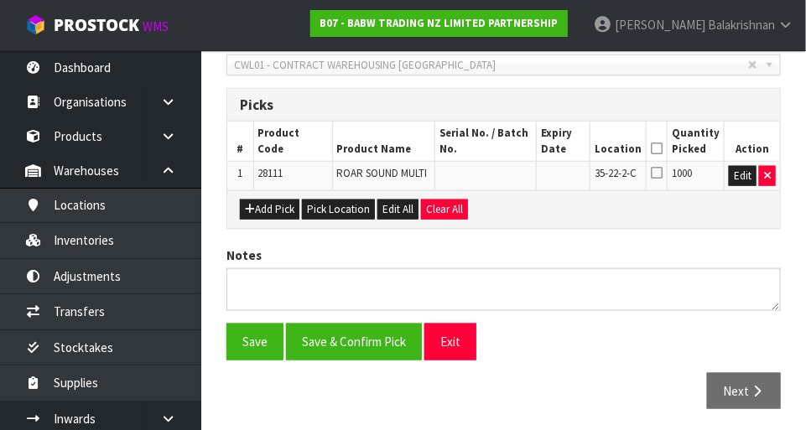
click at [503, 148] on icon at bounding box center [656, 148] width 12 height 1
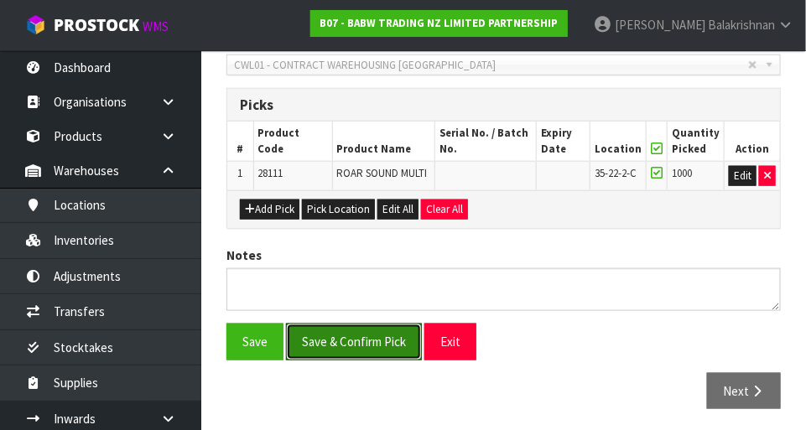
click at [333, 350] on button "Save & Confirm Pick" at bounding box center [354, 342] width 136 height 36
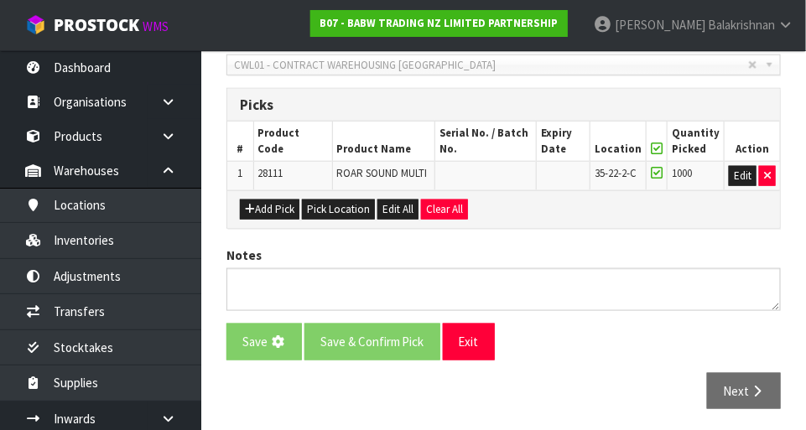
scroll to position [0, 0]
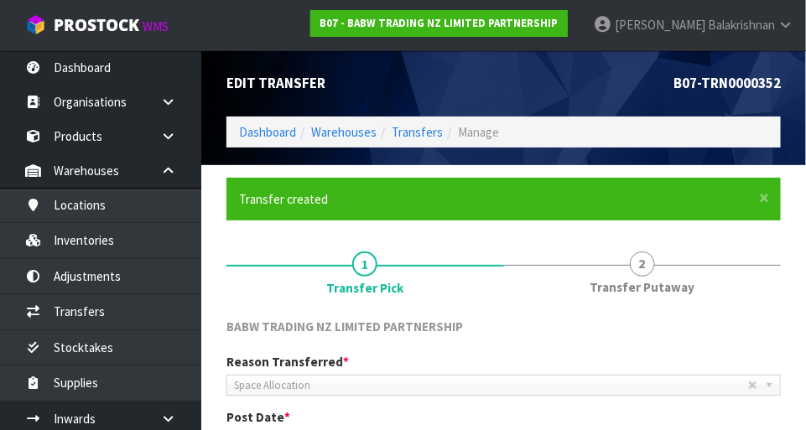
scroll to position [400, 0]
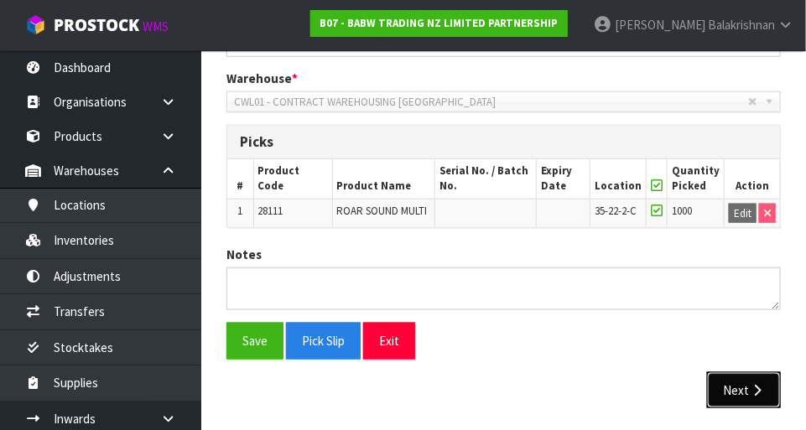
click at [503, 384] on icon "button" at bounding box center [757, 390] width 16 height 13
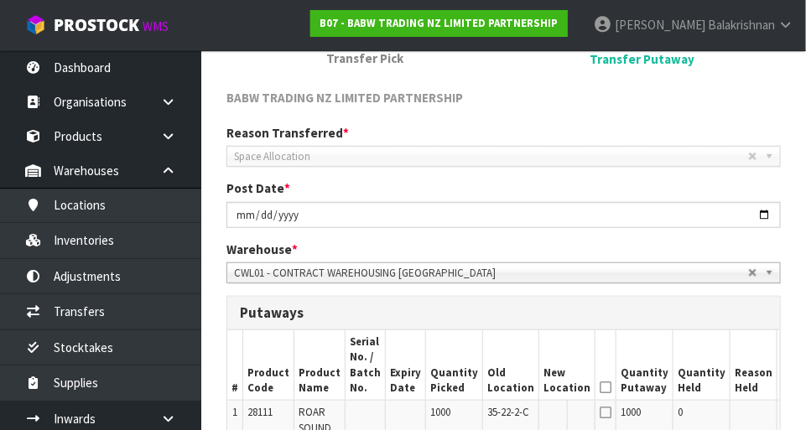
scroll to position [495, 0]
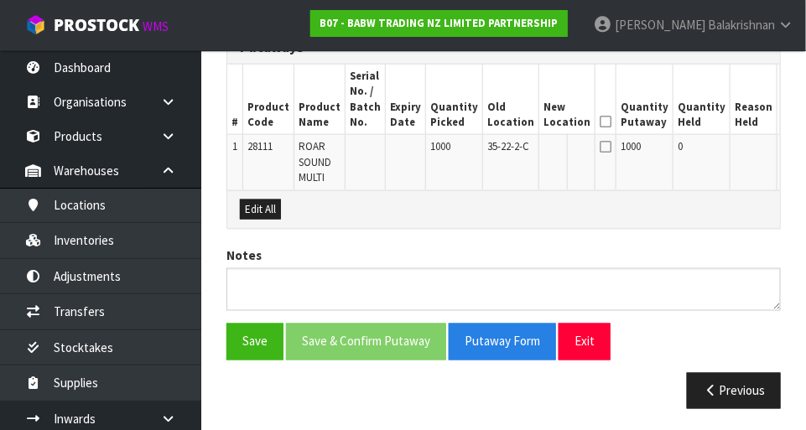
click at [503, 151] on button "Edit" at bounding box center [795, 149] width 28 height 20
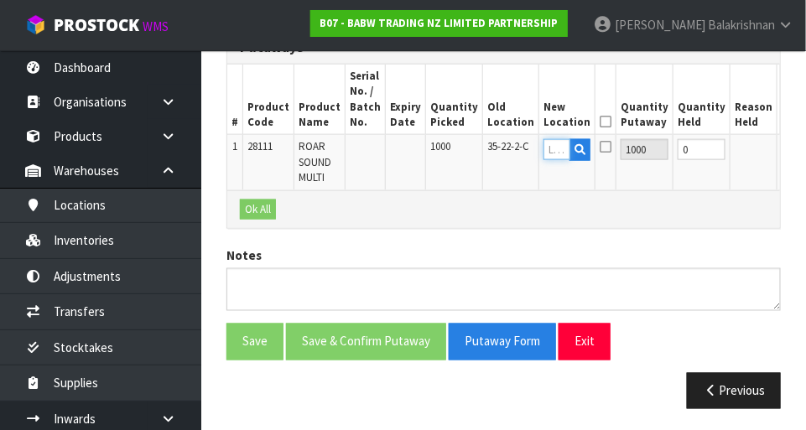
click at [503, 144] on input "text" at bounding box center [556, 149] width 27 height 21
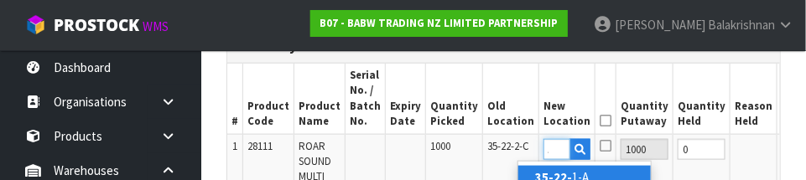
scroll to position [0, 22]
type input "35-22-3"
click at [503, 156] on input "1000" at bounding box center [644, 149] width 48 height 21
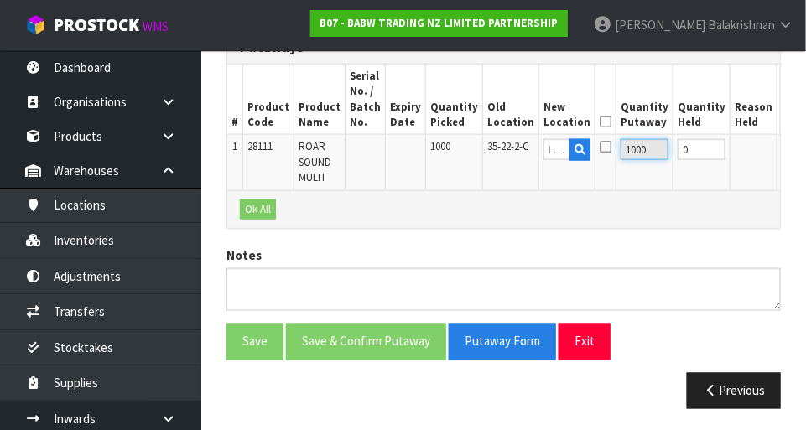
scroll to position [0, 0]
click at [503, 153] on button "button" at bounding box center [579, 150] width 21 height 22
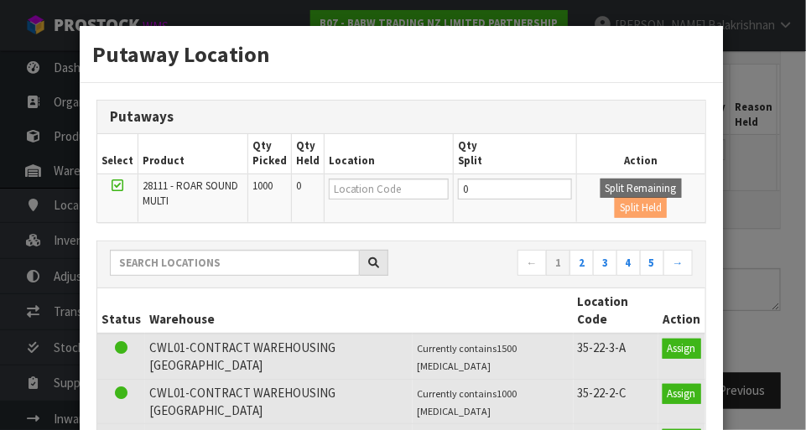
click at [503, 285] on div "Putaway Location Putaways Select Product Qty Picked Qty Held Location Qty Split…" at bounding box center [403, 215] width 806 height 430
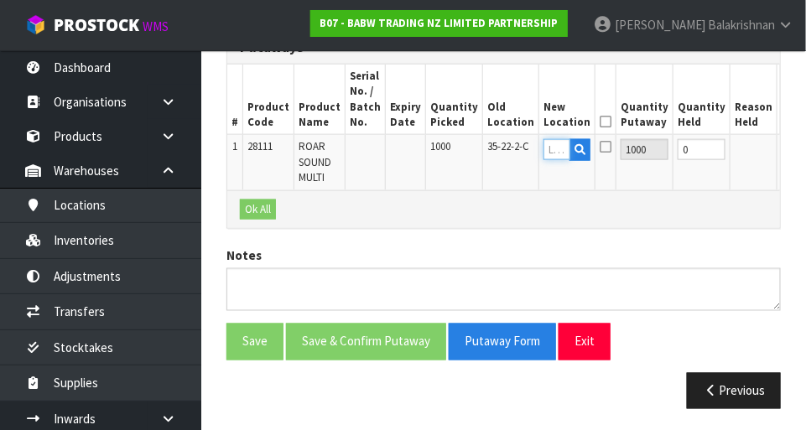
click at [503, 151] on input "text" at bounding box center [556, 149] width 27 height 21
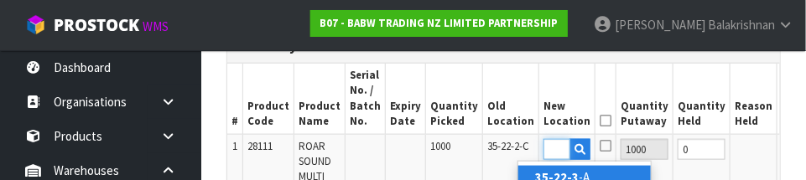
scroll to position [0, 25]
type input "35-22-3-A"
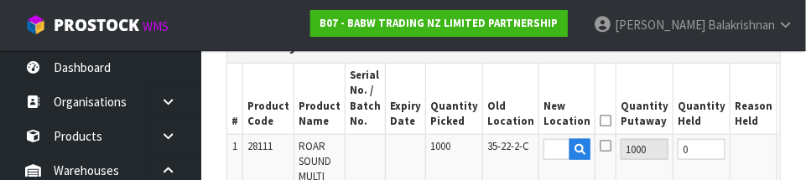
click at [503, 148] on button "OK" at bounding box center [792, 149] width 23 height 20
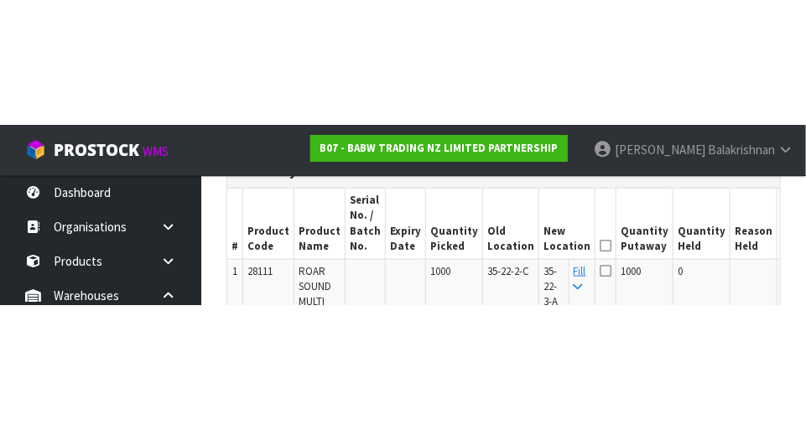
scroll to position [495, 0]
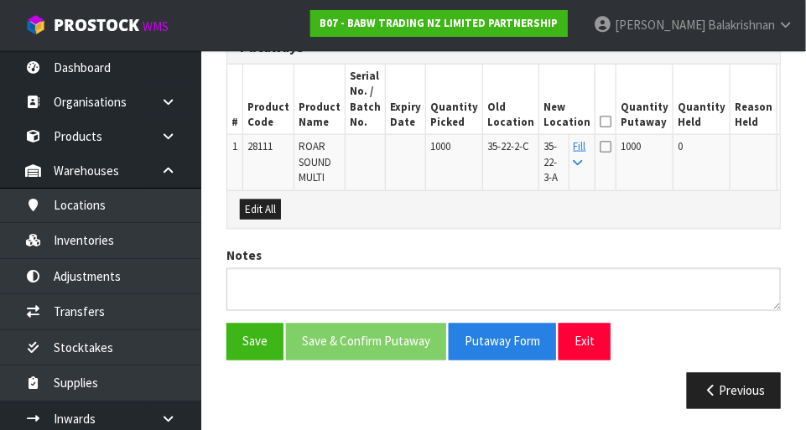
click at [503, 122] on icon at bounding box center [605, 122] width 12 height 1
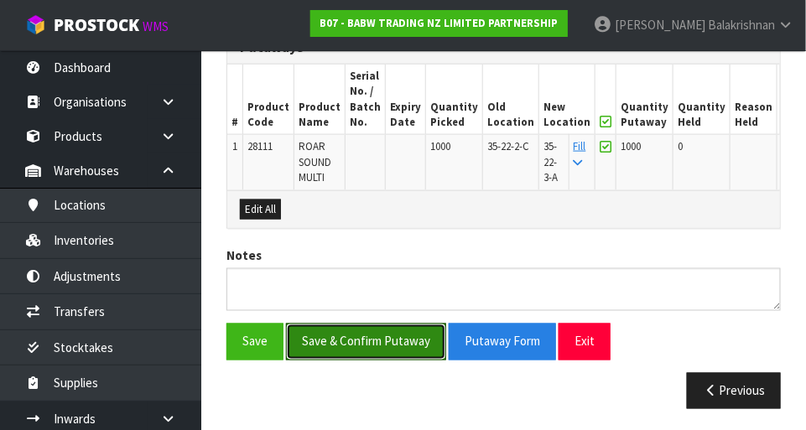
click at [319, 339] on button "Save & Confirm Putaway" at bounding box center [366, 342] width 160 height 36
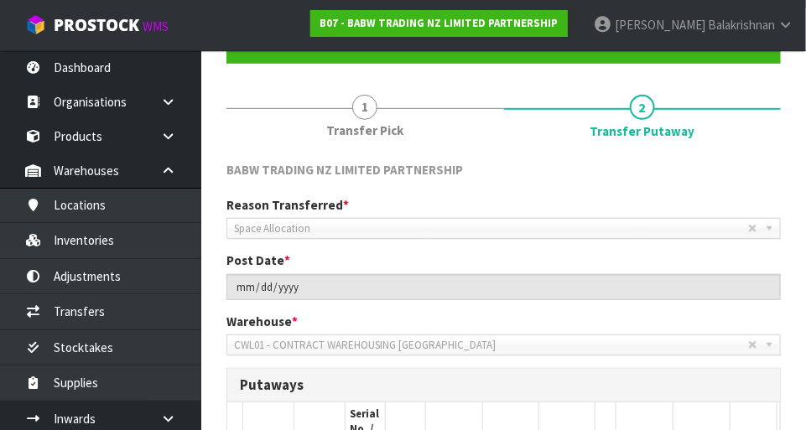
scroll to position [158, 0]
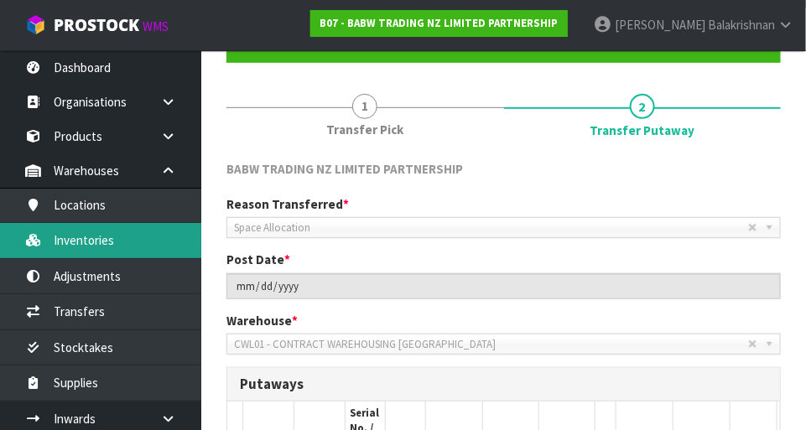
click at [70, 248] on link "Inventories" at bounding box center [100, 240] width 201 height 34
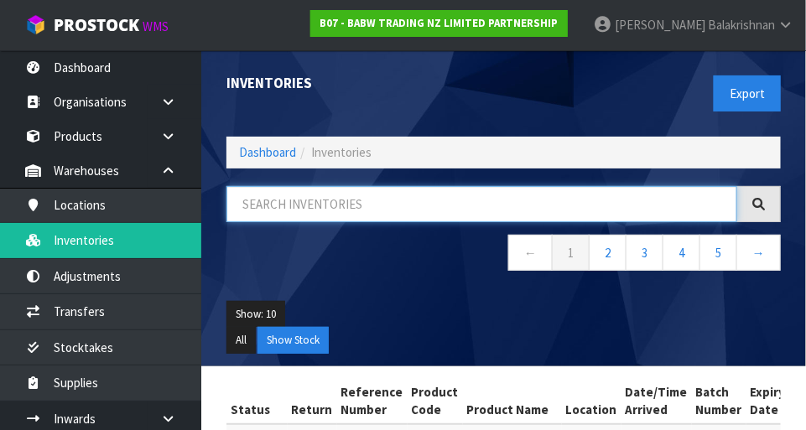
click at [274, 197] on input "text" at bounding box center [481, 204] width 511 height 36
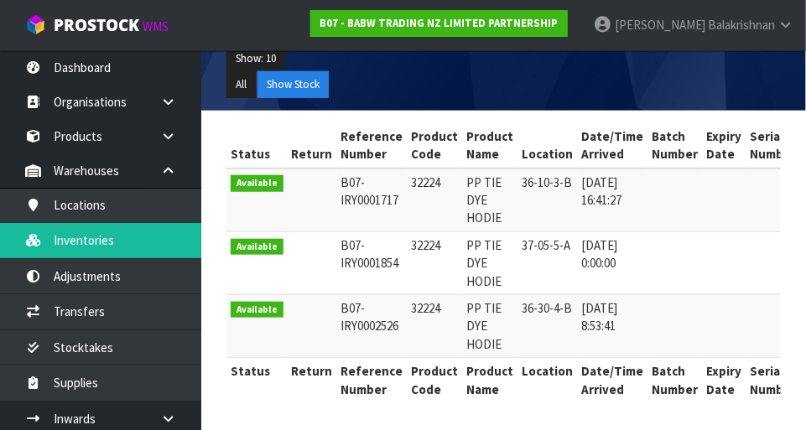
type input "32224"
copy td "32224"
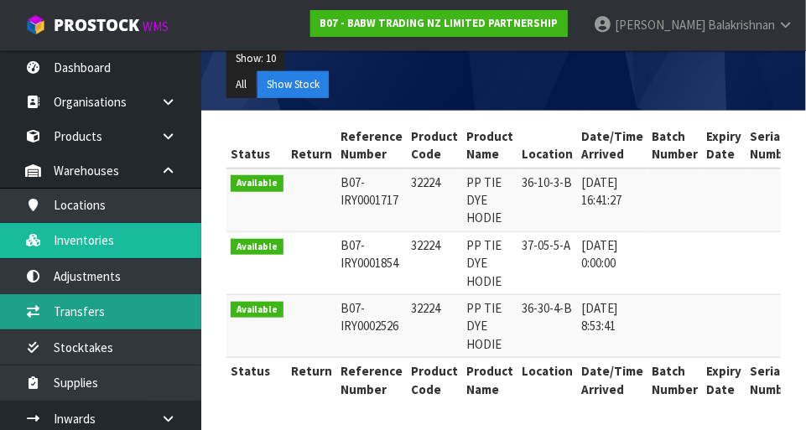
click at [113, 305] on link "Transfers" at bounding box center [100, 311] width 201 height 34
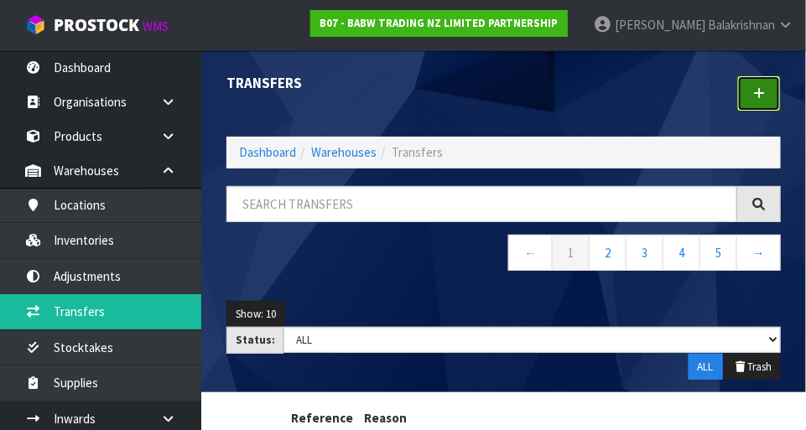
click at [503, 87] on icon at bounding box center [759, 93] width 12 height 13
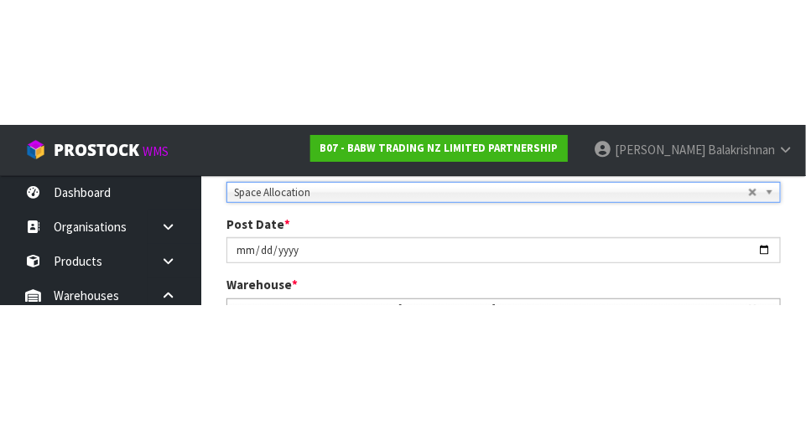
scroll to position [257, 0]
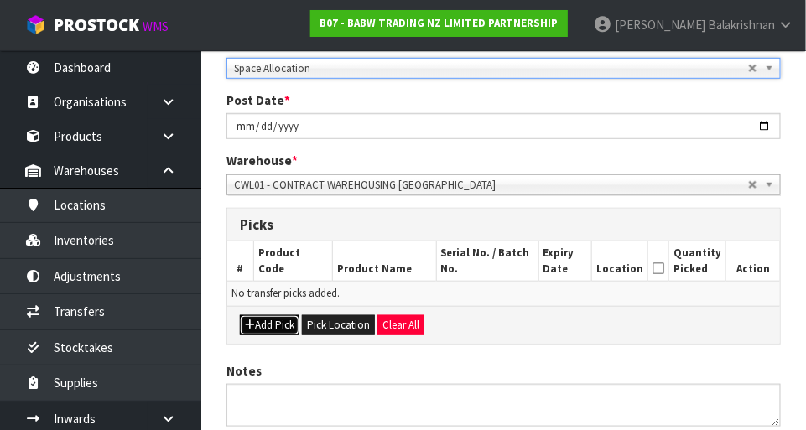
click at [285, 329] on button "Add Pick" at bounding box center [270, 325] width 60 height 20
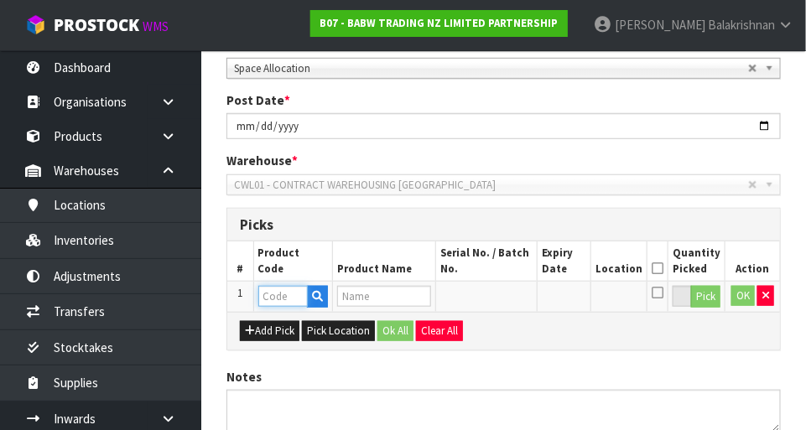
click at [288, 289] on input "text" at bounding box center [282, 296] width 49 height 21
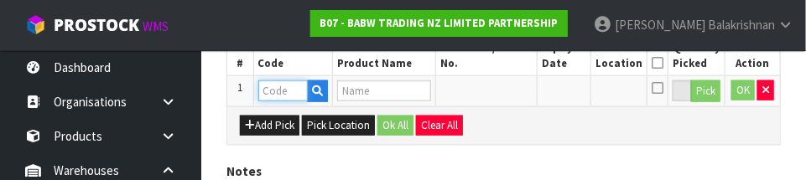
scroll to position [454, 0]
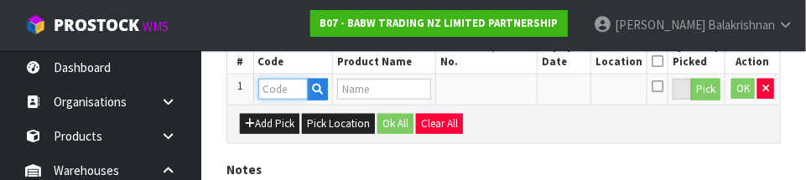
paste input "32224"
type input "32224"
type input "PP TIE DYE HODIE"
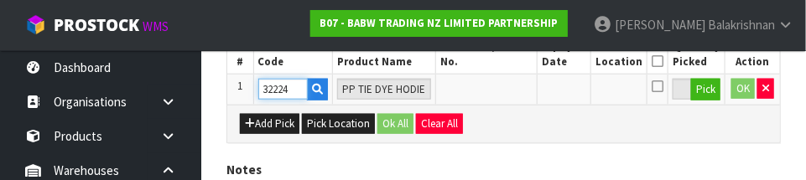
type input "32224"
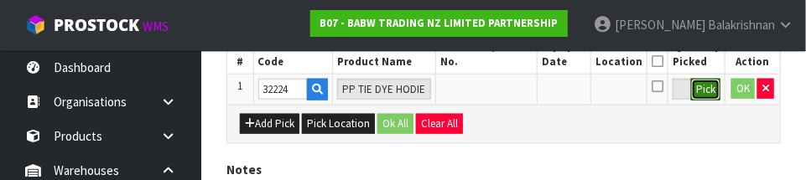
click at [503, 91] on button "Pick" at bounding box center [705, 90] width 29 height 22
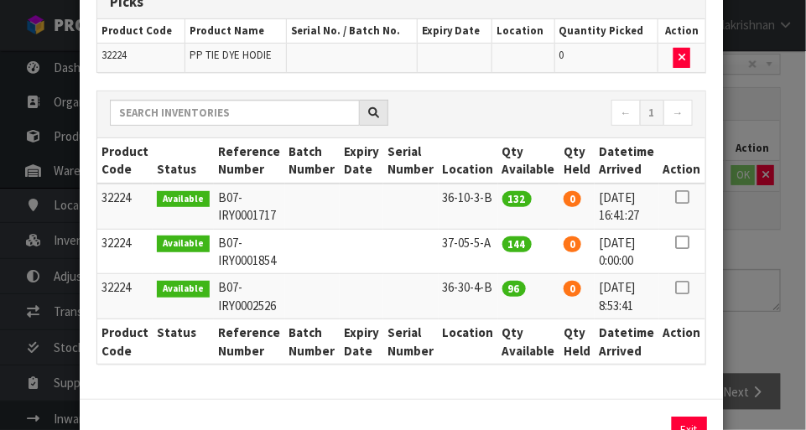
scroll to position [167, 0]
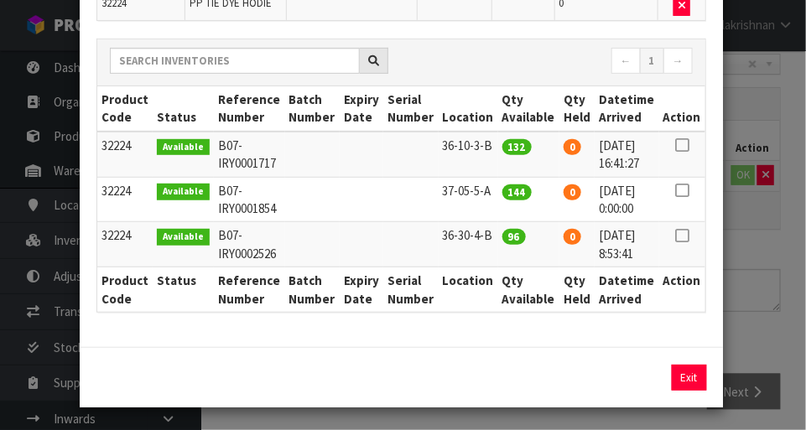
click at [503, 191] on icon at bounding box center [681, 190] width 13 height 1
click at [503, 383] on button "Assign Pick" at bounding box center [632, 378] width 69 height 26
type input "144"
click at [503, 375] on button "Exit" at bounding box center [688, 378] width 35 height 26
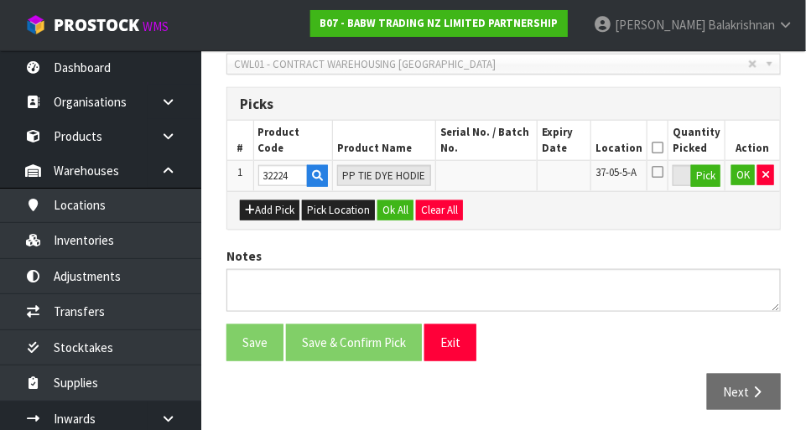
click at [503, 148] on icon at bounding box center [657, 148] width 12 height 1
click at [401, 215] on button "Ok All" at bounding box center [395, 210] width 36 height 20
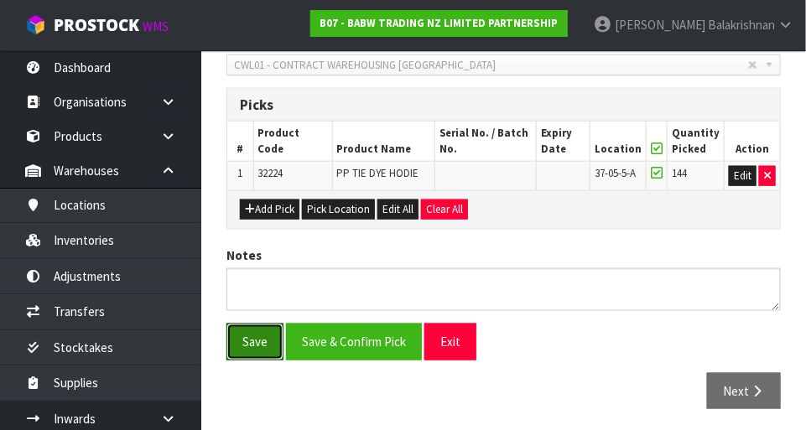
click at [247, 347] on button "Save" at bounding box center [254, 342] width 57 height 36
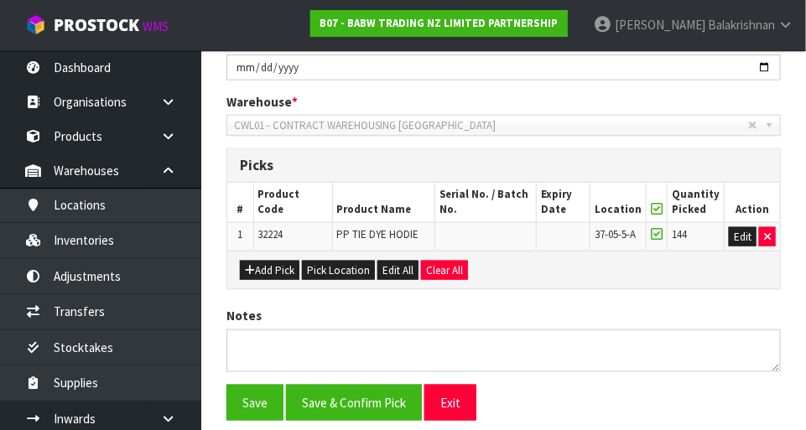
scroll to position [0, 0]
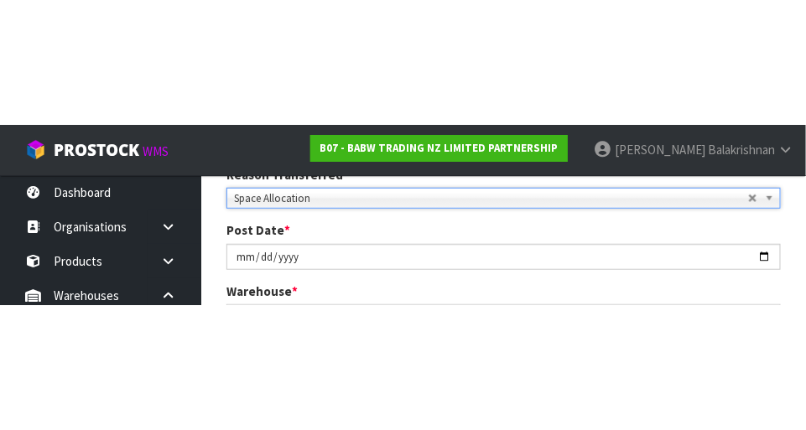
scroll to position [311, 0]
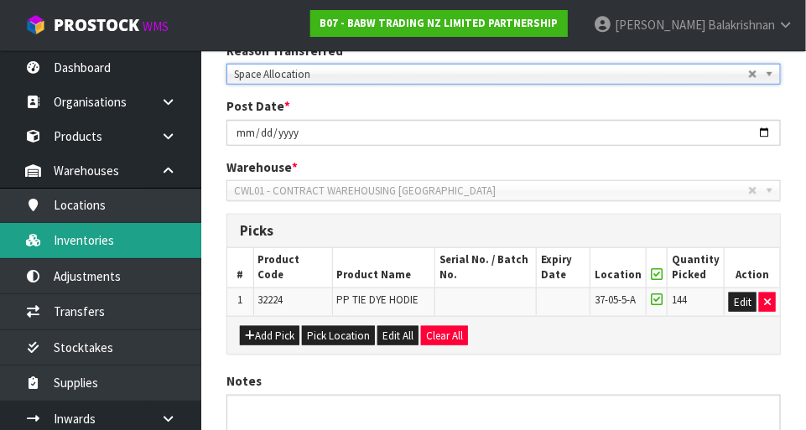
click at [60, 240] on link "Inventories" at bounding box center [100, 240] width 201 height 34
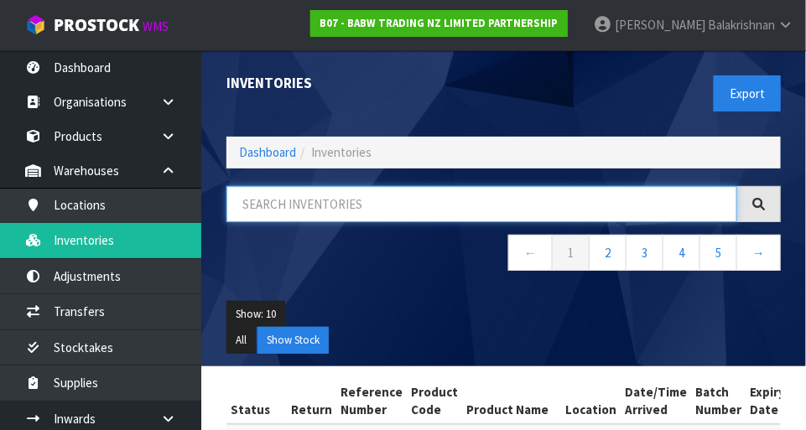
click at [503, 205] on input "text" at bounding box center [481, 204] width 511 height 36
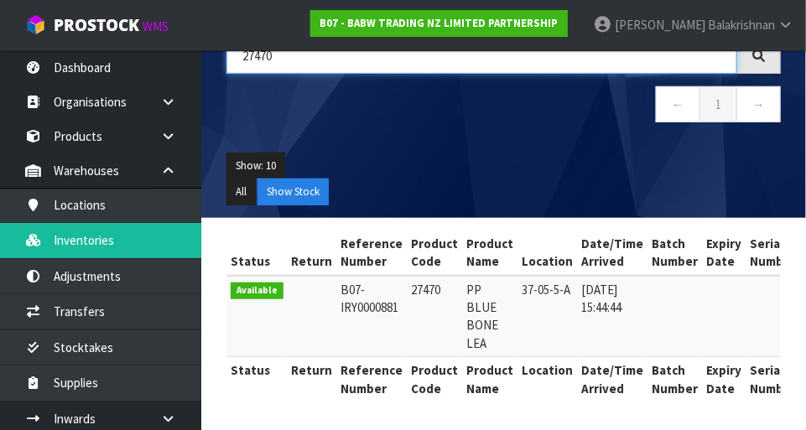
type input "27470"
copy td "27470"
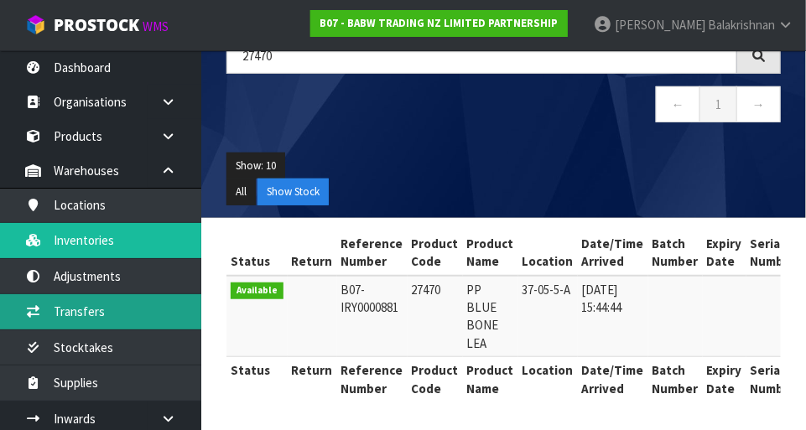
click at [112, 314] on link "Transfers" at bounding box center [100, 311] width 201 height 34
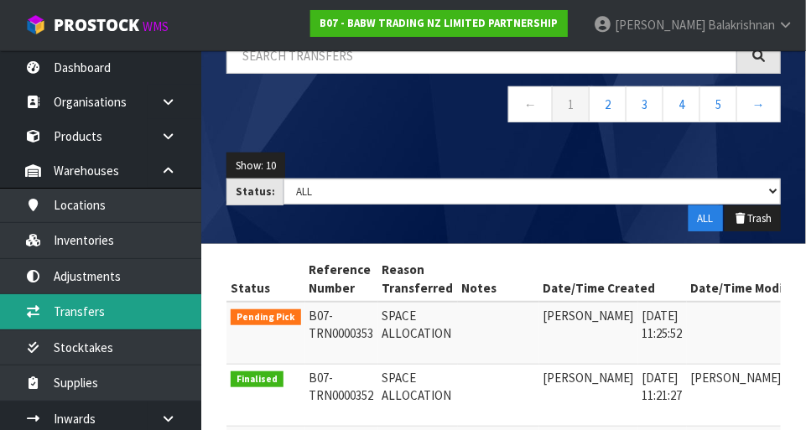
scroll to position [0, 79]
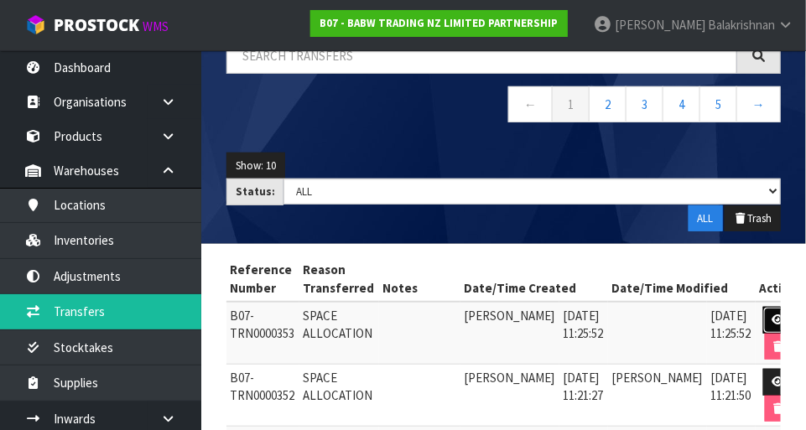
click at [503, 321] on icon at bounding box center [778, 319] width 13 height 11
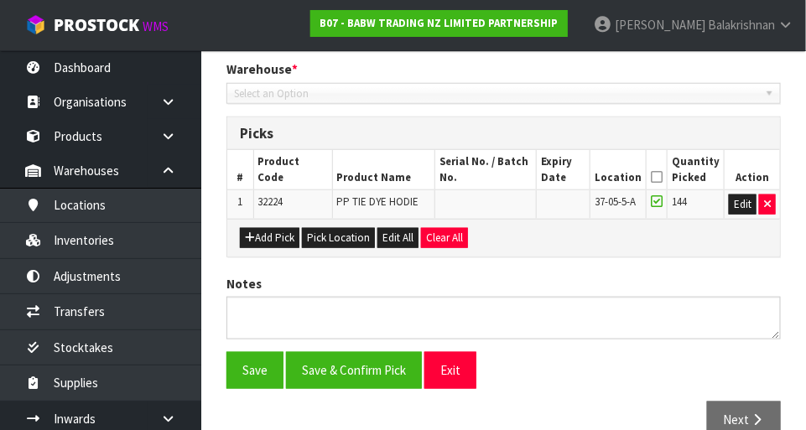
type input "[DATE]"
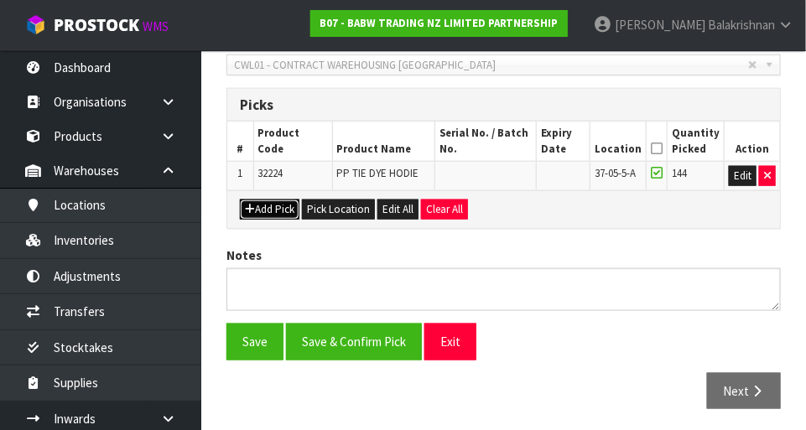
click at [278, 208] on button "Add Pick" at bounding box center [270, 210] width 60 height 20
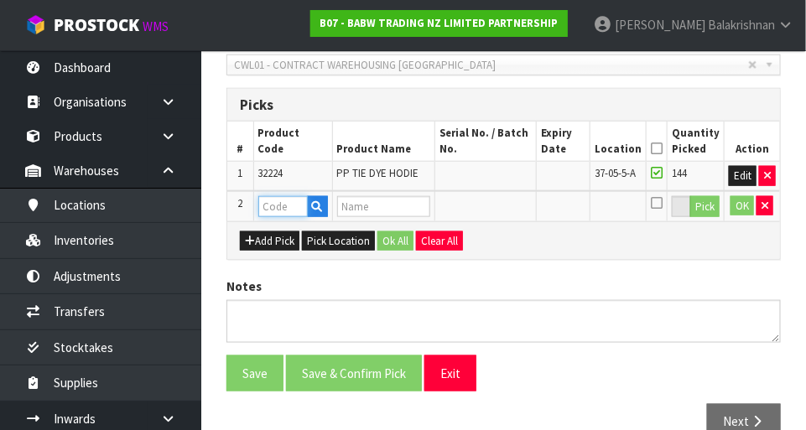
paste input "27470"
type input "27470"
type input "PP BLUE BONE LEA"
type input "27470"
click at [503, 210] on button "Pick" at bounding box center [704, 207] width 29 height 22
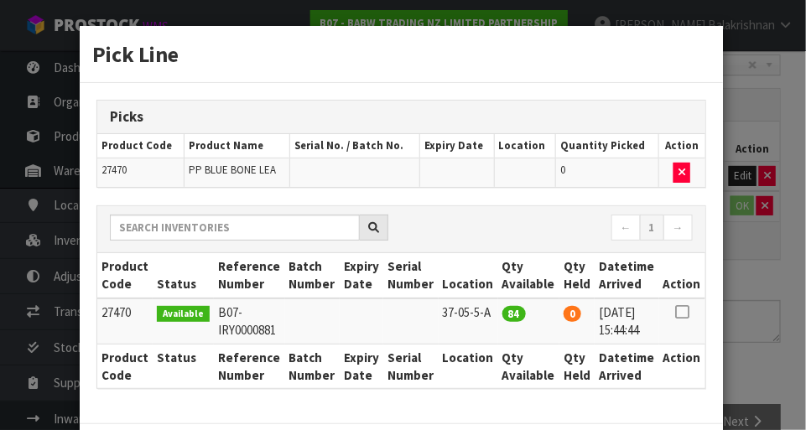
click at [503, 312] on icon at bounding box center [681, 312] width 13 height 1
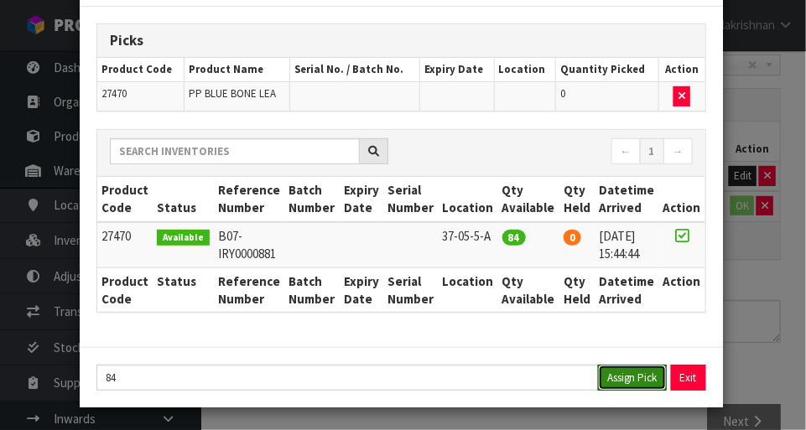
click at [503, 379] on button "Assign Pick" at bounding box center [632, 378] width 69 height 26
type input "84"
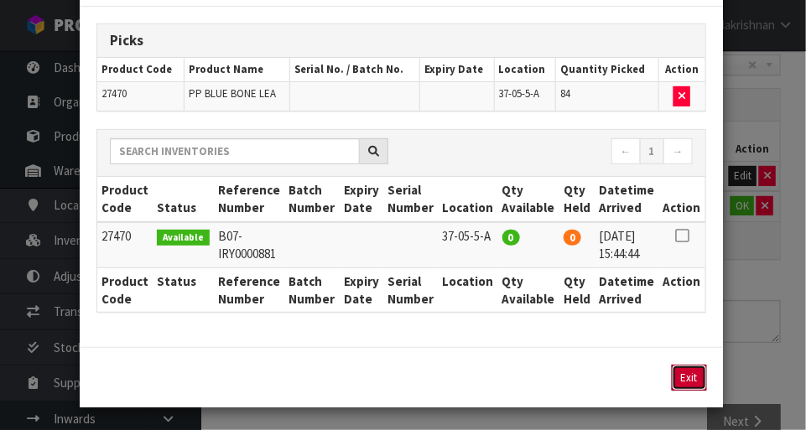
click at [503, 381] on button "Exit" at bounding box center [688, 378] width 35 height 26
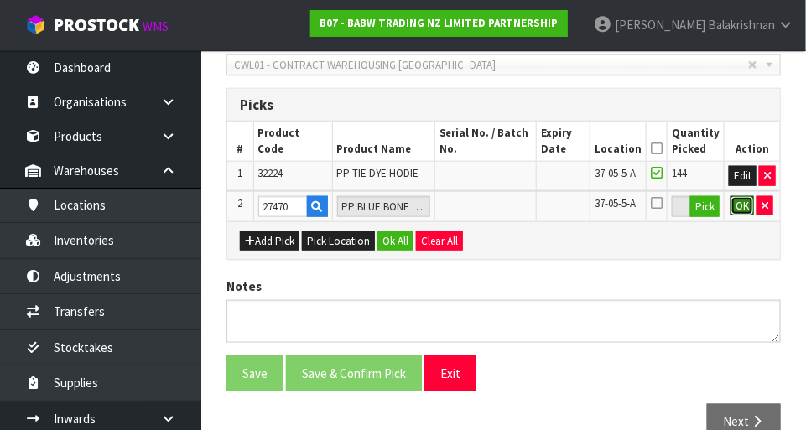
click at [503, 206] on button "OK" at bounding box center [741, 206] width 23 height 20
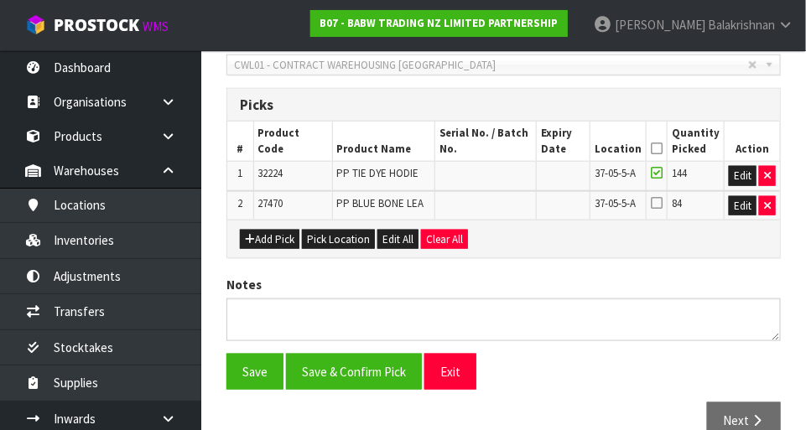
click at [503, 200] on icon at bounding box center [656, 202] width 12 height 13
click at [0, 0] on input "checkbox" at bounding box center [0, 0] width 0 height 0
click at [262, 364] on button "Save" at bounding box center [254, 372] width 57 height 36
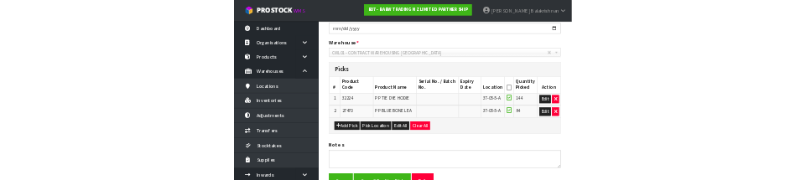
scroll to position [0, 0]
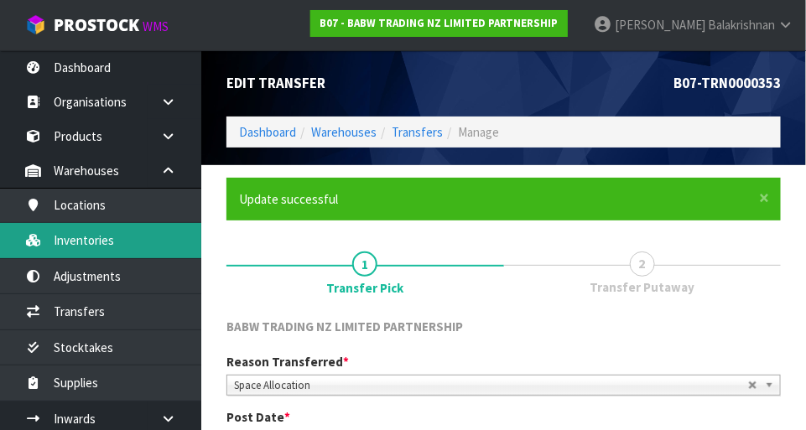
click at [118, 235] on link "Inventories" at bounding box center [100, 240] width 201 height 34
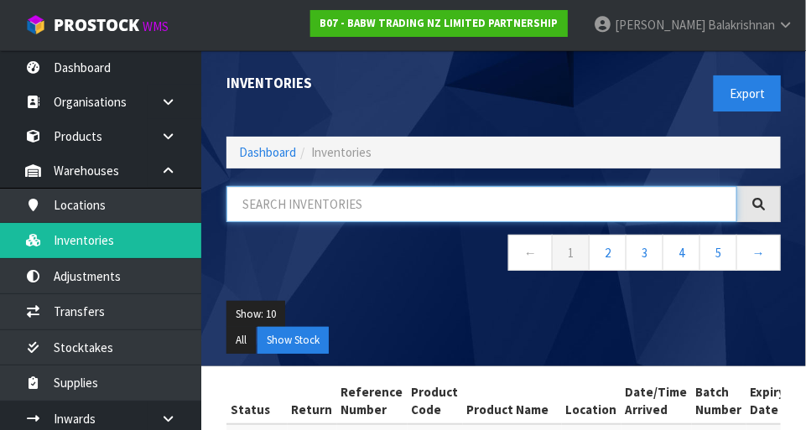
click at [431, 200] on input "text" at bounding box center [481, 204] width 511 height 36
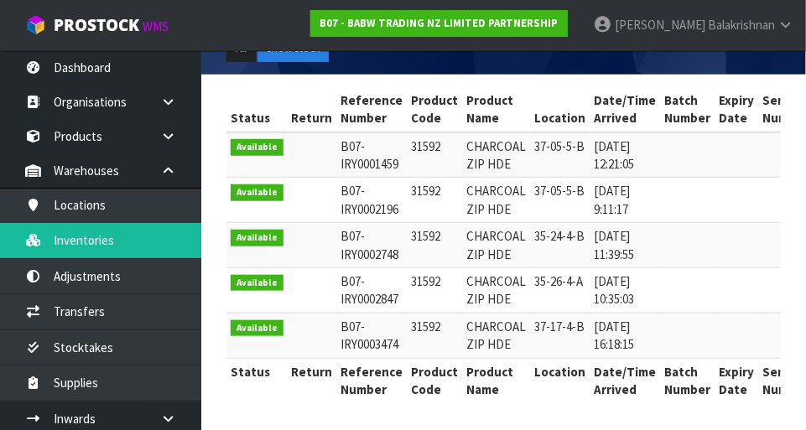
scroll to position [288, 0]
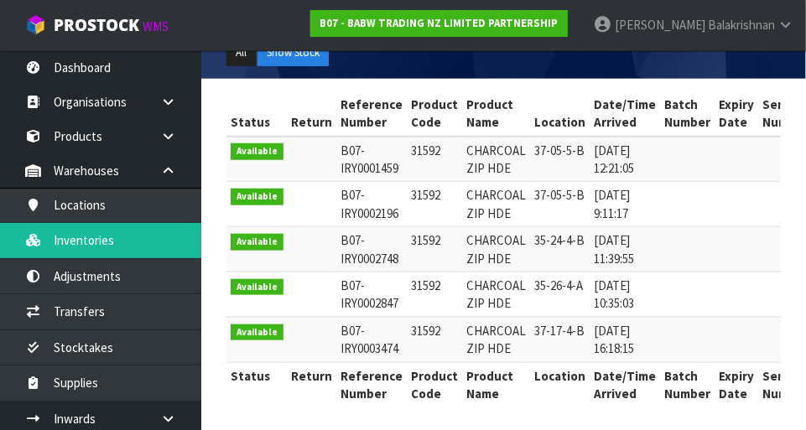
type input "31592"
copy td "31592"
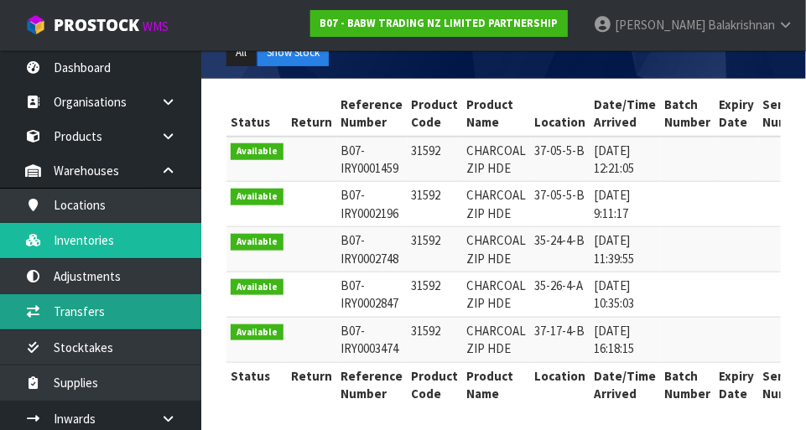
click at [63, 317] on link "Transfers" at bounding box center [100, 311] width 201 height 34
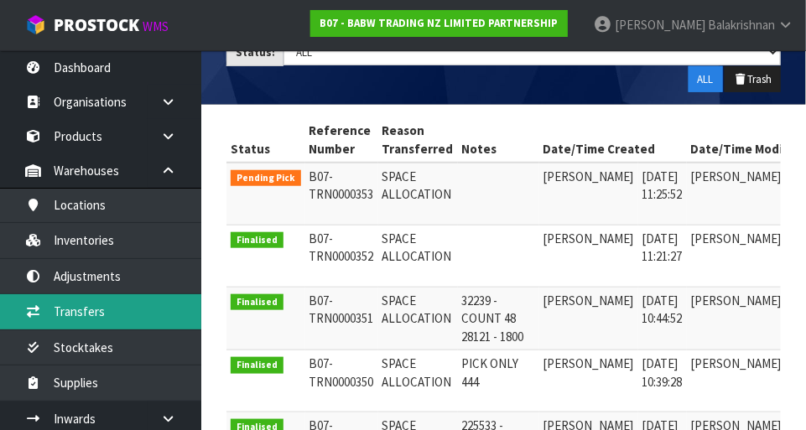
scroll to position [0, 79]
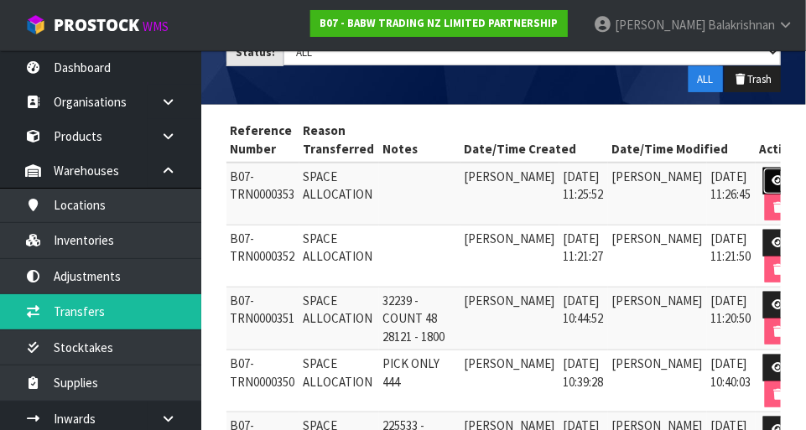
click at [503, 175] on icon at bounding box center [778, 180] width 13 height 11
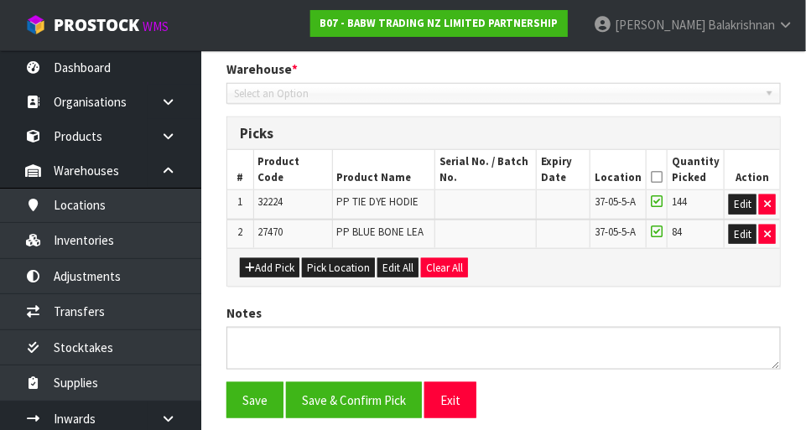
type input "[DATE]"
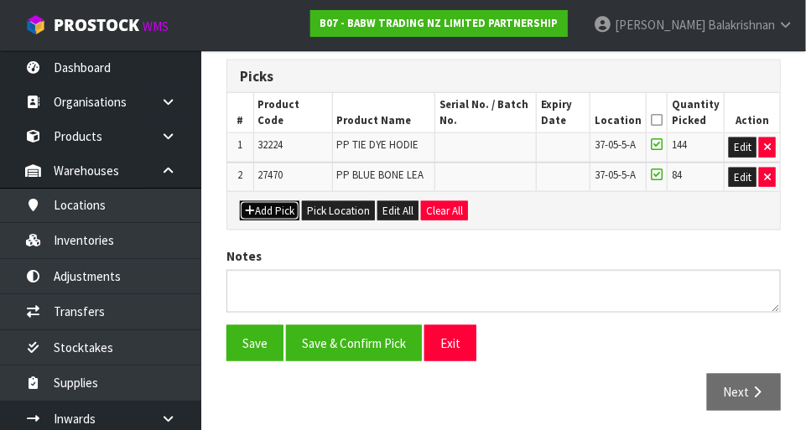
click at [255, 211] on button "Add Pick" at bounding box center [270, 211] width 60 height 20
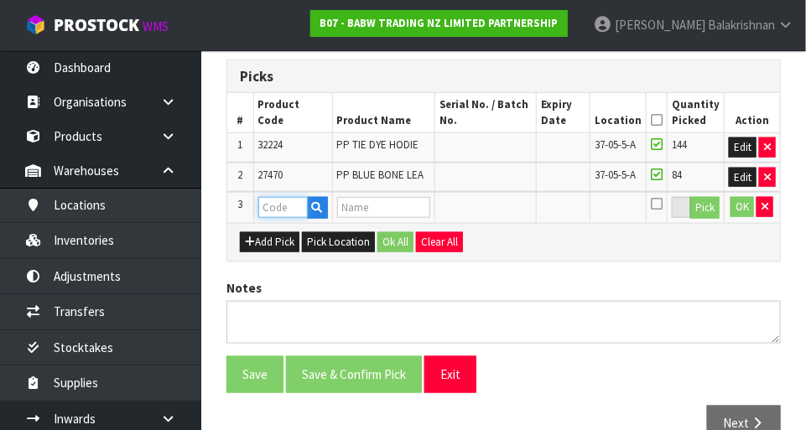
click at [268, 207] on input "text" at bounding box center [282, 207] width 49 height 21
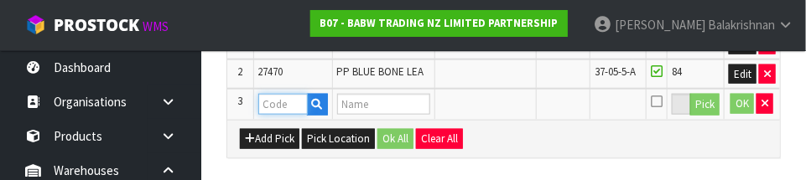
scroll to position [511, 0]
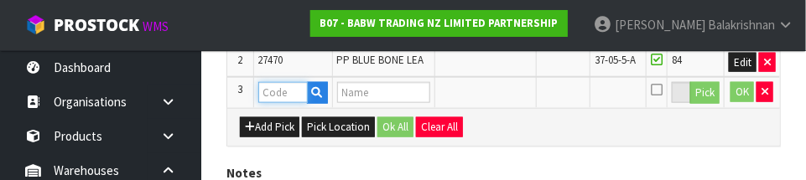
paste input "31592"
type input "31592"
type input "CHARCOAL ZIP HDE"
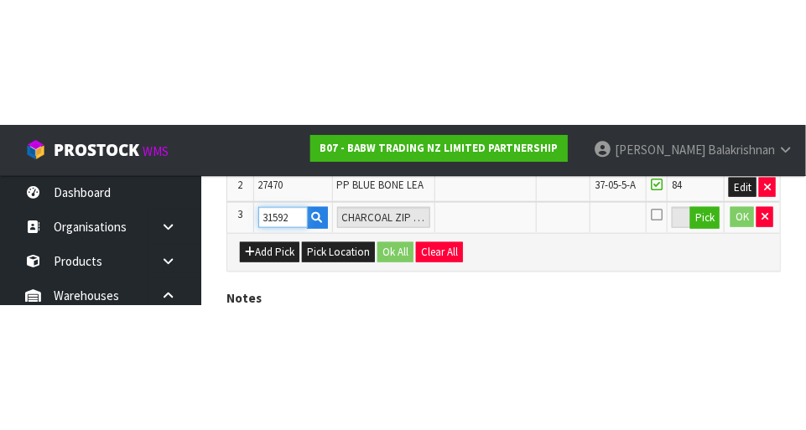
scroll to position [435, 0]
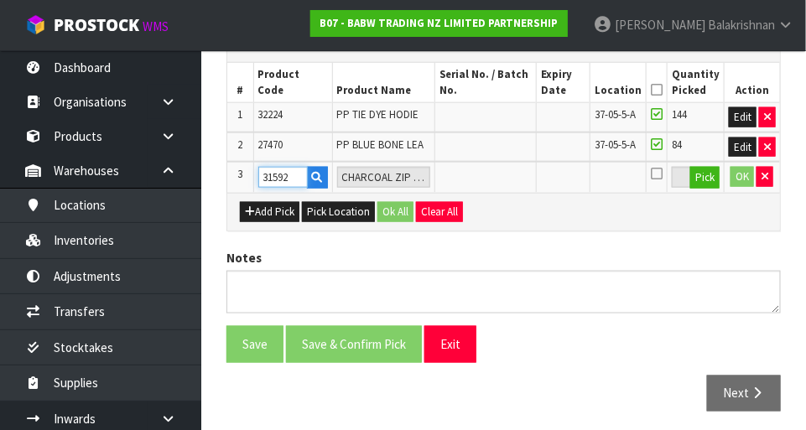
type input "31592"
click at [503, 172] on button "Pick" at bounding box center [704, 178] width 29 height 22
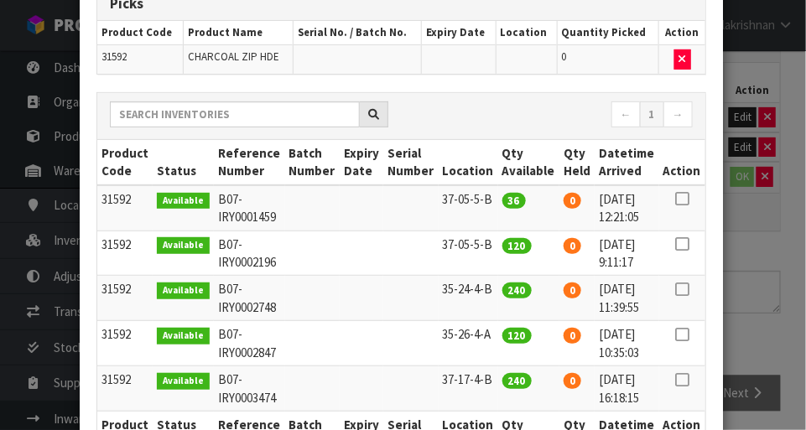
scroll to position [126, 0]
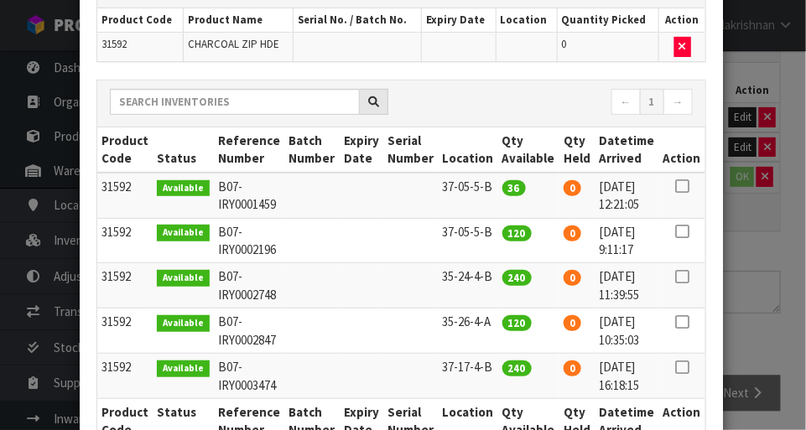
click at [503, 186] on icon at bounding box center [681, 186] width 13 height 1
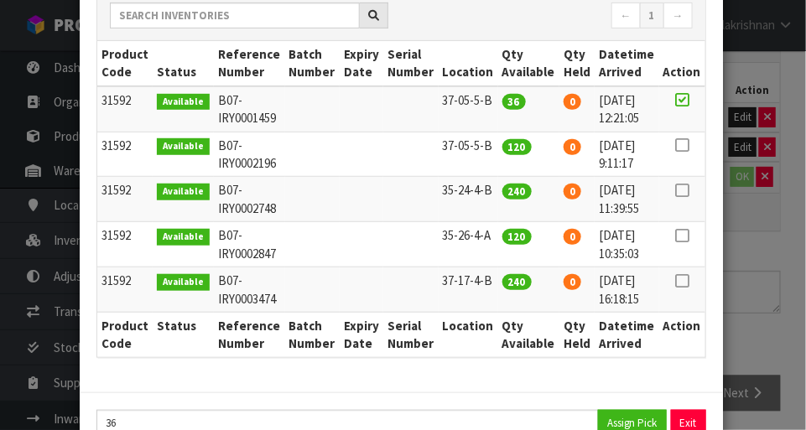
scroll to position [211, 0]
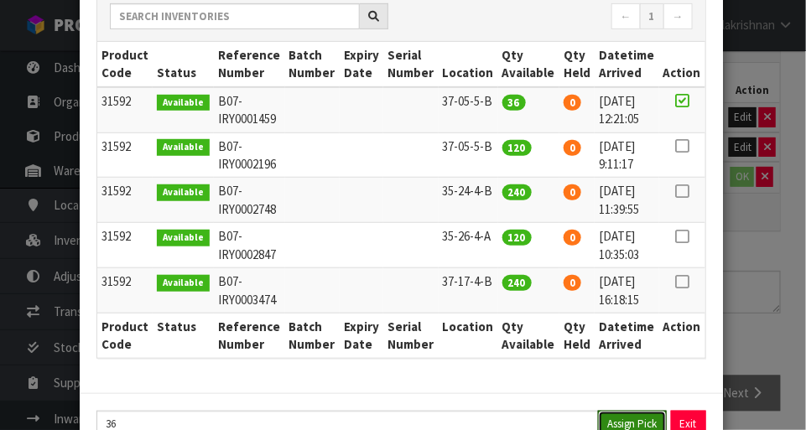
click at [503, 419] on button "Assign Pick" at bounding box center [632, 424] width 69 height 26
type input "36"
click at [503, 146] on icon at bounding box center [681, 146] width 13 height 1
click at [503, 422] on button "Assign Pick" at bounding box center [632, 424] width 69 height 26
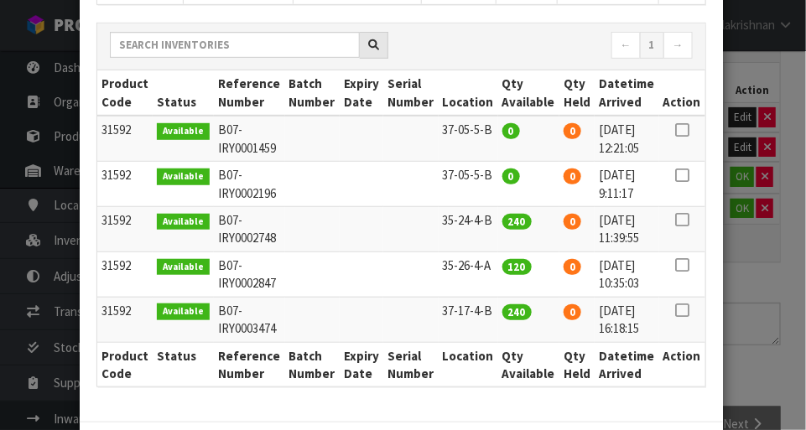
scroll to position [240, 0]
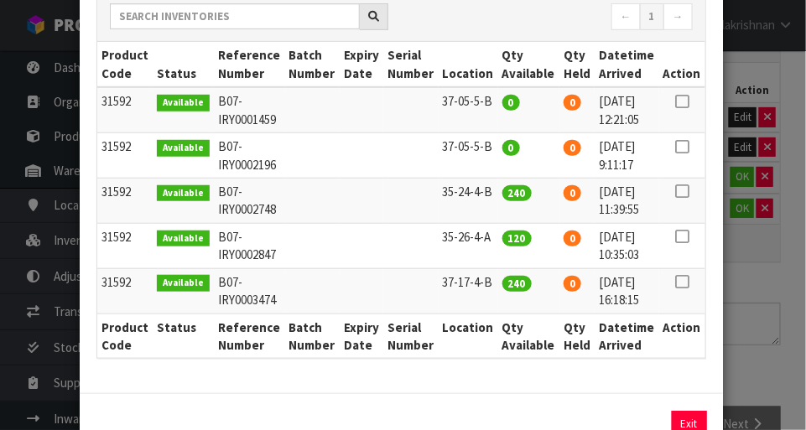
click at [503, 282] on icon at bounding box center [681, 282] width 13 height 1
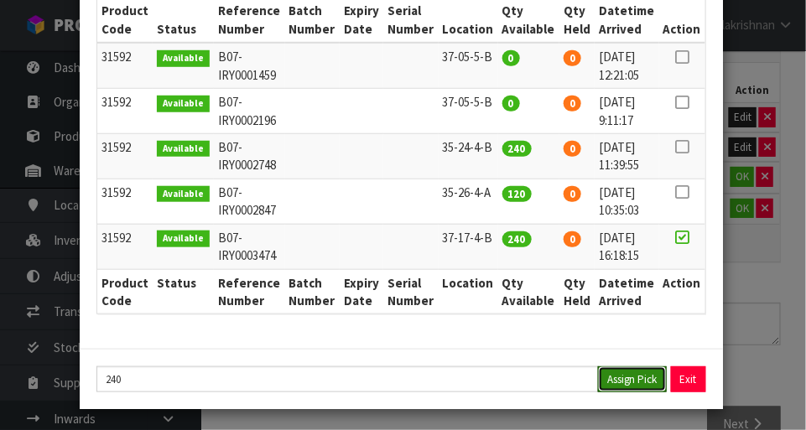
click at [503, 383] on button "Assign Pick" at bounding box center [632, 379] width 69 height 26
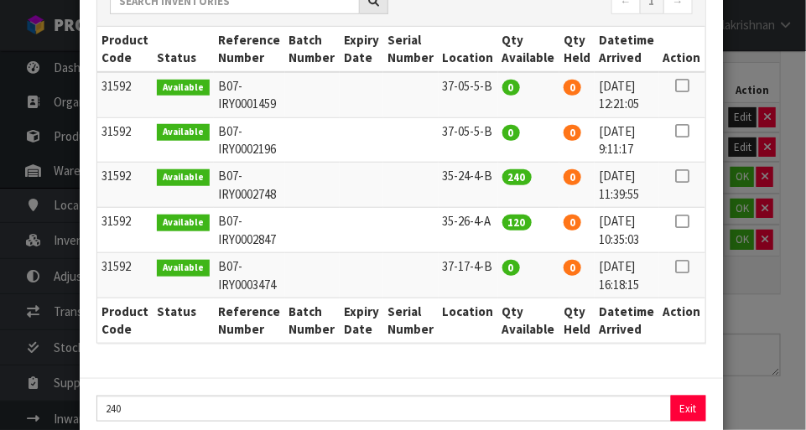
scroll to position [312, 0]
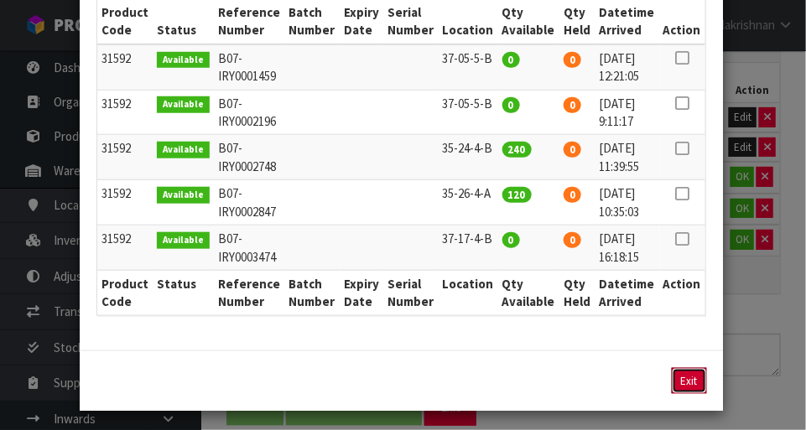
click at [503, 381] on button "Exit" at bounding box center [688, 381] width 35 height 26
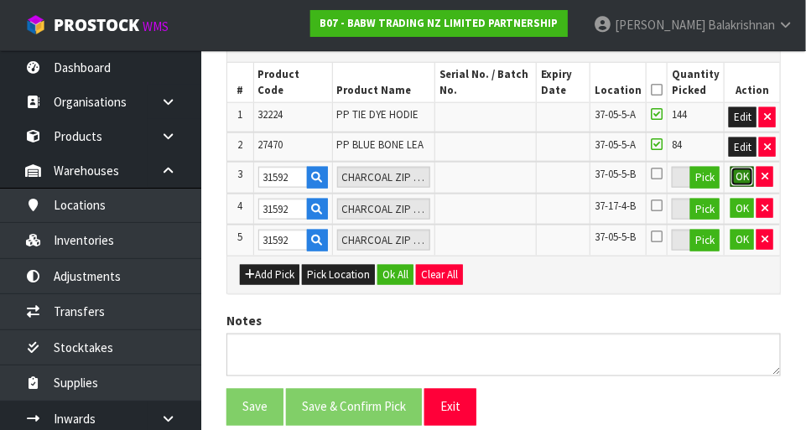
click at [503, 176] on button "OK" at bounding box center [741, 177] width 23 height 20
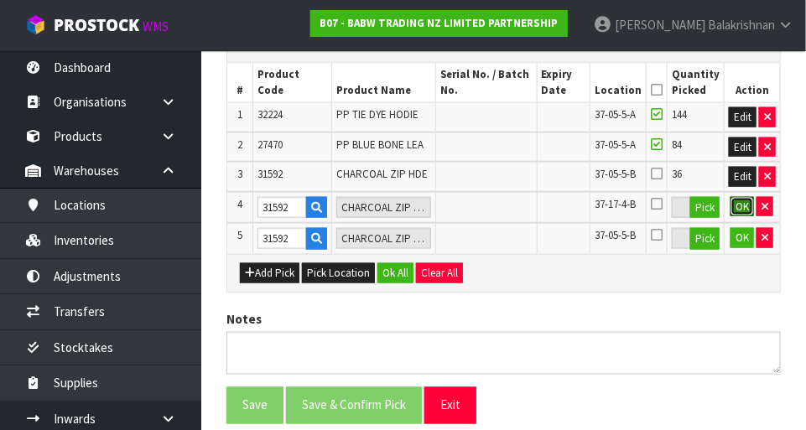
click at [503, 211] on button "OK" at bounding box center [741, 207] width 23 height 20
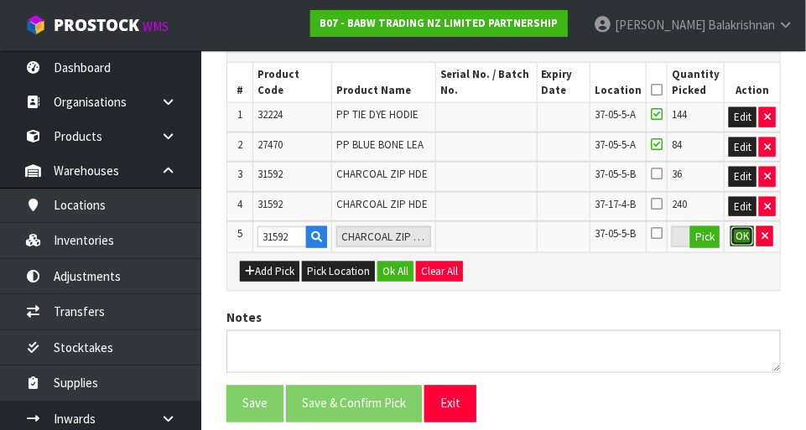
click at [503, 226] on button "OK" at bounding box center [741, 236] width 23 height 20
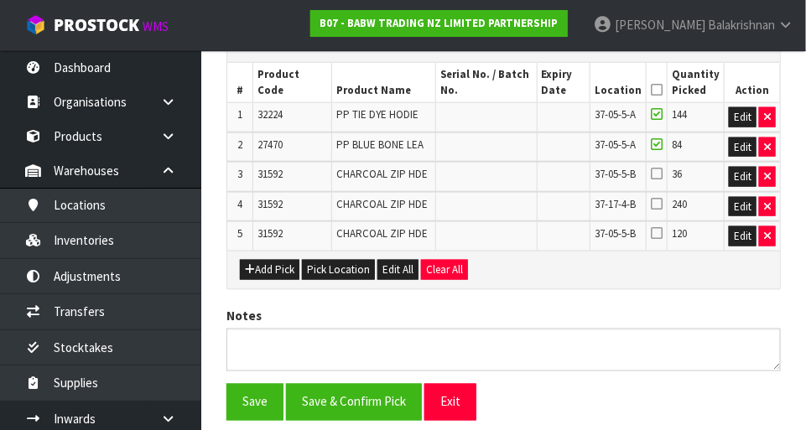
click at [503, 90] on icon at bounding box center [656, 90] width 12 height 1
click at [232, 399] on button "Save" at bounding box center [254, 402] width 57 height 36
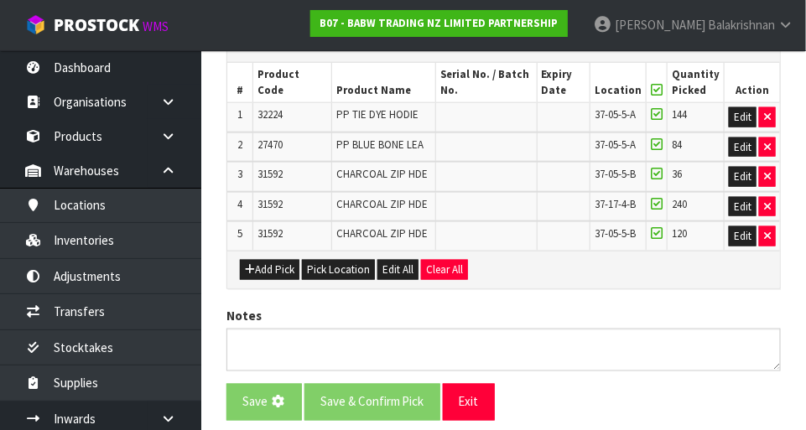
scroll to position [0, 0]
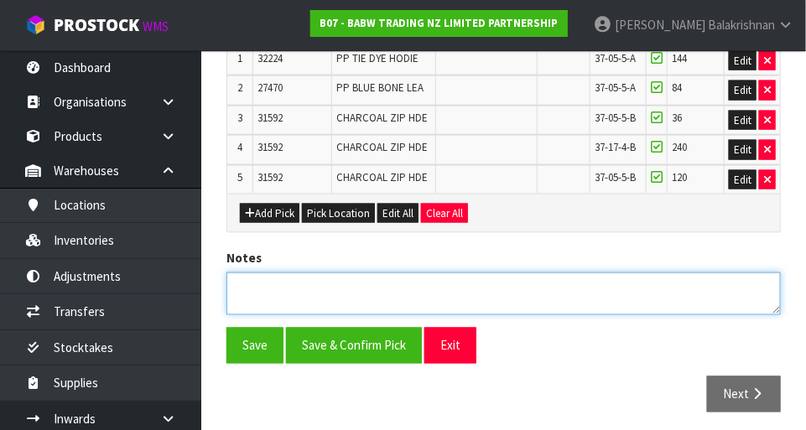
click at [273, 282] on textarea at bounding box center [503, 293] width 554 height 43
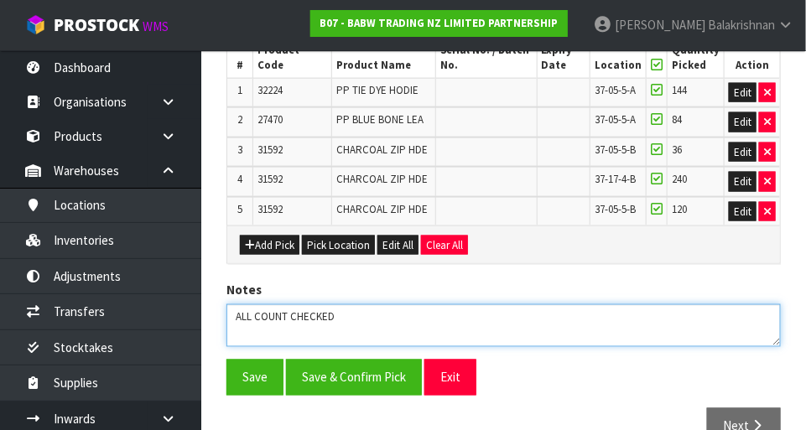
scroll to position [552, 0]
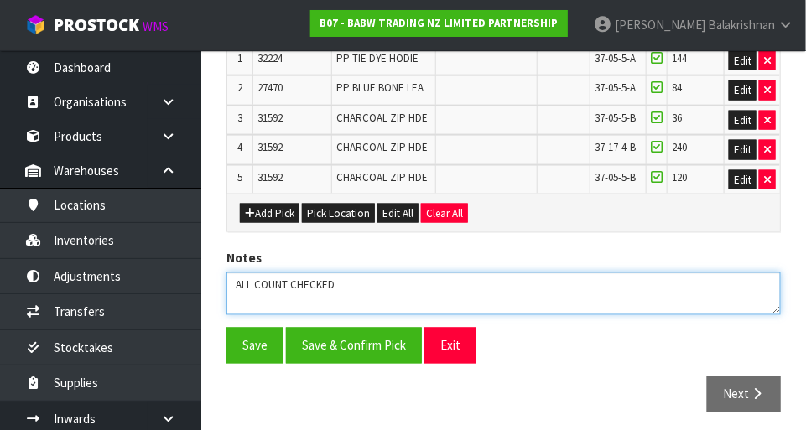
type textarea "ALL COUNT CHECKED"
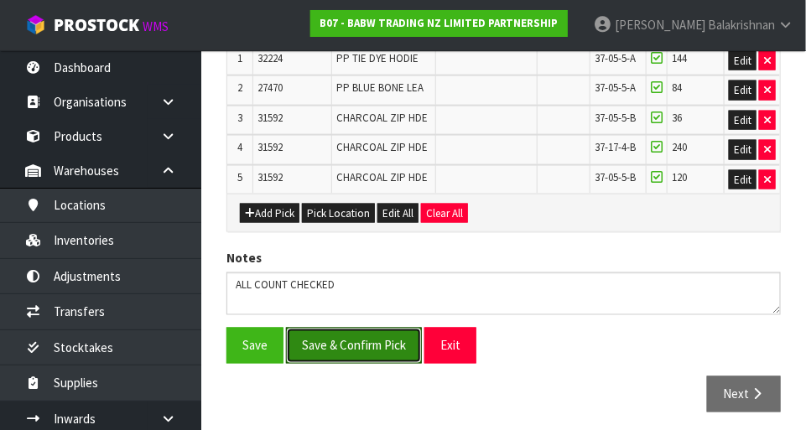
click at [313, 342] on button "Save & Confirm Pick" at bounding box center [354, 346] width 136 height 36
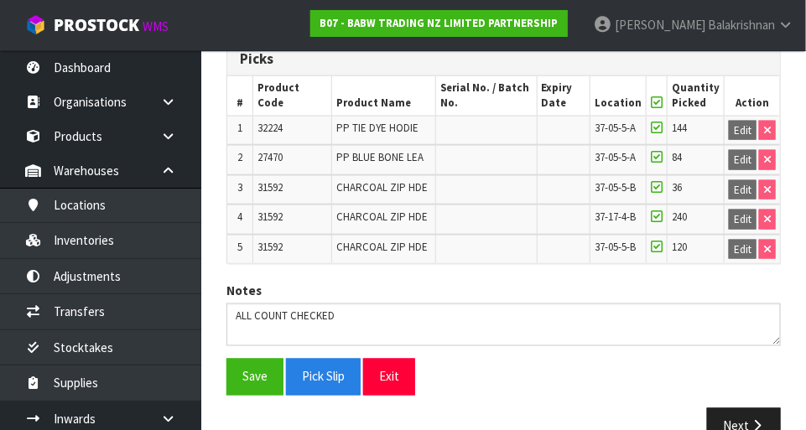
scroll to position [483, 0]
click at [503, 422] on icon "button" at bounding box center [757, 426] width 16 height 13
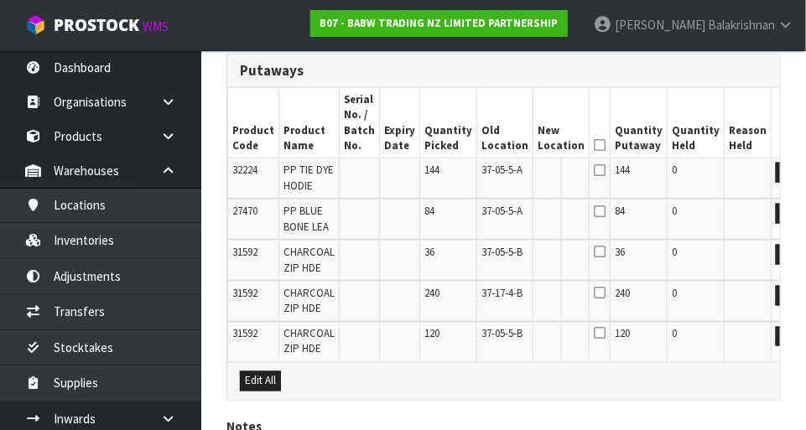
scroll to position [0, 0]
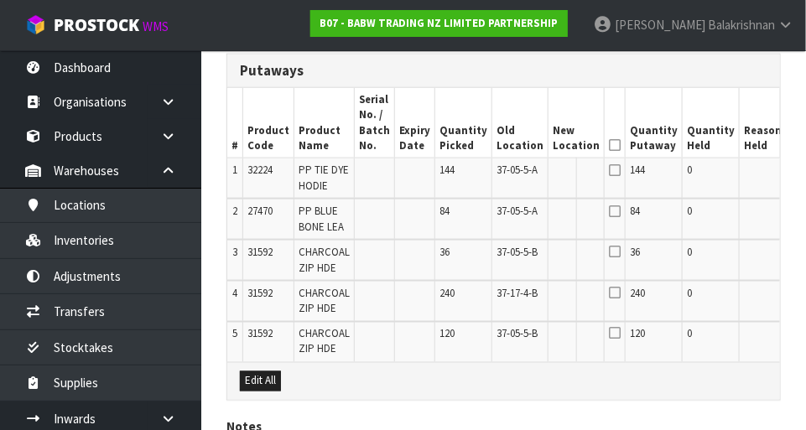
click at [503, 167] on button "Edit" at bounding box center [804, 173] width 28 height 20
click at [503, 175] on input "text" at bounding box center [565, 173] width 27 height 21
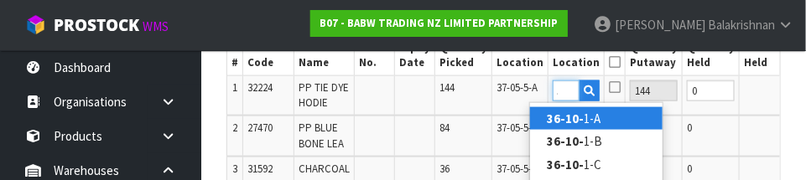
scroll to position [0, 22]
click at [503, 108] on link "36-10-4 -A" at bounding box center [596, 118] width 132 height 23
type input "36-10-4-A"
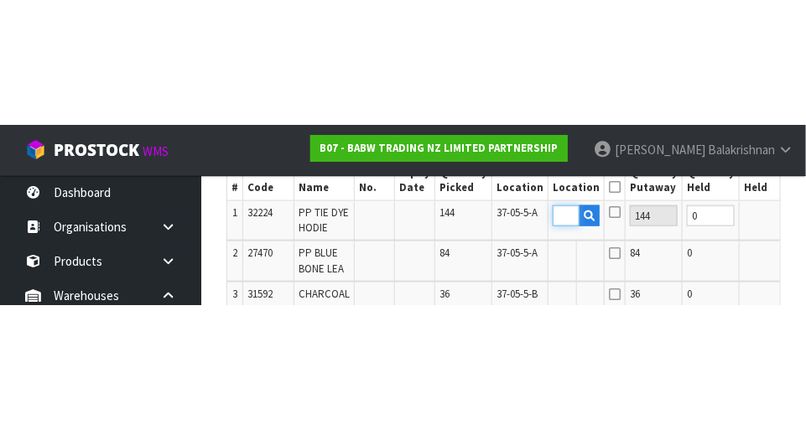
scroll to position [0, 0]
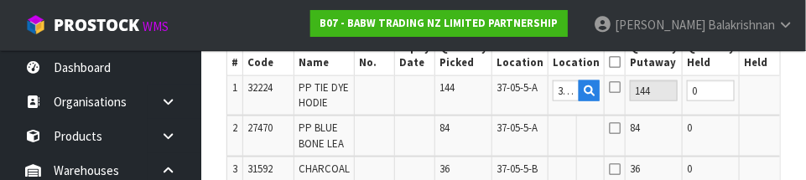
click at [503, 83] on button "OK" at bounding box center [804, 90] width 23 height 20
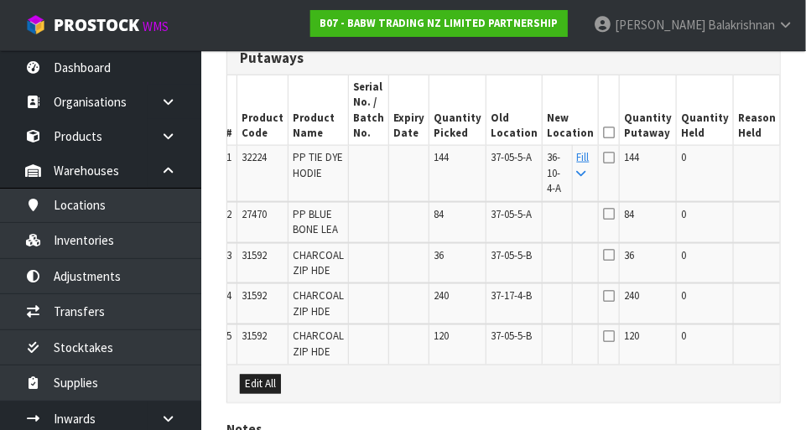
scroll to position [0, 15]
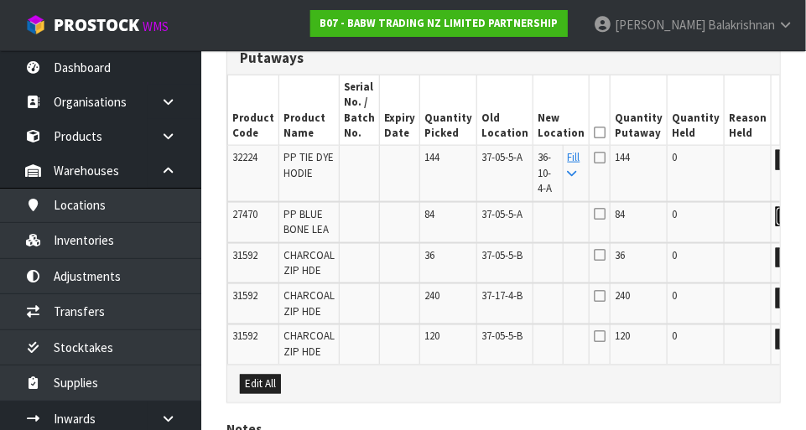
click at [503, 219] on button "Edit" at bounding box center [789, 217] width 28 height 20
click at [503, 216] on input "text" at bounding box center [550, 217] width 27 height 21
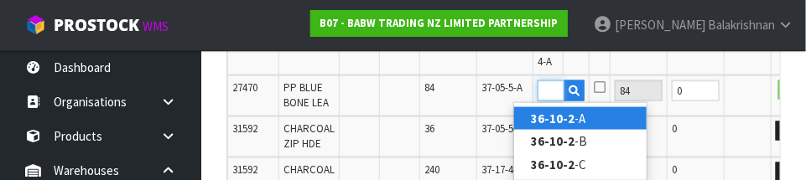
scroll to position [0, 25]
click at [503, 113] on link "36-10-2- A" at bounding box center [580, 118] width 132 height 23
type input "36-10-2-A"
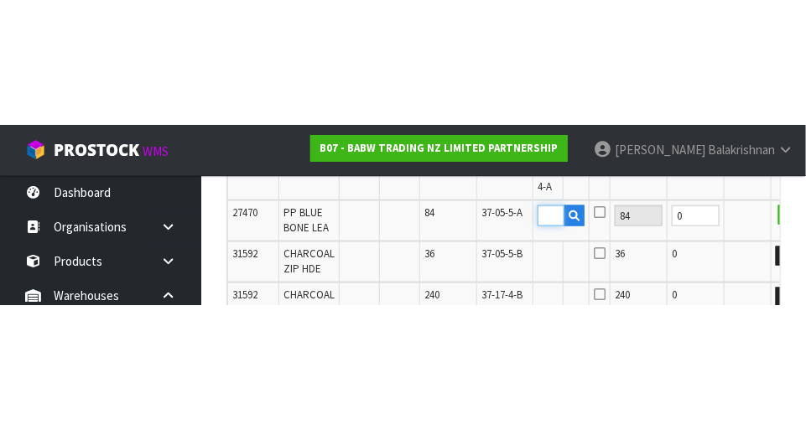
scroll to position [0, 0]
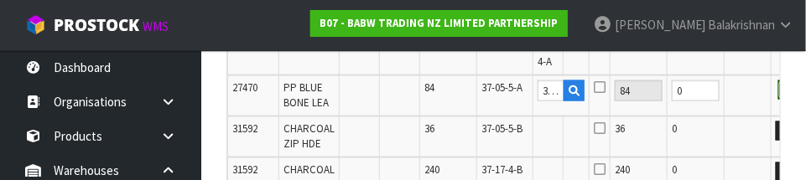
click at [503, 87] on button "OK" at bounding box center [789, 90] width 23 height 20
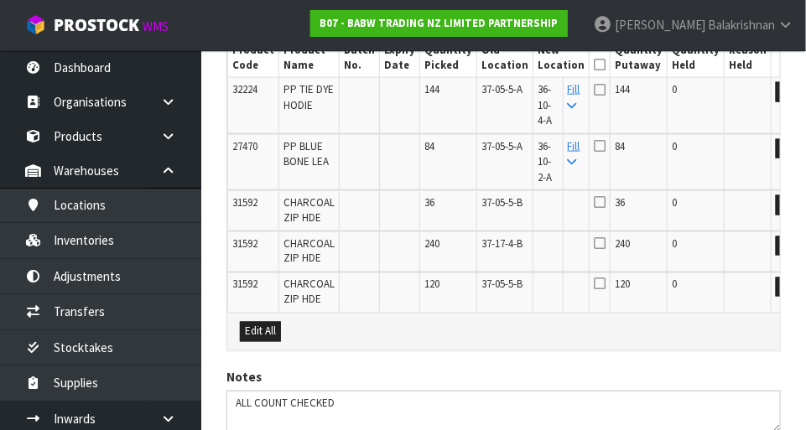
scroll to position [551, 0]
click at [503, 205] on button "Edit" at bounding box center [789, 206] width 28 height 20
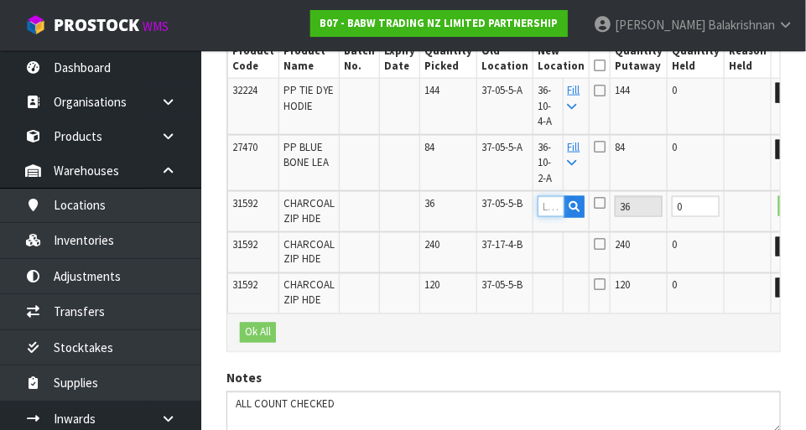
click at [503, 205] on input "text" at bounding box center [550, 206] width 27 height 21
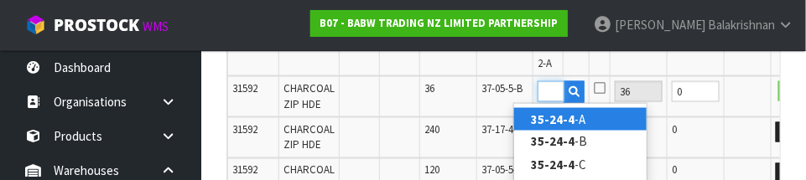
scroll to position [0, 25]
type input "35-24-4-B"
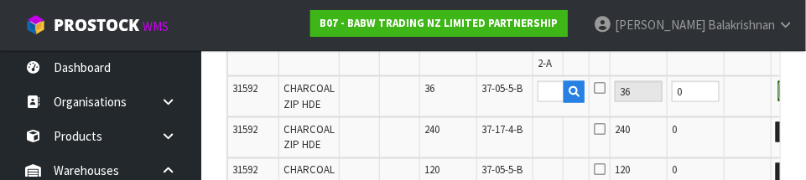
click at [503, 87] on button "OK" at bounding box center [789, 91] width 23 height 20
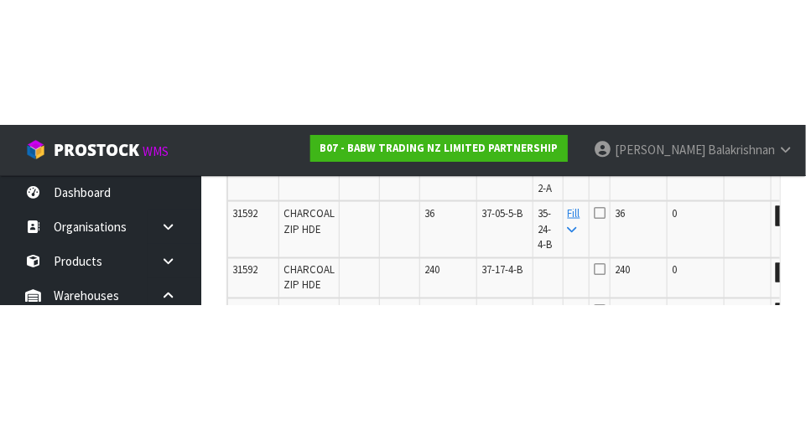
scroll to position [665, 0]
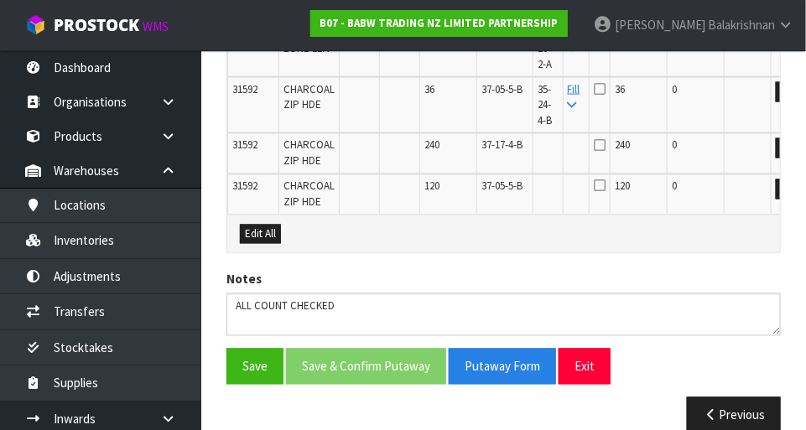
click at [503, 93] on link "Fill" at bounding box center [574, 96] width 13 height 29
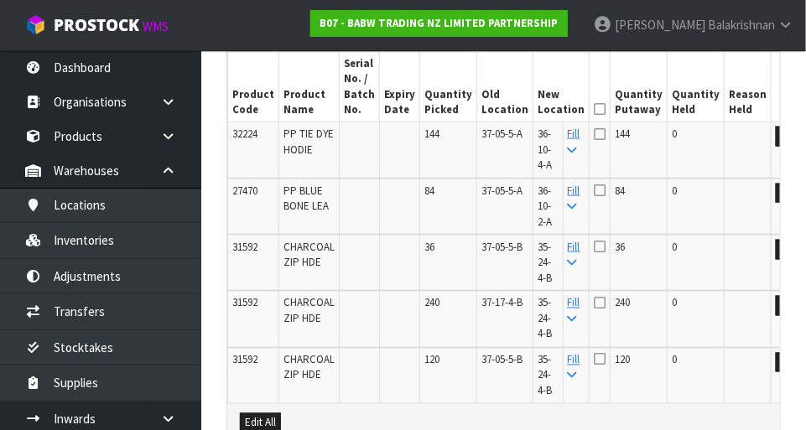
scroll to position [508, 0]
click at [503, 108] on icon at bounding box center [599, 108] width 12 height 1
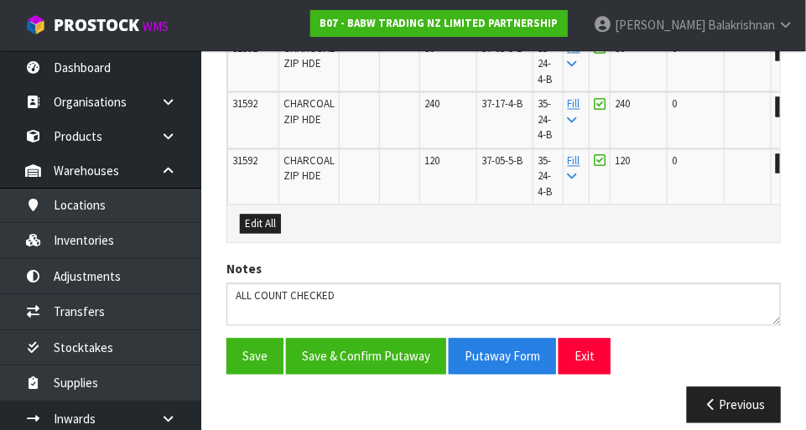
scroll to position [718, 0]
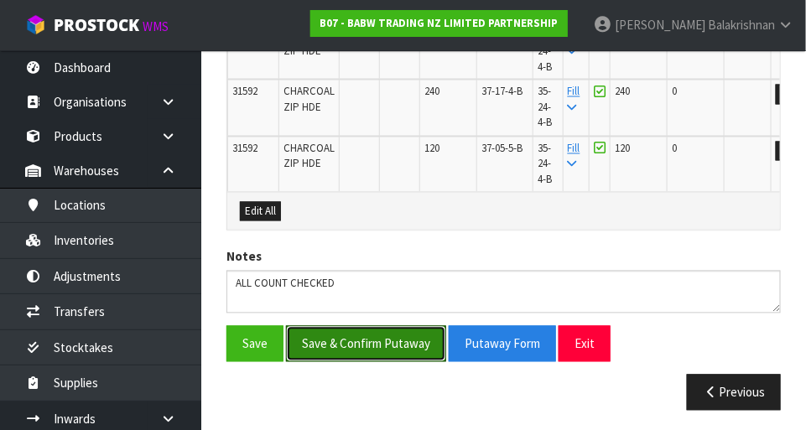
click at [324, 342] on button "Save & Confirm Putaway" at bounding box center [366, 344] width 160 height 36
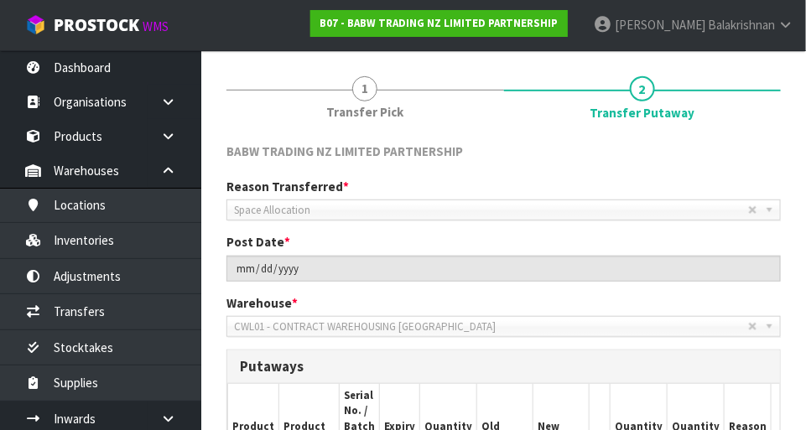
scroll to position [0, 0]
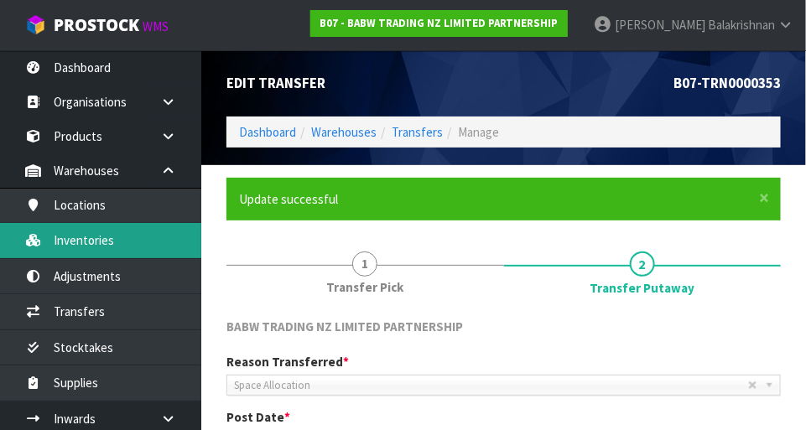
click at [60, 245] on link "Inventories" at bounding box center [100, 240] width 201 height 34
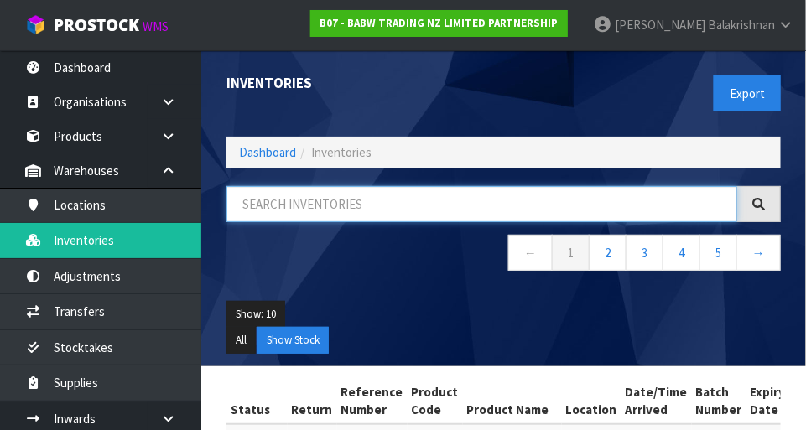
click at [503, 210] on input "text" at bounding box center [481, 204] width 511 height 36
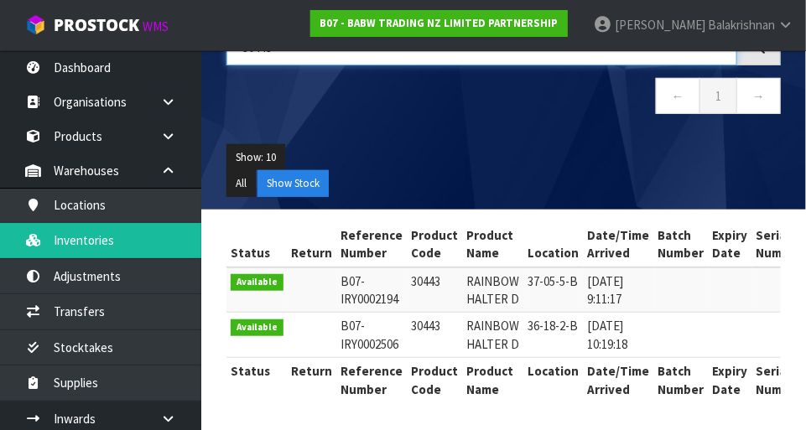
type input "30443"
copy td "30443"
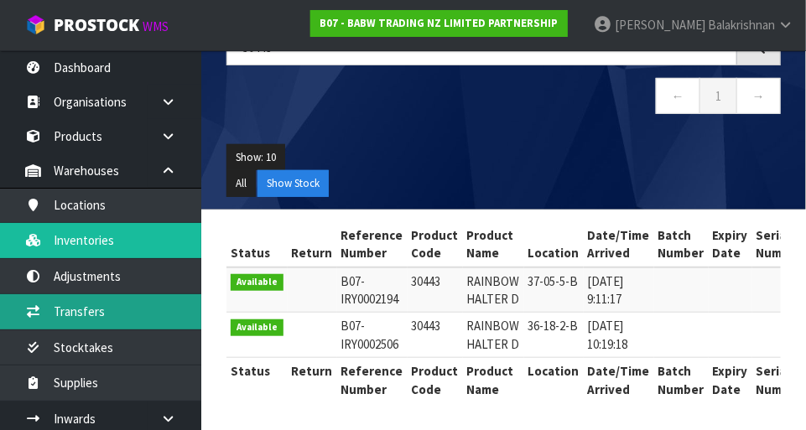
click at [113, 308] on link "Transfers" at bounding box center [100, 311] width 201 height 34
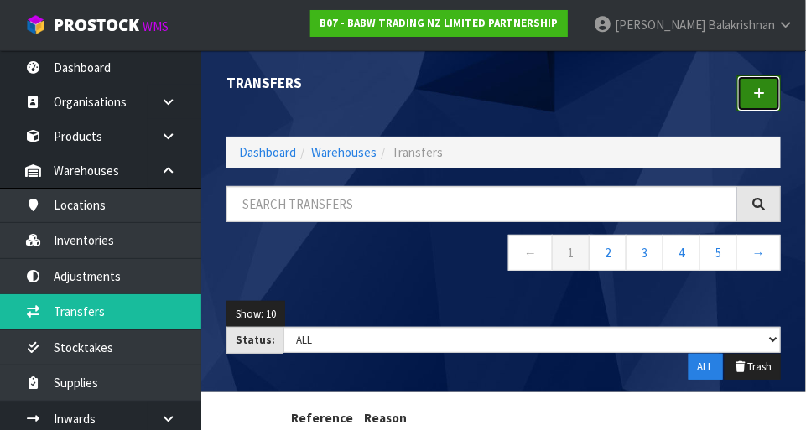
click at [503, 89] on link at bounding box center [759, 93] width 44 height 36
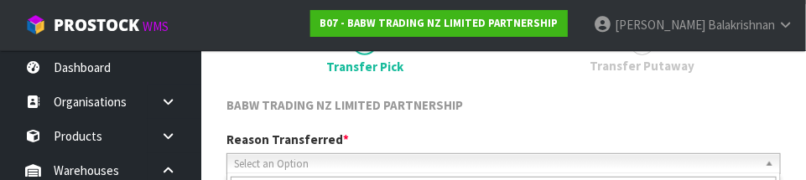
scroll to position [248, 0]
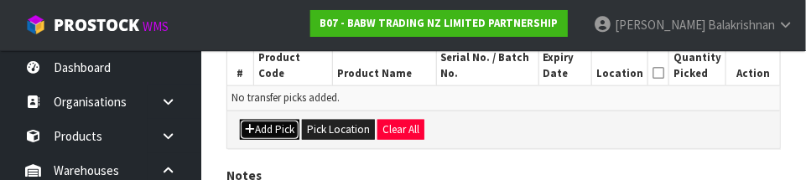
click at [273, 129] on button "Add Pick" at bounding box center [270, 130] width 60 height 20
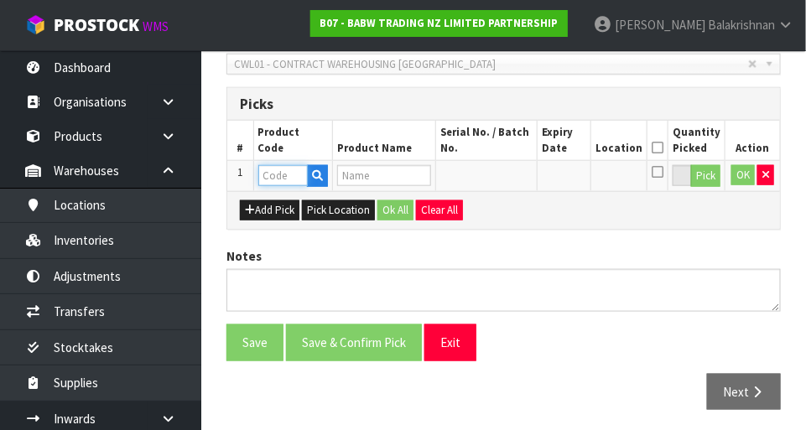
click at [286, 174] on input "text" at bounding box center [282, 175] width 49 height 21
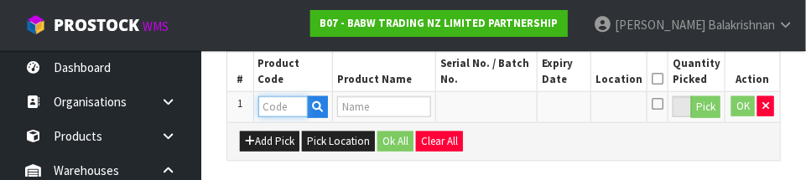
scroll to position [453, 0]
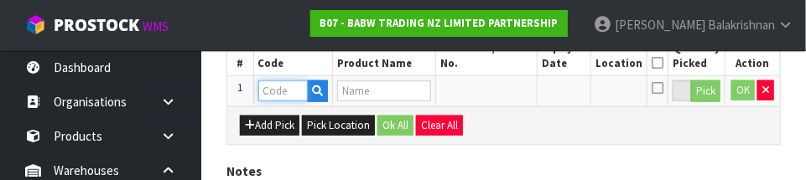
click at [282, 87] on input "text" at bounding box center [282, 90] width 49 height 21
paste input "30443"
type input "30443"
type input "RAINBOW HALTER D"
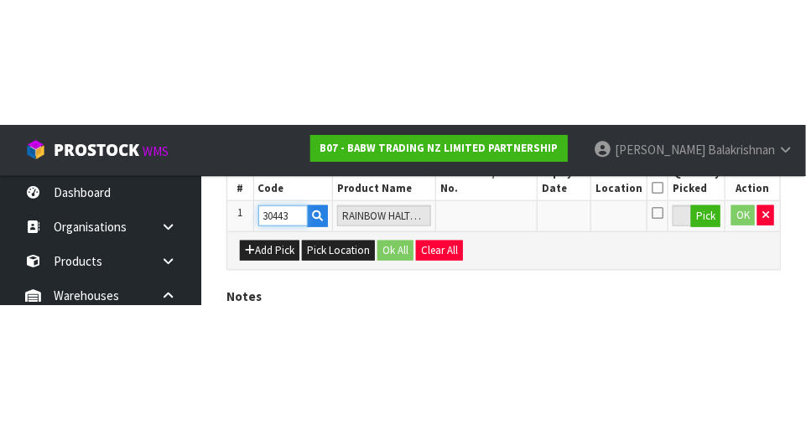
scroll to position [377, 0]
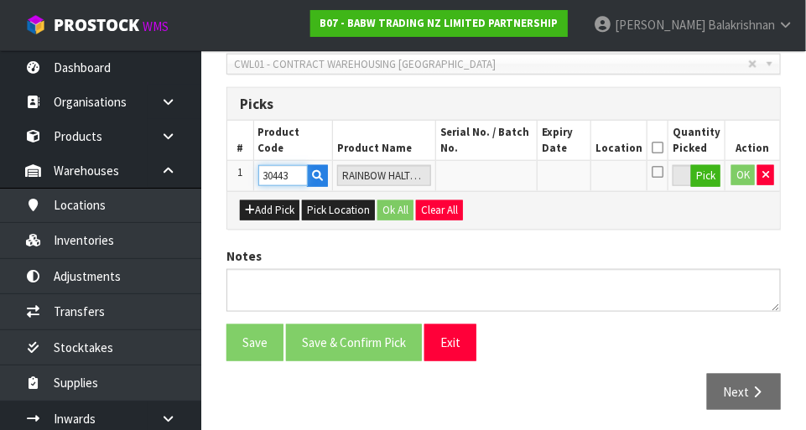
type input "30443"
click at [503, 177] on button "Pick" at bounding box center [705, 176] width 29 height 22
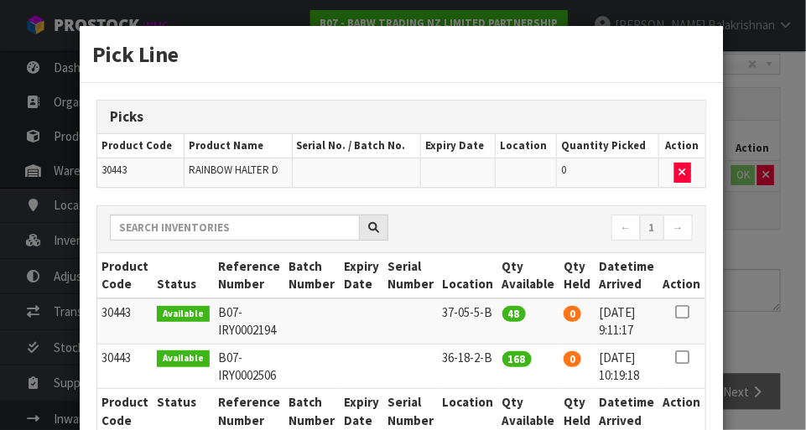
scroll to position [121, 0]
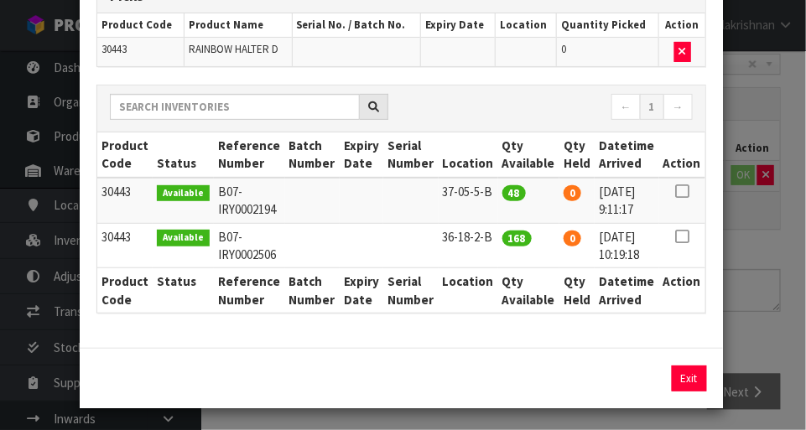
click at [503, 191] on icon at bounding box center [681, 191] width 13 height 1
click at [503, 371] on button "Assign Pick" at bounding box center [632, 378] width 69 height 26
type input "48"
click at [503, 373] on button "Exit" at bounding box center [688, 378] width 35 height 26
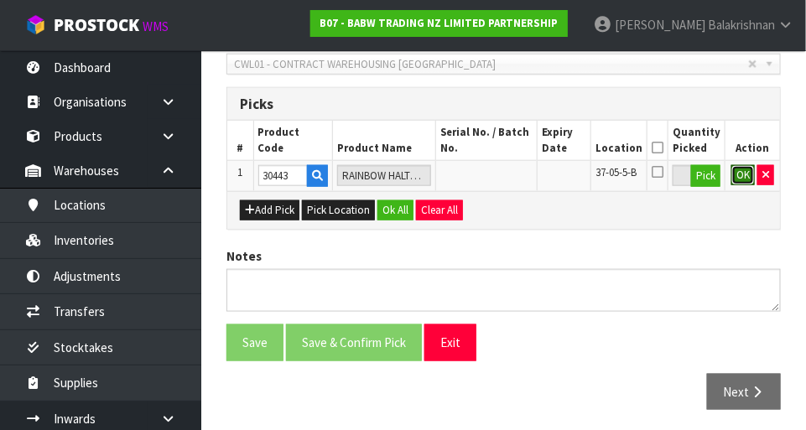
click at [503, 178] on button "OK" at bounding box center [742, 175] width 23 height 20
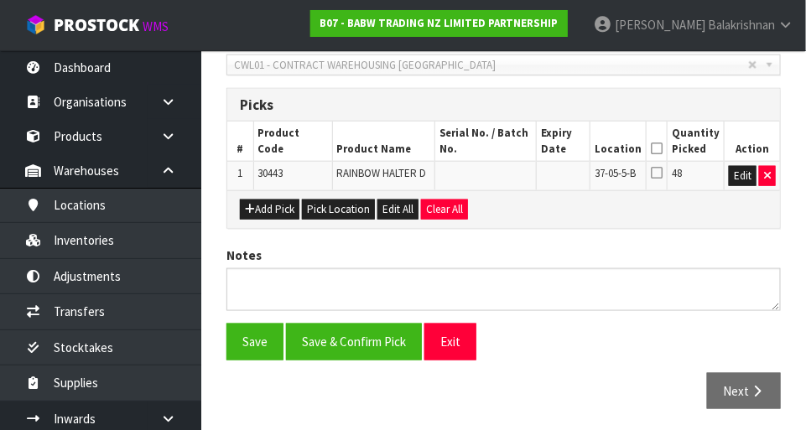
click at [503, 148] on icon at bounding box center [656, 148] width 12 height 1
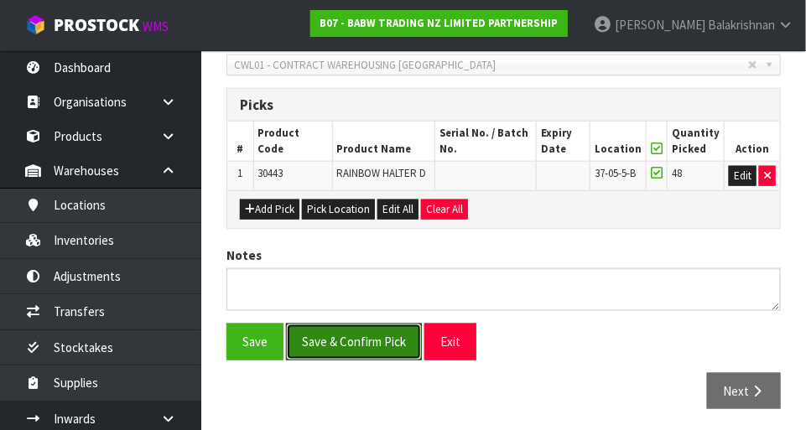
click at [364, 324] on button "Save & Confirm Pick" at bounding box center [354, 342] width 136 height 36
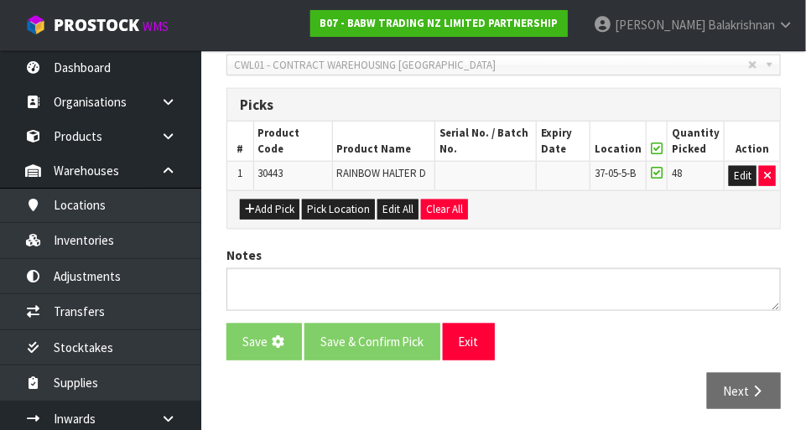
scroll to position [0, 0]
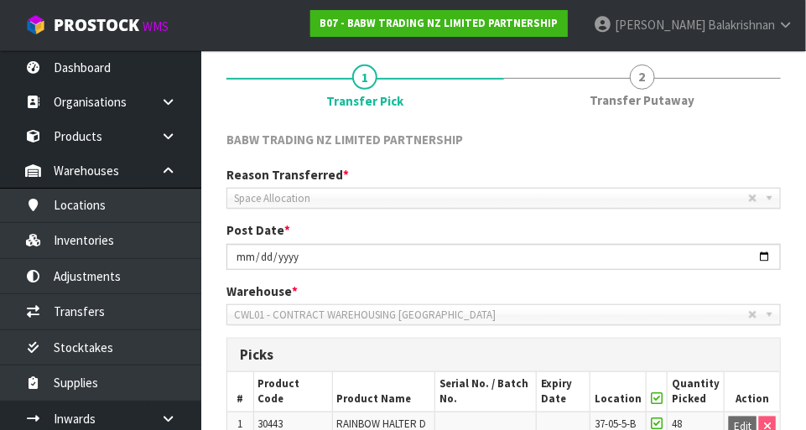
scroll to position [400, 0]
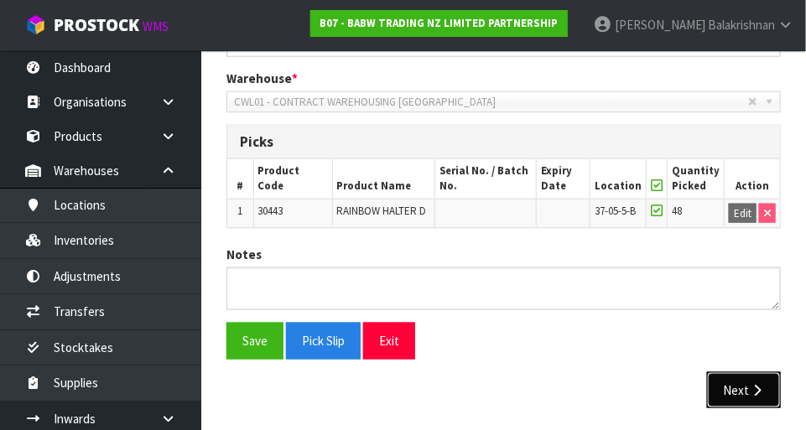
click at [503, 386] on icon "button" at bounding box center [757, 390] width 16 height 13
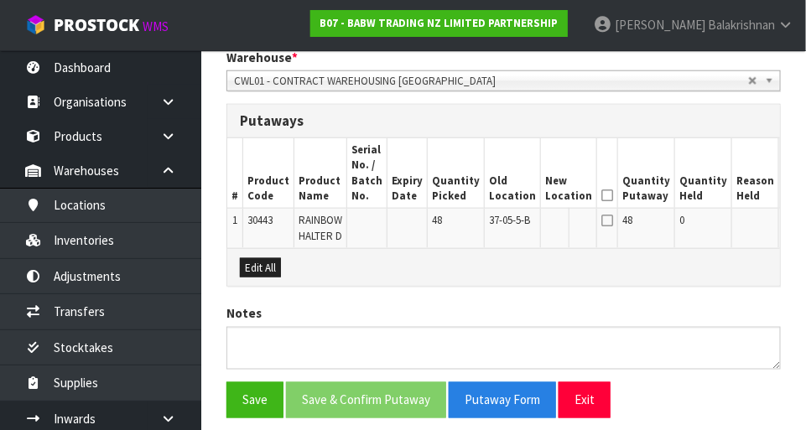
scroll to position [424, 0]
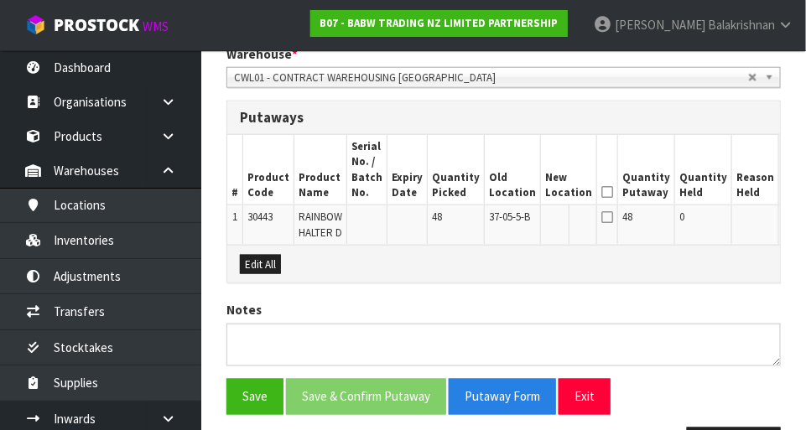
click at [503, 222] on button "Edit" at bounding box center [797, 220] width 28 height 20
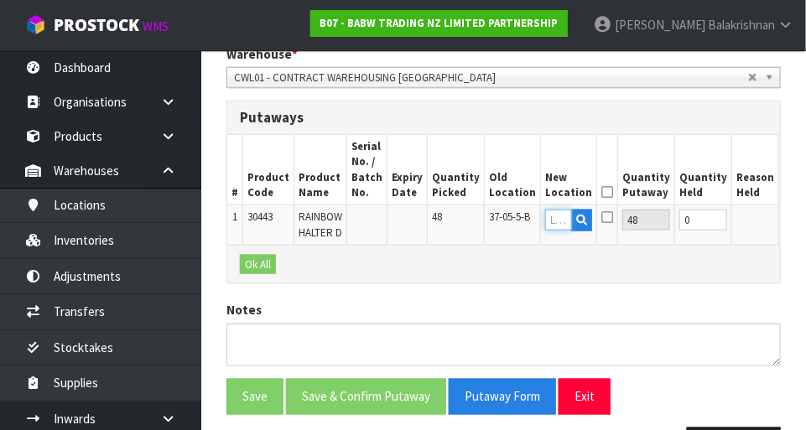
click at [503, 221] on input "text" at bounding box center [558, 220] width 27 height 21
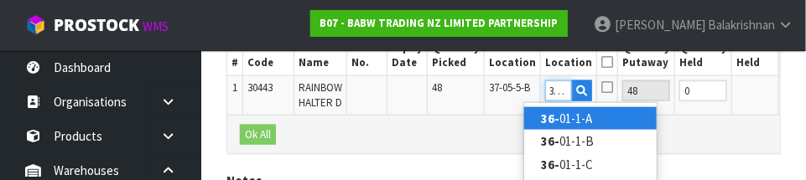
scroll to position [0, 8]
type input "36-18-2-A"
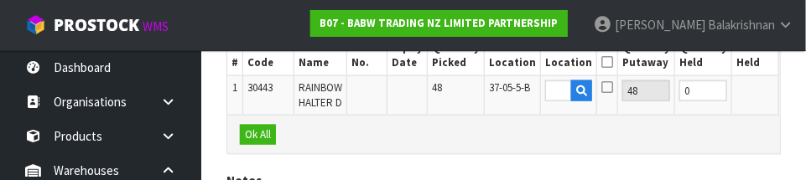
click at [503, 91] on button "OK" at bounding box center [794, 90] width 23 height 20
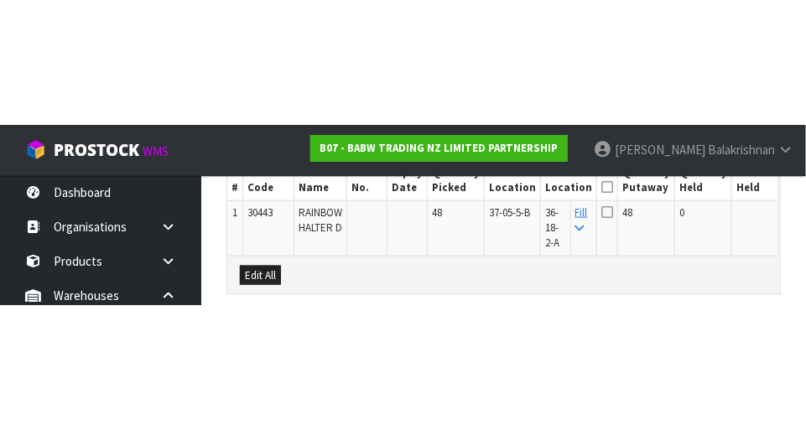
scroll to position [495, 0]
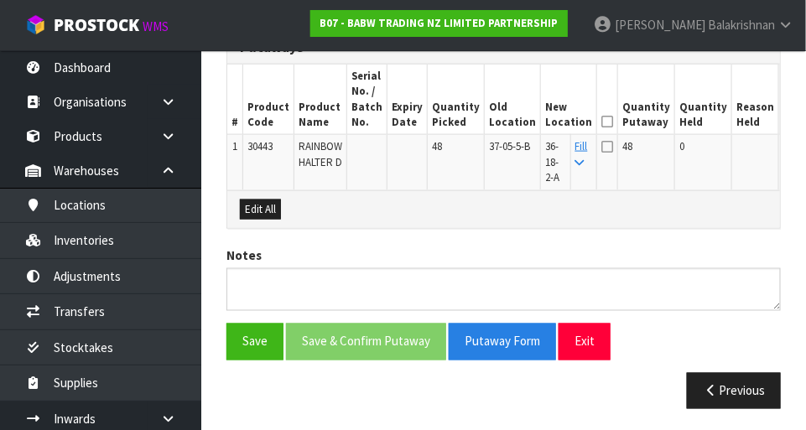
click at [503, 122] on icon at bounding box center [607, 122] width 12 height 1
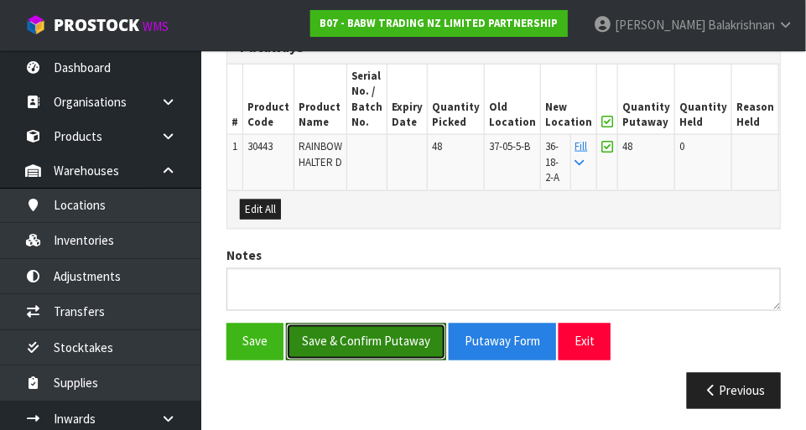
click at [316, 334] on button "Save & Confirm Putaway" at bounding box center [366, 342] width 160 height 36
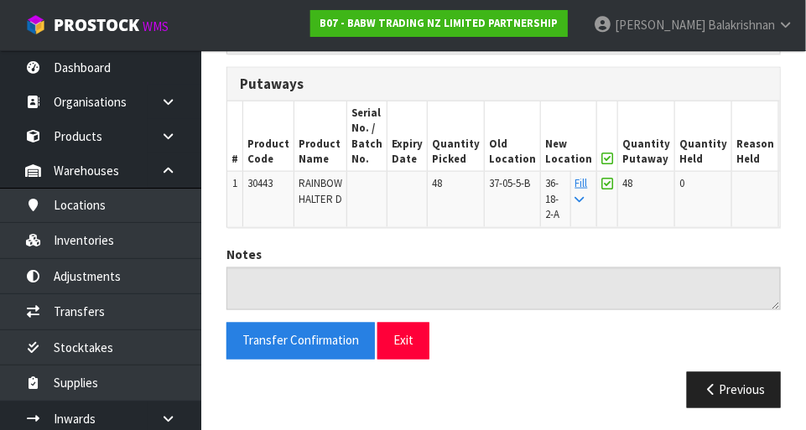
scroll to position [41, 0]
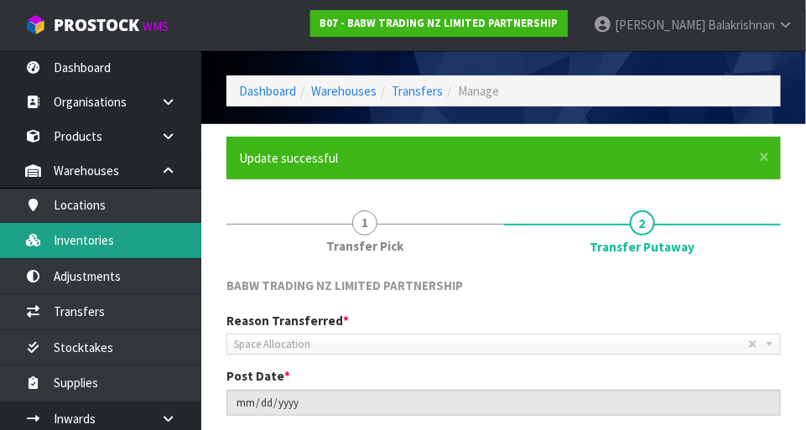
click at [68, 248] on link "Inventories" at bounding box center [100, 240] width 201 height 34
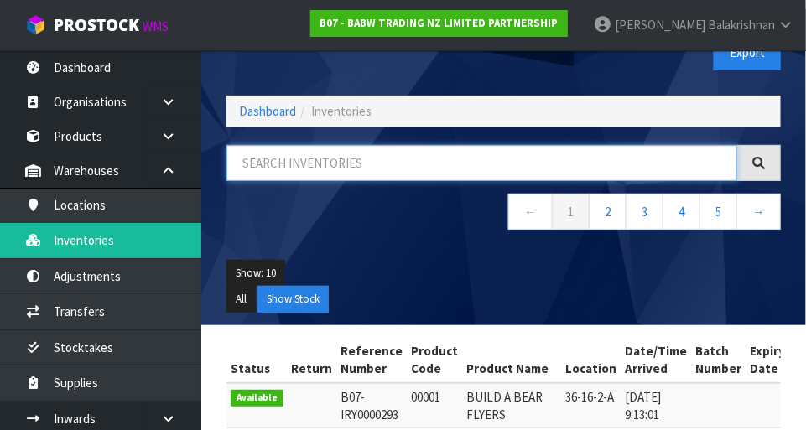
click at [448, 158] on input "text" at bounding box center [481, 163] width 511 height 36
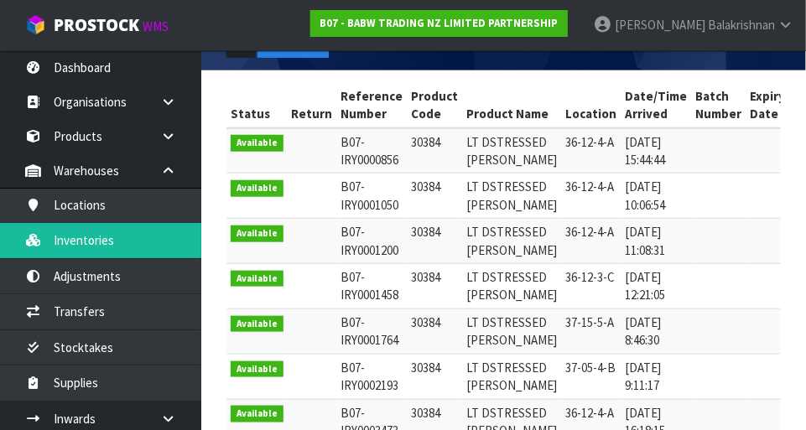
scroll to position [340, 0]
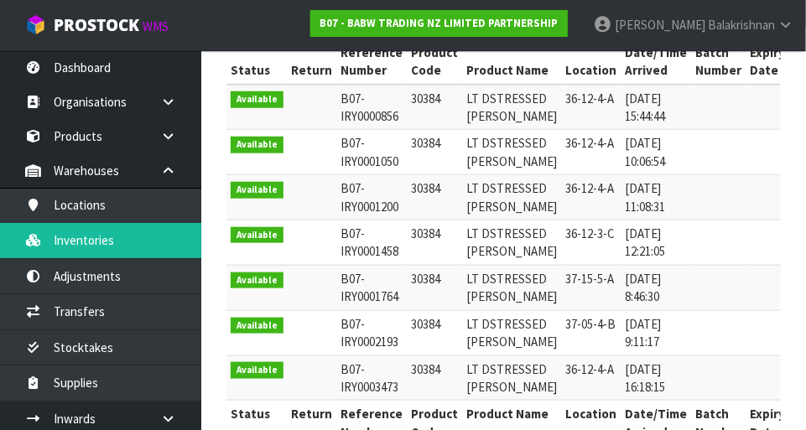
type input "30384"
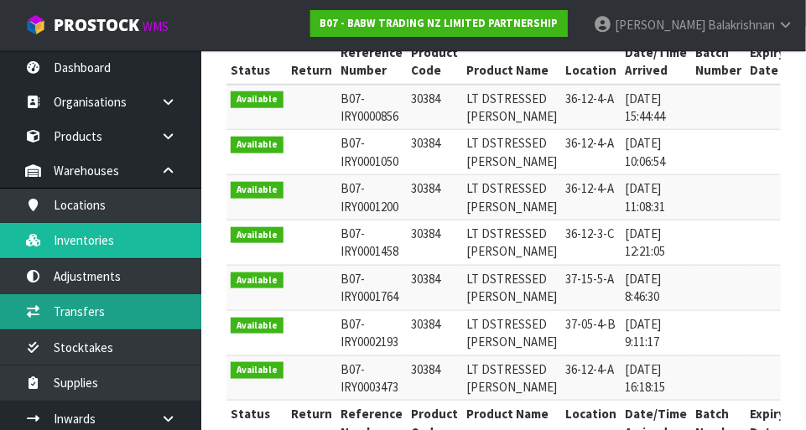
click at [115, 314] on link "Transfers" at bounding box center [100, 311] width 201 height 34
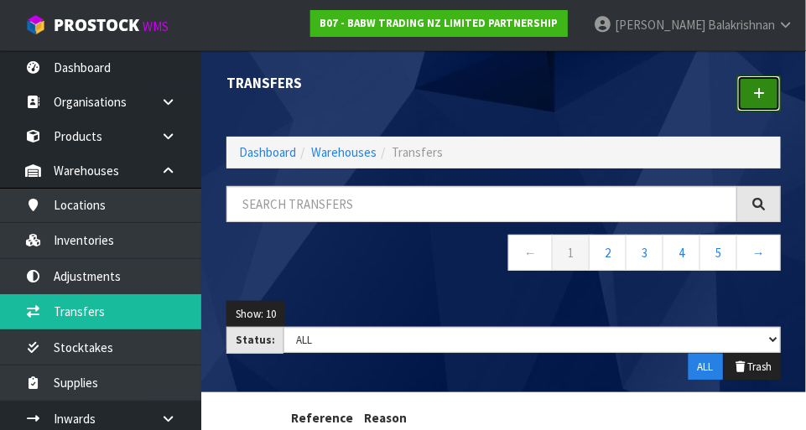
click at [503, 107] on link at bounding box center [759, 93] width 44 height 36
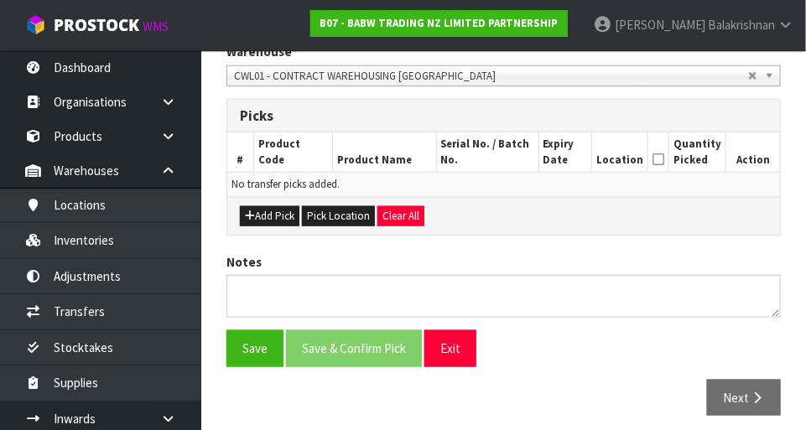
scroll to position [365, 0]
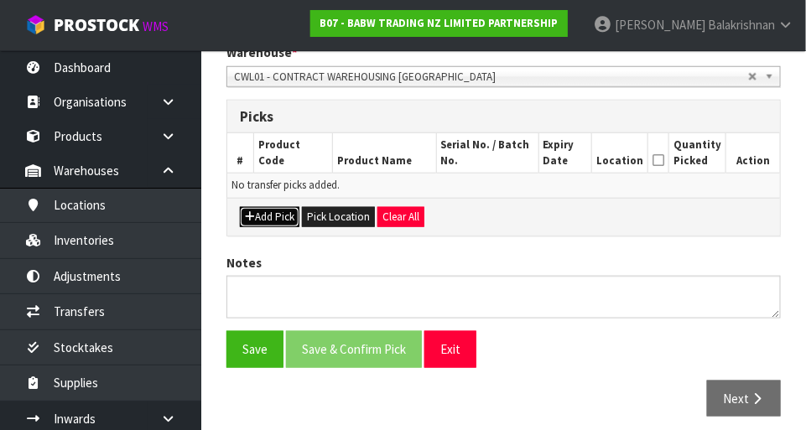
click at [281, 217] on button "Add Pick" at bounding box center [270, 217] width 60 height 20
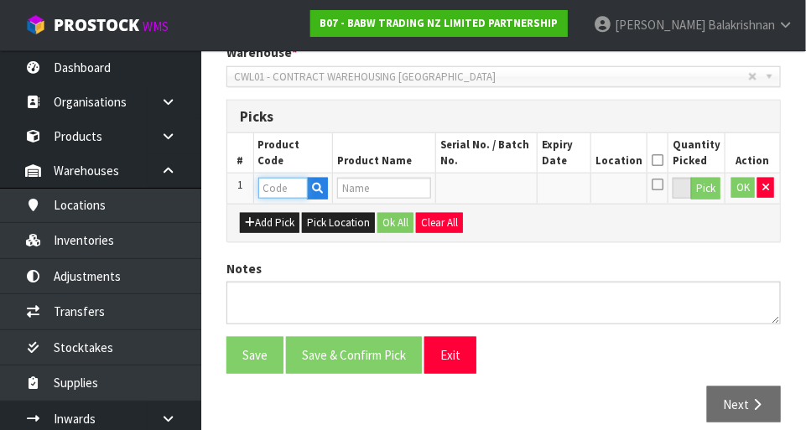
click at [276, 182] on input "text" at bounding box center [282, 188] width 49 height 21
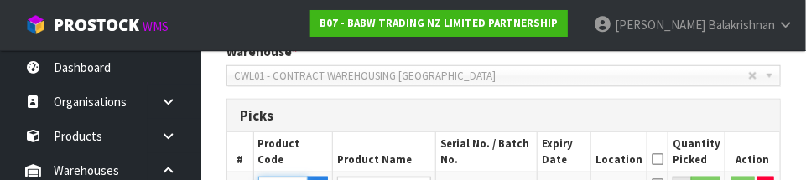
scroll to position [453, 0]
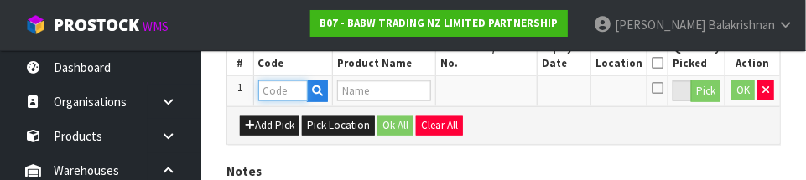
paste input "30384"
type input "30384"
type input "LT DSTRESSED [PERSON_NAME]"
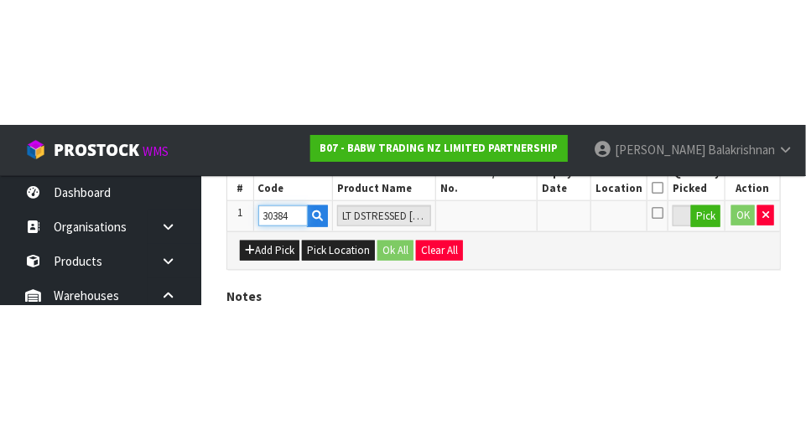
scroll to position [377, 0]
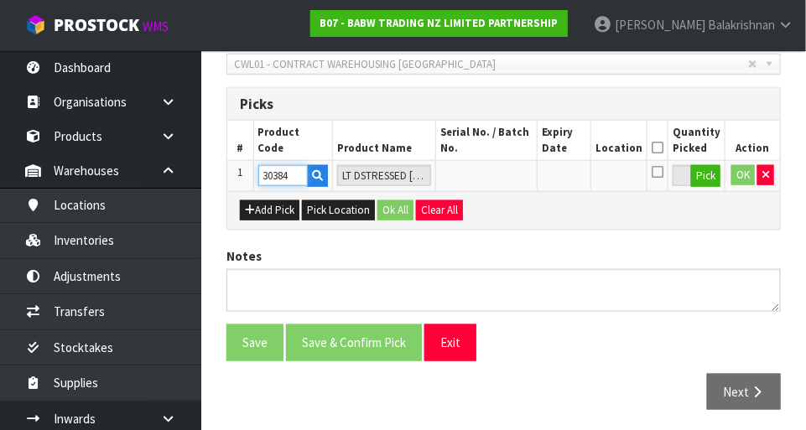
type input "30384"
click at [503, 172] on button "Pick" at bounding box center [705, 176] width 29 height 22
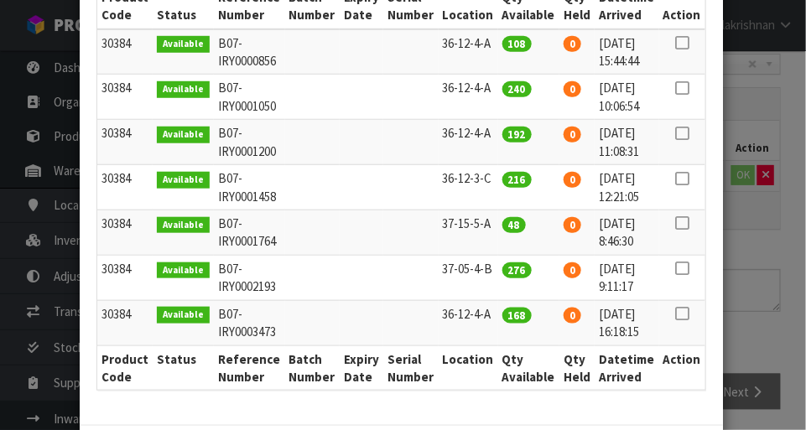
scroll to position [295, 0]
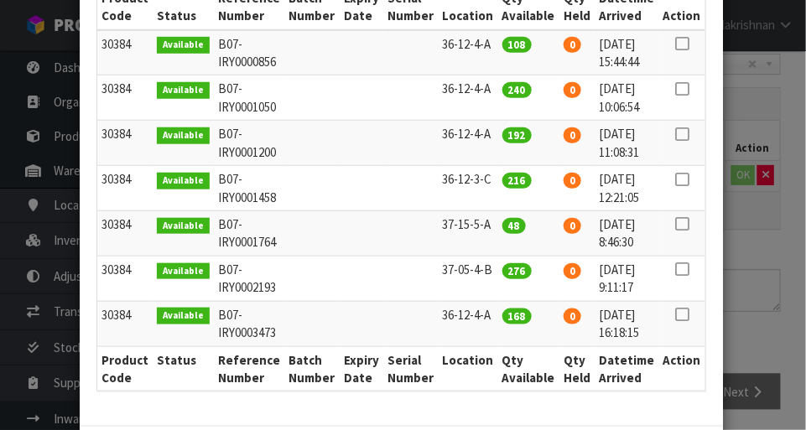
click at [503, 224] on icon at bounding box center [681, 224] width 13 height 1
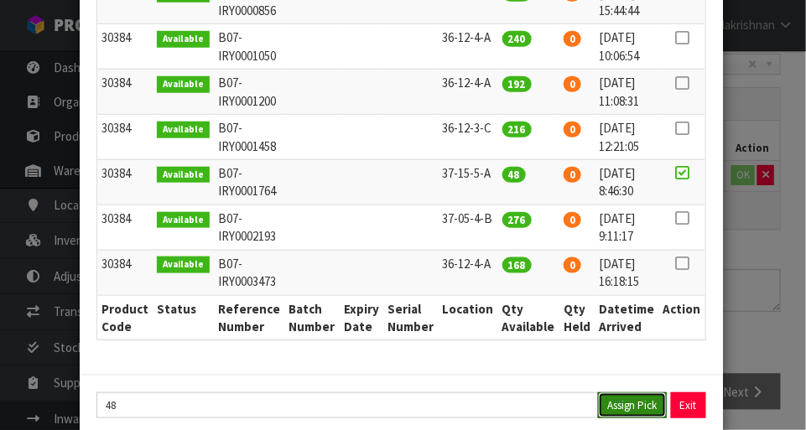
click at [503, 392] on button "Assign Pick" at bounding box center [632, 405] width 69 height 26
type input "48"
click at [503, 218] on icon at bounding box center [681, 218] width 13 height 1
click at [503, 392] on button "Assign Pick" at bounding box center [632, 405] width 69 height 26
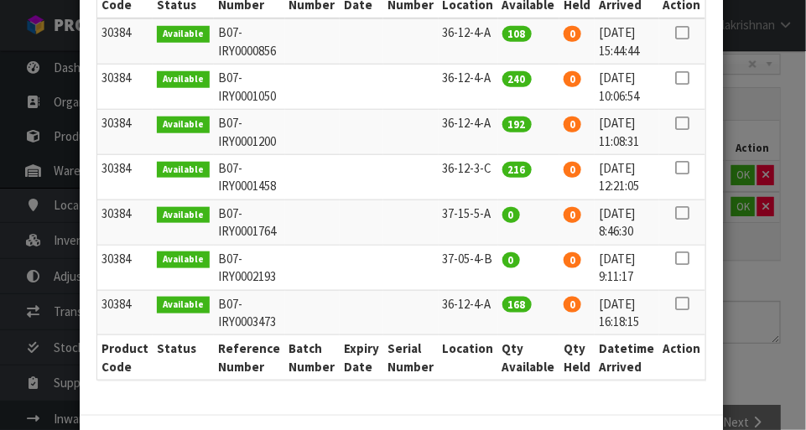
scroll to position [374, 0]
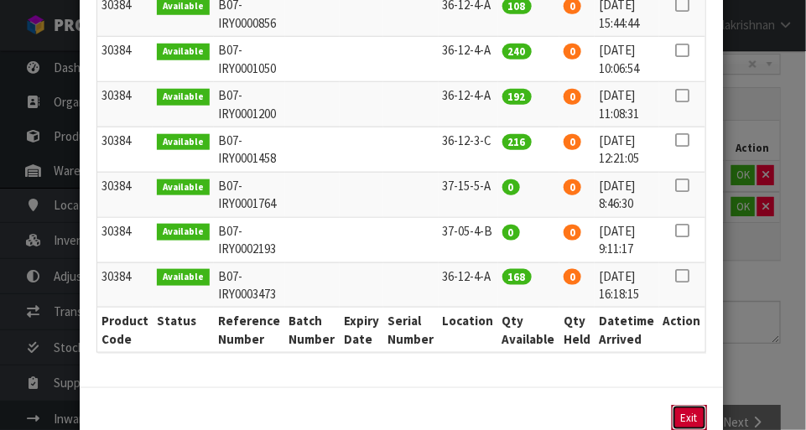
click at [503, 405] on button "Exit" at bounding box center [688, 418] width 35 height 26
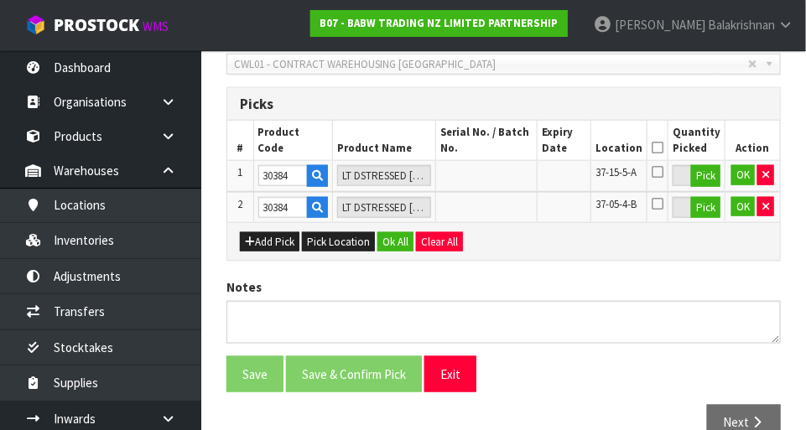
click at [503, 148] on icon at bounding box center [657, 148] width 12 height 1
click at [396, 245] on button "Ok All" at bounding box center [395, 242] width 36 height 20
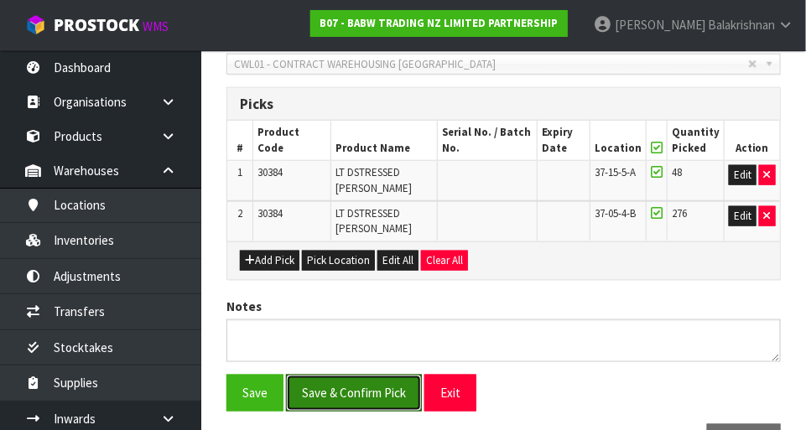
click at [381, 375] on button "Save & Confirm Pick" at bounding box center [354, 393] width 136 height 36
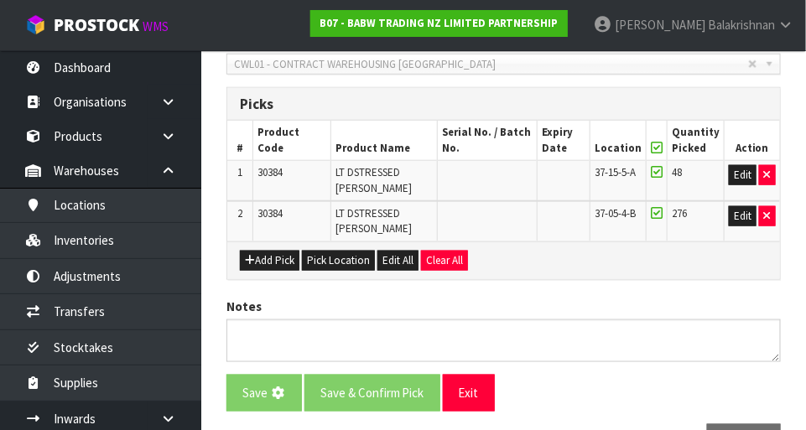
scroll to position [0, 0]
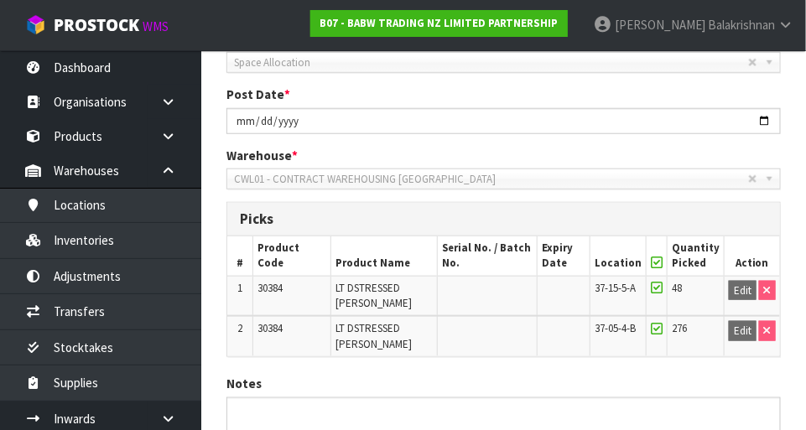
scroll to position [429, 0]
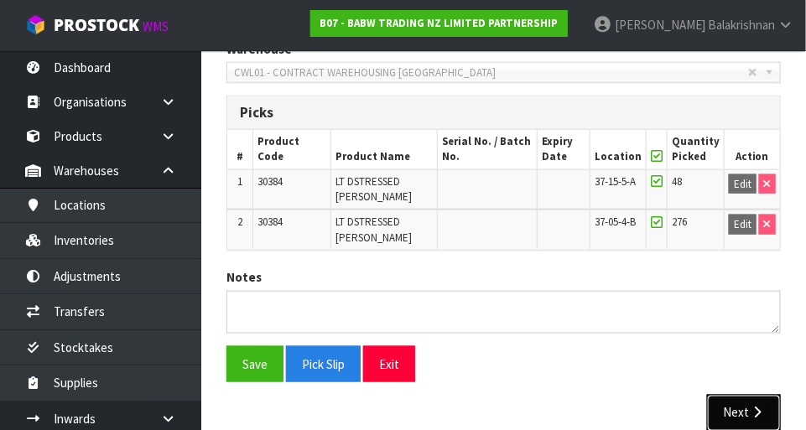
click at [503, 407] on icon "button" at bounding box center [757, 413] width 16 height 13
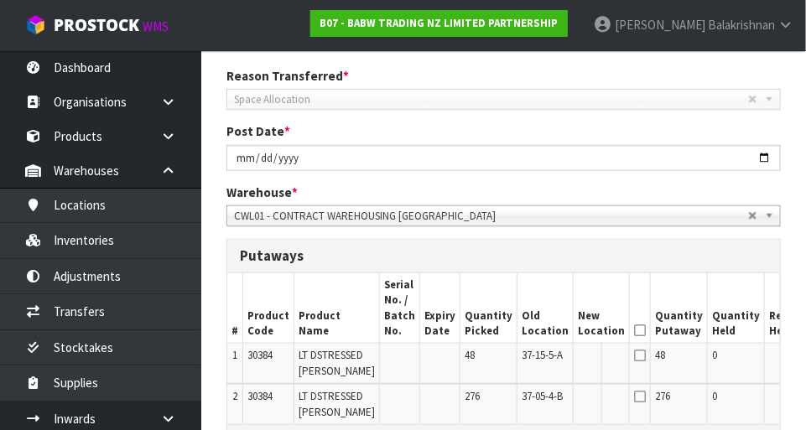
scroll to position [551, 0]
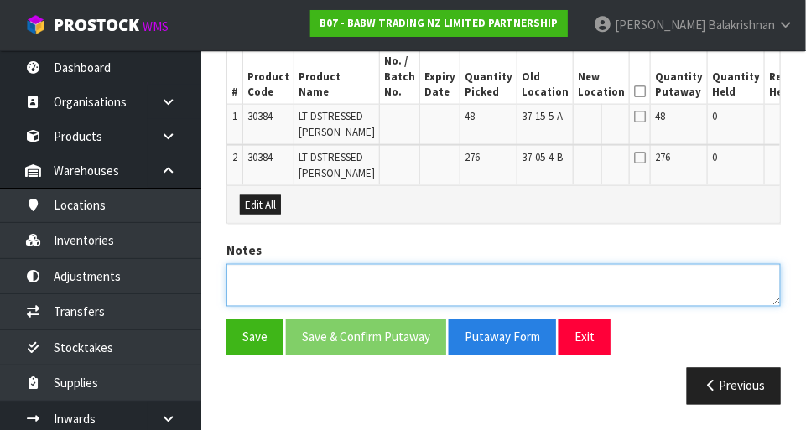
click at [384, 302] on textarea at bounding box center [503, 285] width 554 height 43
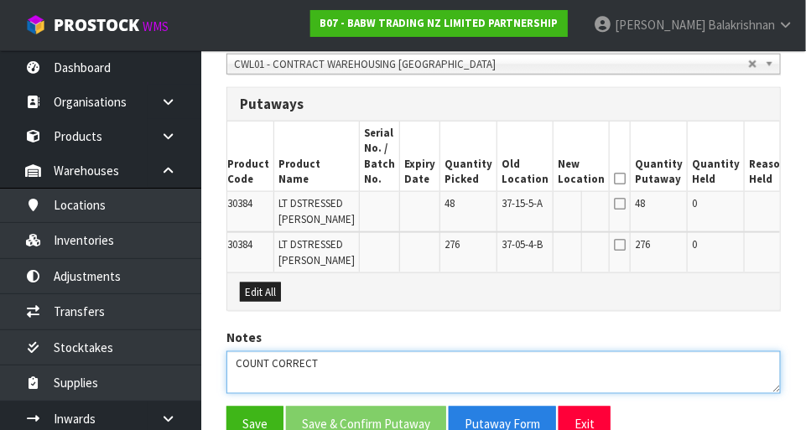
scroll to position [0, 18]
type textarea "COUNT CORRECT"
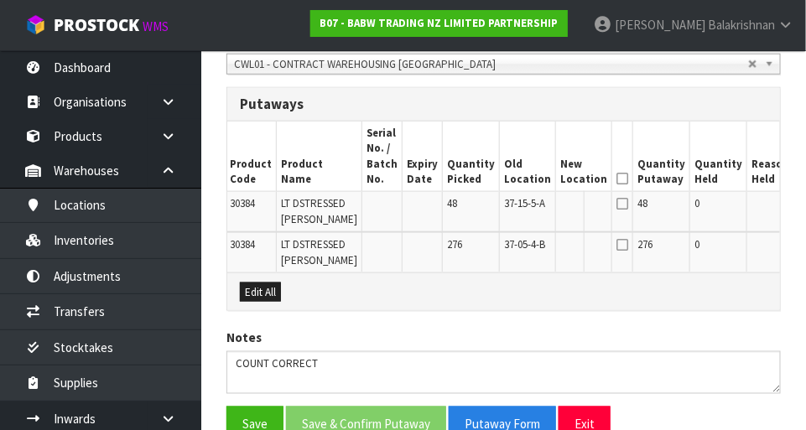
click at [503, 212] on button "Edit" at bounding box center [812, 206] width 28 height 20
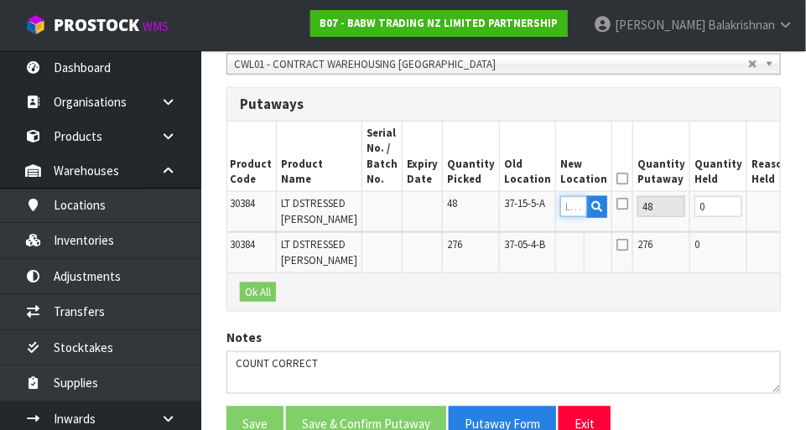
click at [503, 208] on input "text" at bounding box center [573, 206] width 27 height 21
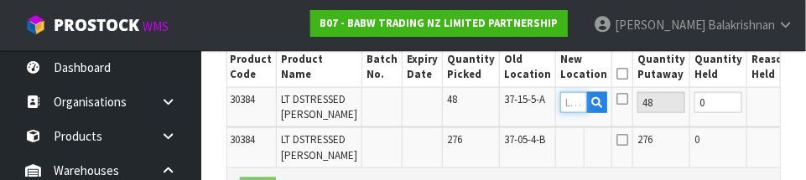
scroll to position [545, 0]
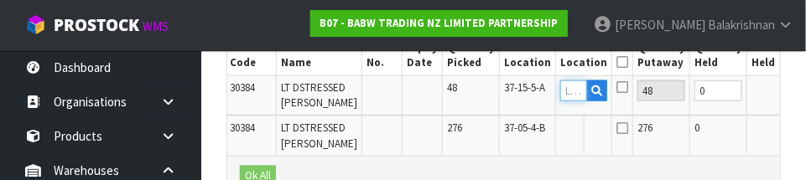
paste input "36-12-4-A"
type input "36-12-4-A"
click at [503, 96] on button "OK" at bounding box center [812, 90] width 23 height 20
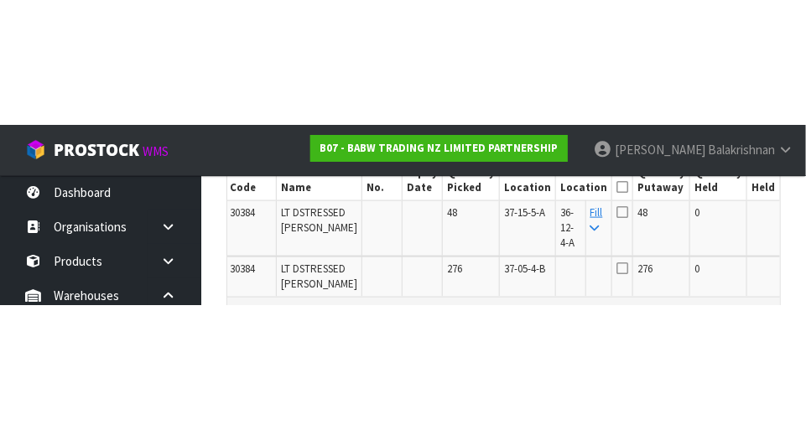
scroll to position [551, 0]
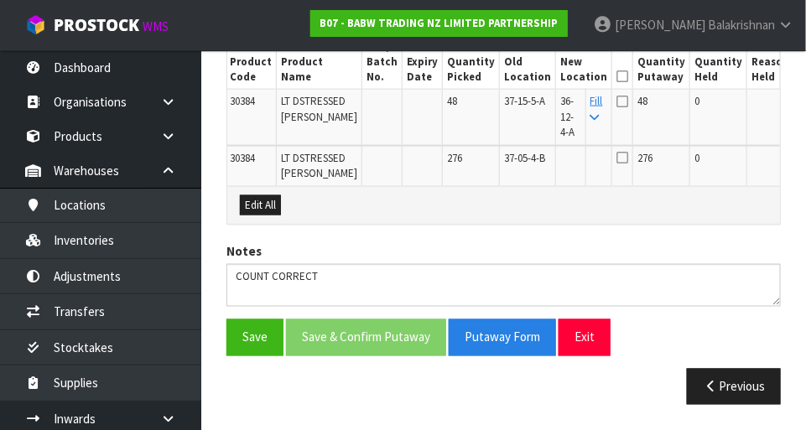
click at [503, 112] on icon at bounding box center [594, 117] width 9 height 11
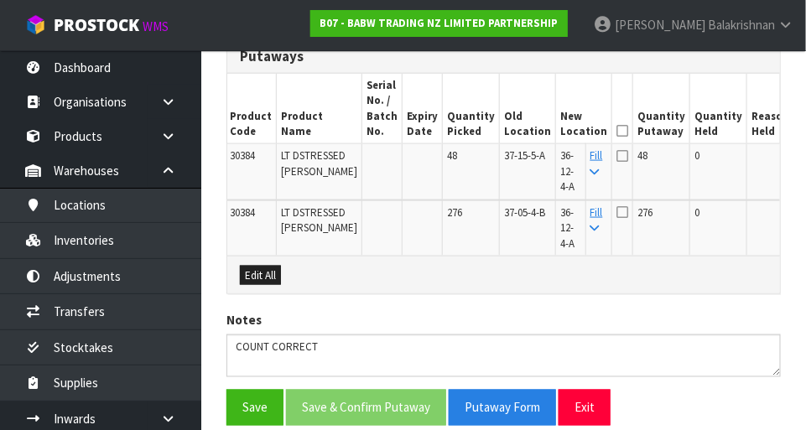
click at [503, 131] on icon at bounding box center [622, 131] width 12 height 1
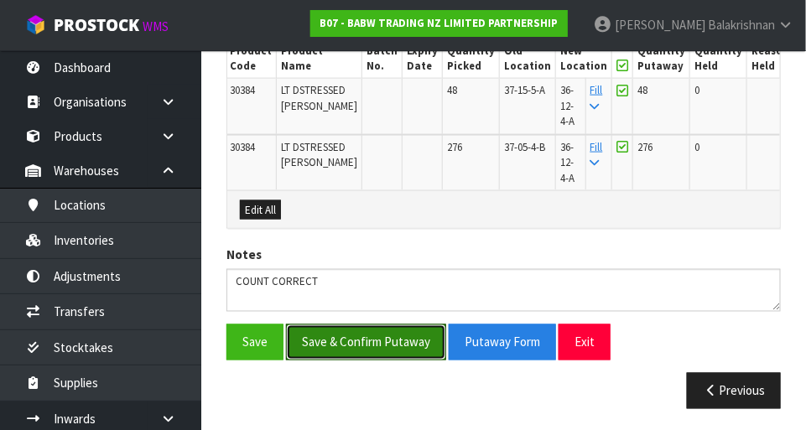
click at [391, 338] on button "Save & Confirm Putaway" at bounding box center [366, 342] width 160 height 36
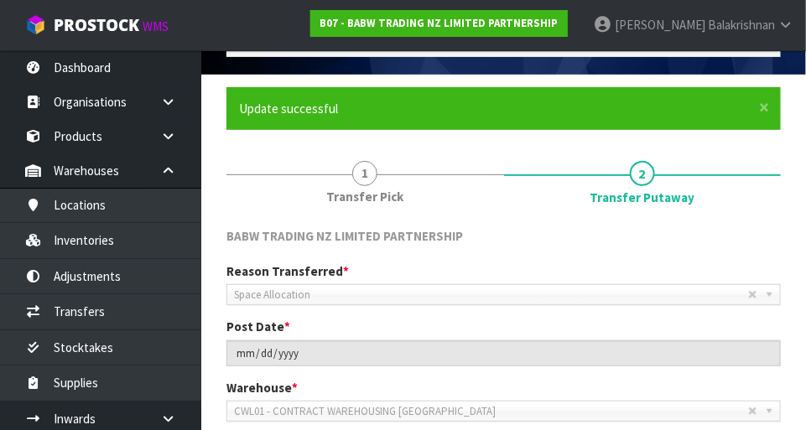
scroll to position [91, 0]
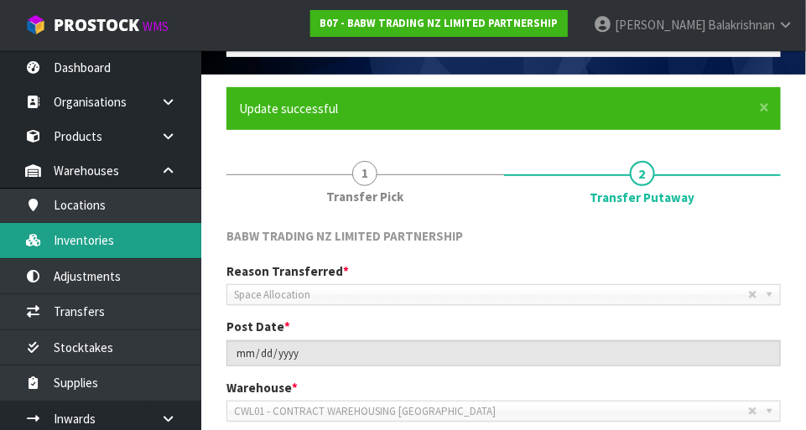
click at [65, 240] on link "Inventories" at bounding box center [100, 240] width 201 height 34
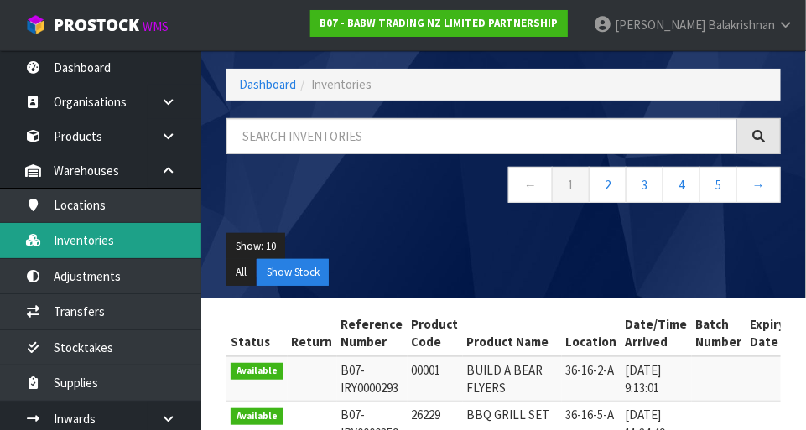
scroll to position [91, 0]
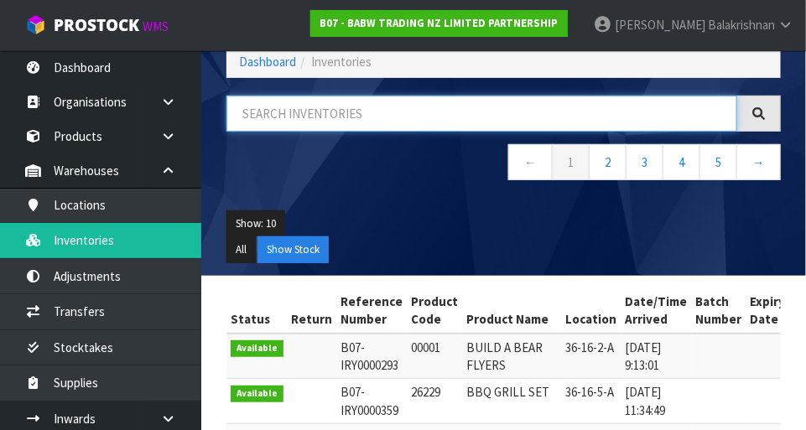
click at [503, 116] on input "text" at bounding box center [481, 114] width 511 height 36
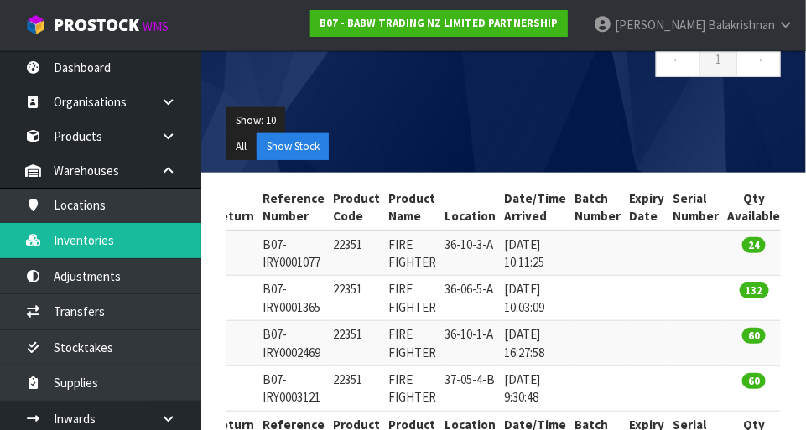
scroll to position [247, 0]
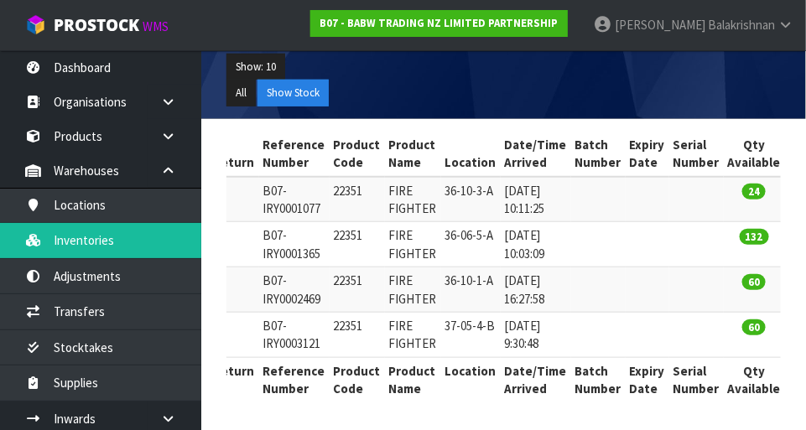
type input "22351"
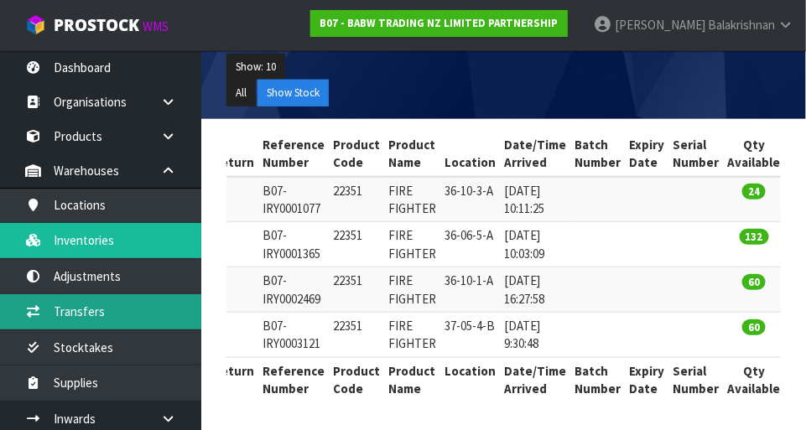
click at [67, 315] on link "Transfers" at bounding box center [100, 311] width 201 height 34
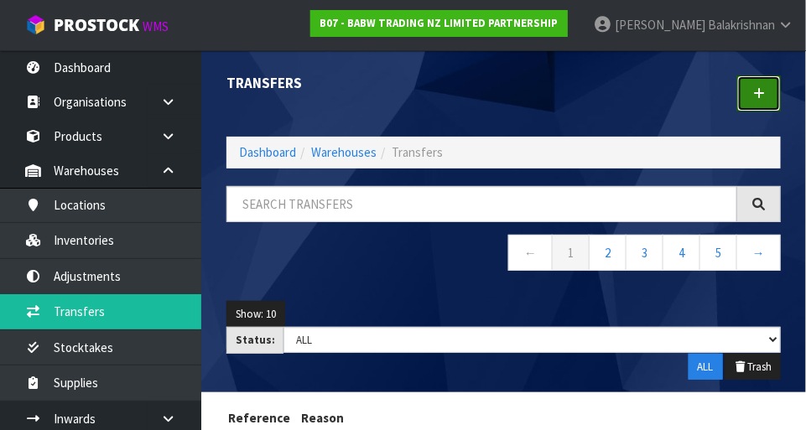
click at [503, 96] on icon at bounding box center [759, 93] width 12 height 13
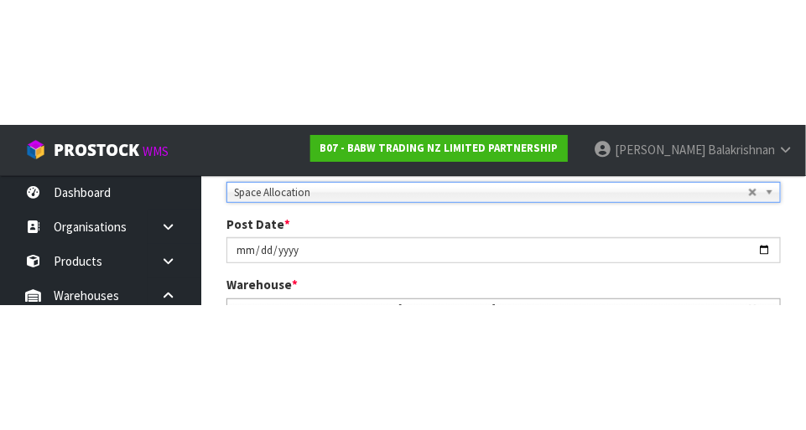
scroll to position [257, 0]
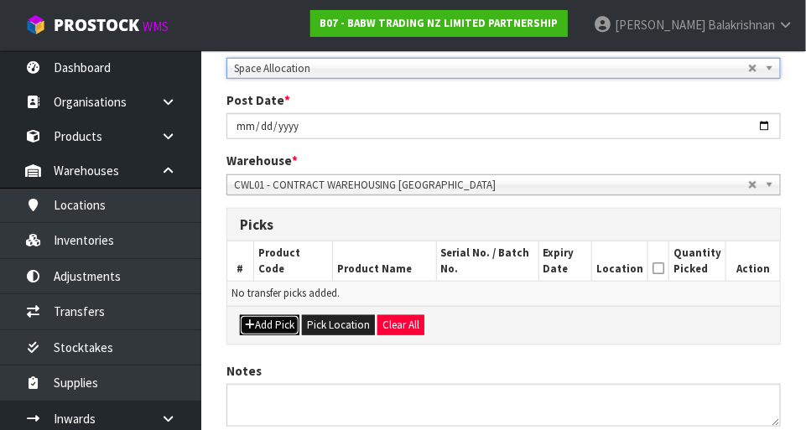
click at [262, 326] on button "Add Pick" at bounding box center [270, 325] width 60 height 20
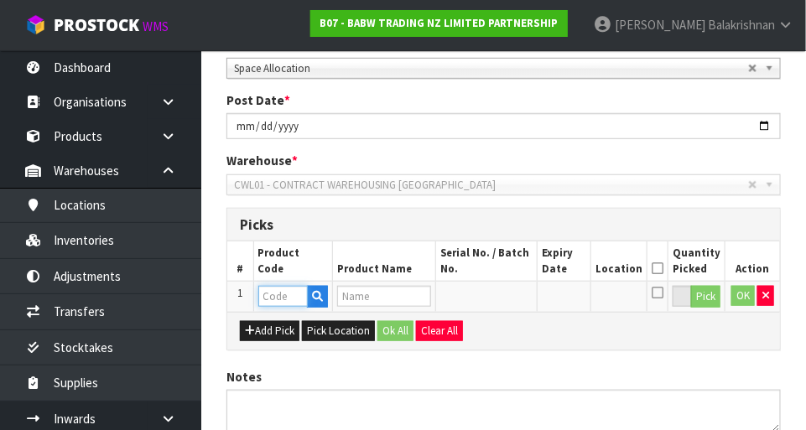
paste input "22351"
type input "22351"
click at [503, 304] on button "Pick" at bounding box center [705, 297] width 29 height 22
type input "FIRE FIGHTER"
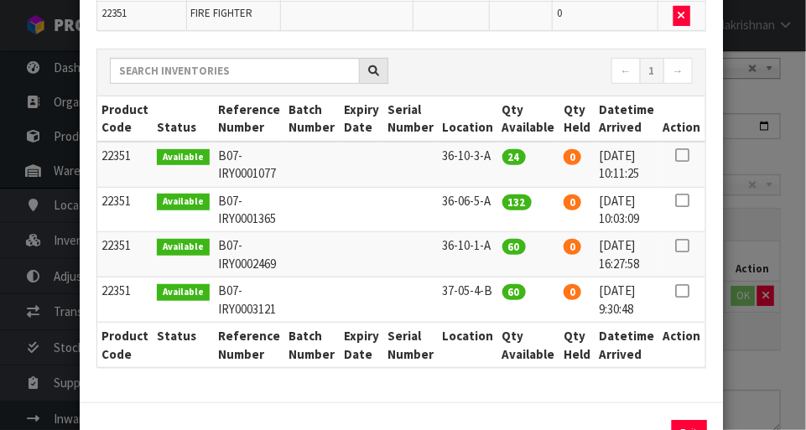
scroll to position [159, 0]
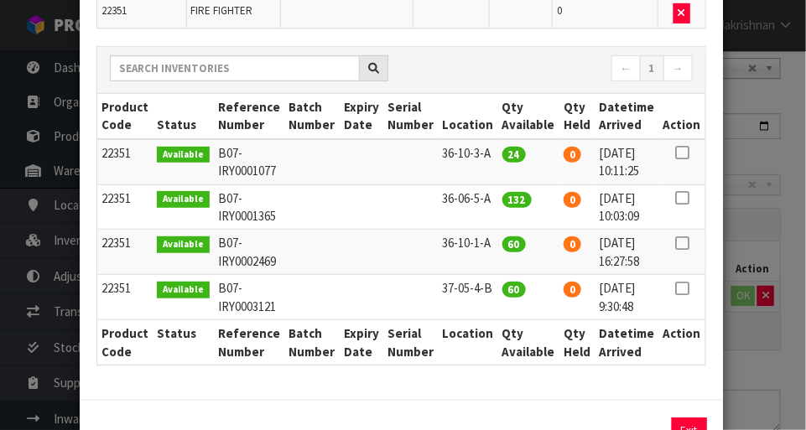
click at [503, 288] on icon at bounding box center [681, 288] width 13 height 1
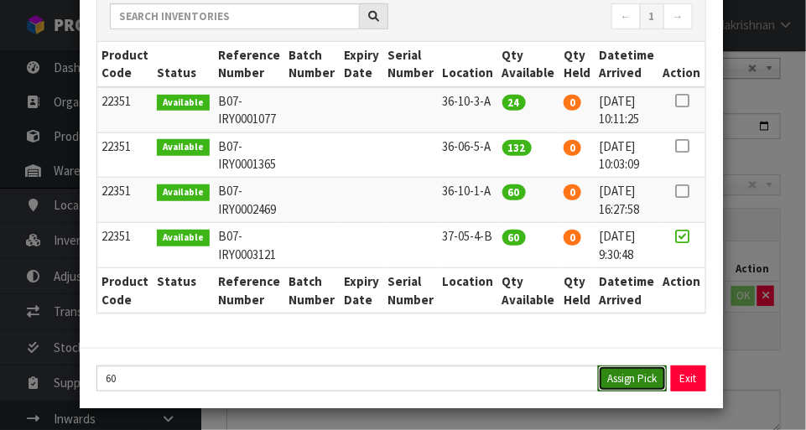
click at [503, 379] on button "Assign Pick" at bounding box center [632, 378] width 69 height 26
type input "60"
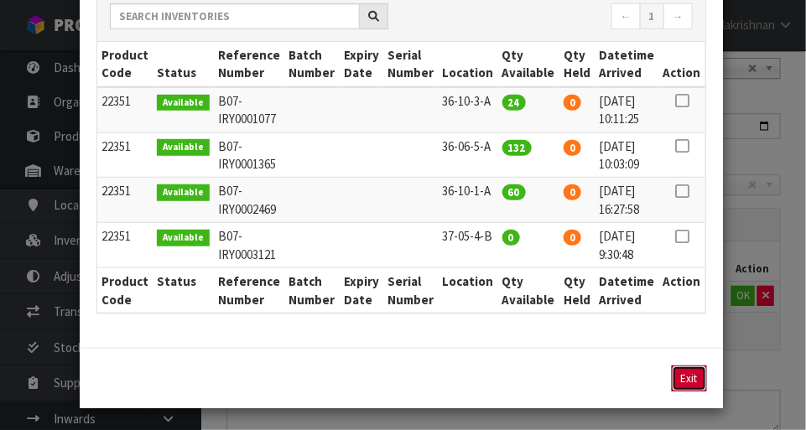
click at [503, 381] on button "Exit" at bounding box center [688, 378] width 35 height 26
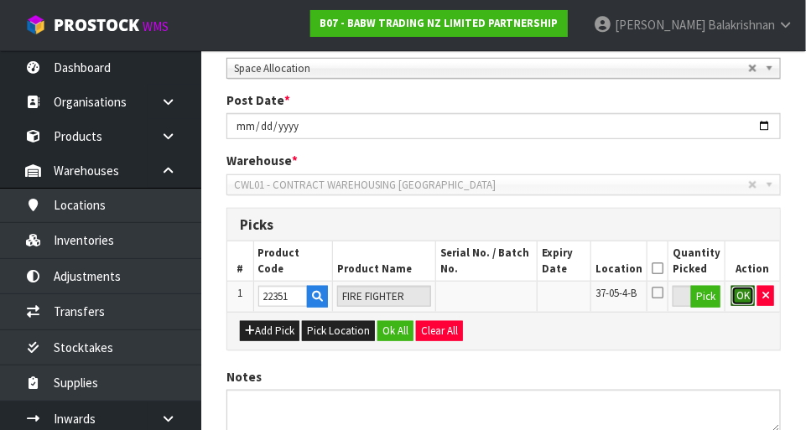
click at [503, 293] on button "OK" at bounding box center [742, 296] width 23 height 20
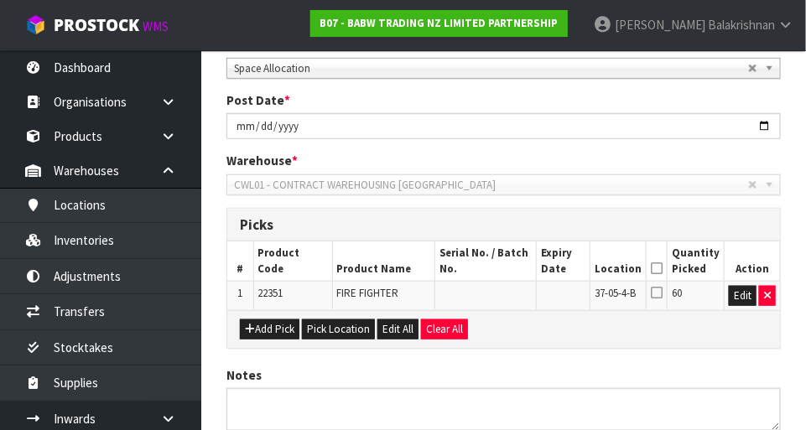
click at [503, 268] on icon at bounding box center [656, 268] width 12 height 1
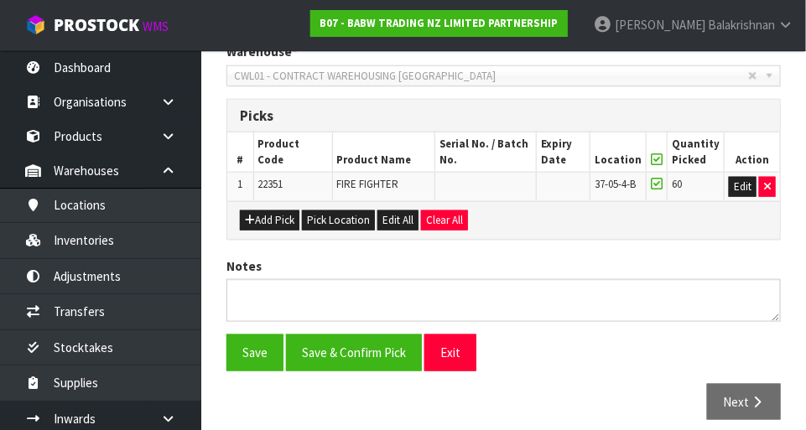
scroll to position [376, 0]
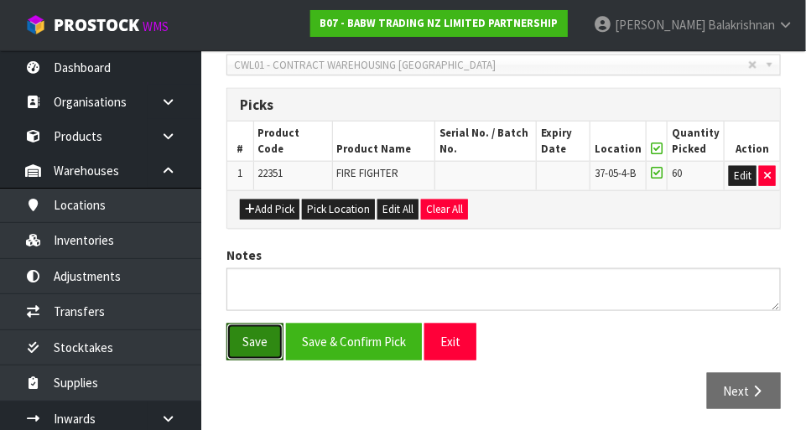
click at [252, 344] on button "Save" at bounding box center [254, 342] width 57 height 36
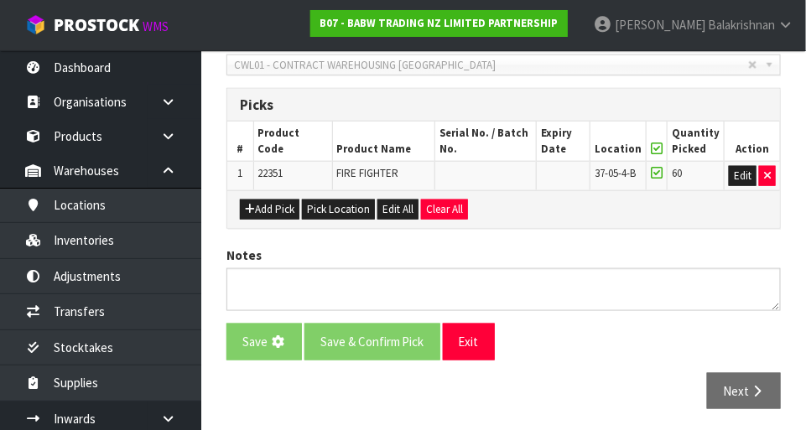
scroll to position [0, 0]
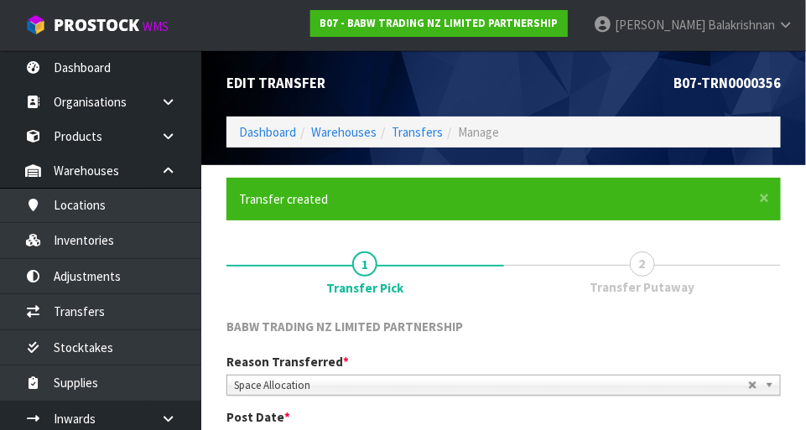
scroll to position [437, 0]
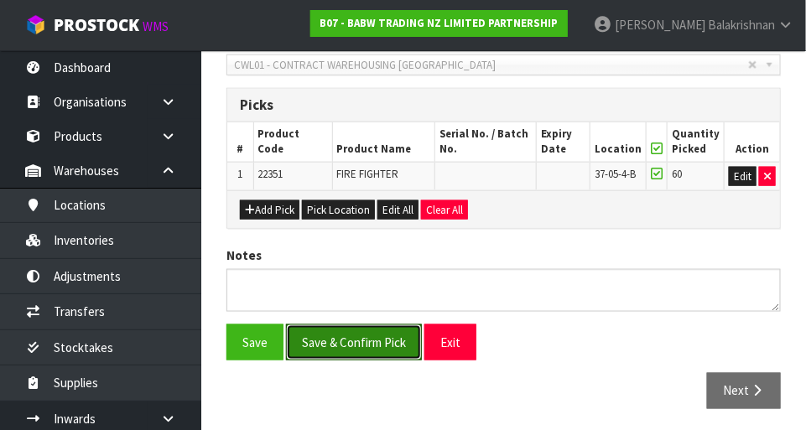
click at [308, 341] on button "Save & Confirm Pick" at bounding box center [354, 342] width 136 height 36
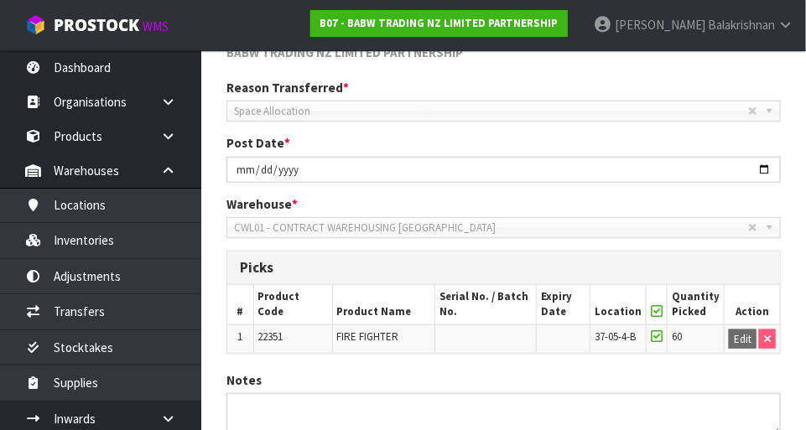
scroll to position [400, 0]
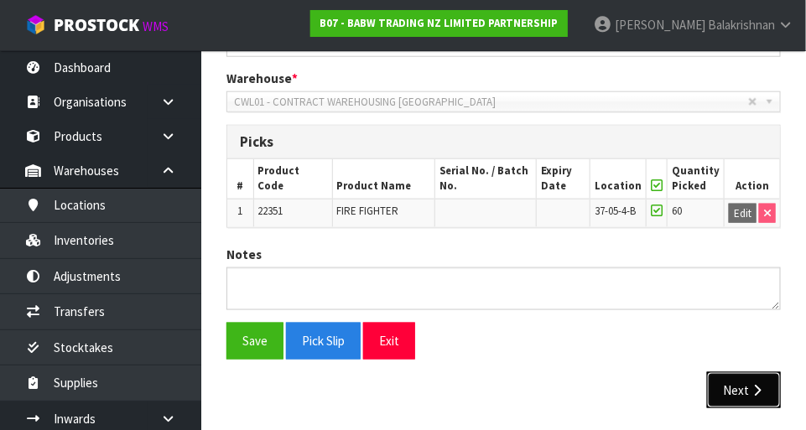
click at [503, 386] on icon "button" at bounding box center [757, 390] width 16 height 13
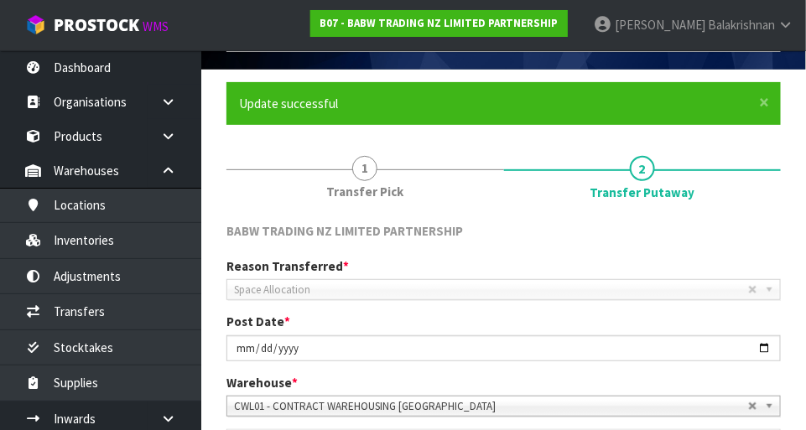
scroll to position [479, 0]
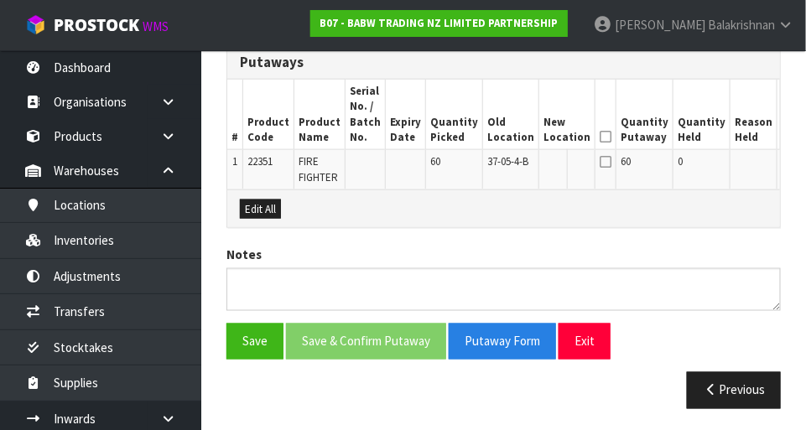
click at [503, 160] on button "Edit" at bounding box center [795, 164] width 28 height 20
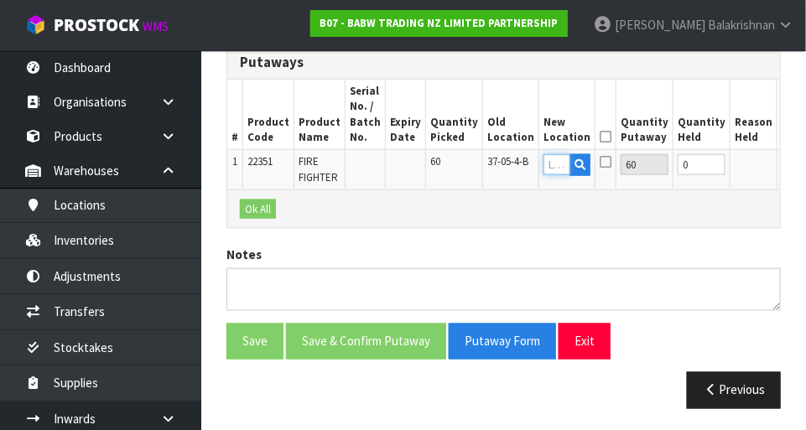
click at [503, 165] on input "text" at bounding box center [556, 164] width 27 height 21
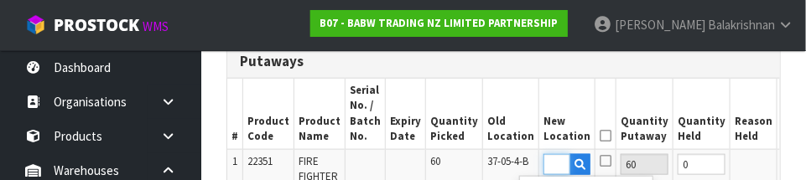
scroll to position [0, 25]
type input "36-06-5-A"
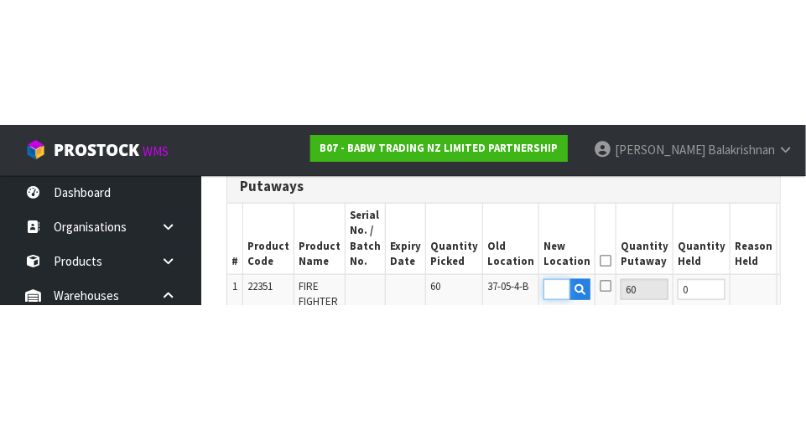
scroll to position [479, 0]
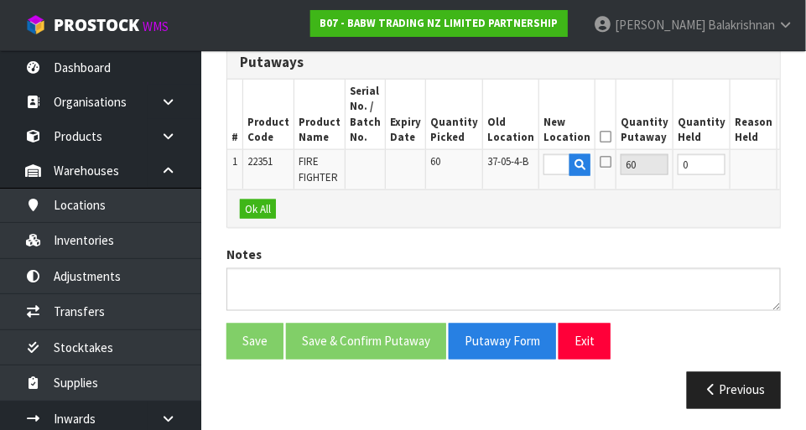
click at [503, 167] on button "OK" at bounding box center [792, 164] width 23 height 20
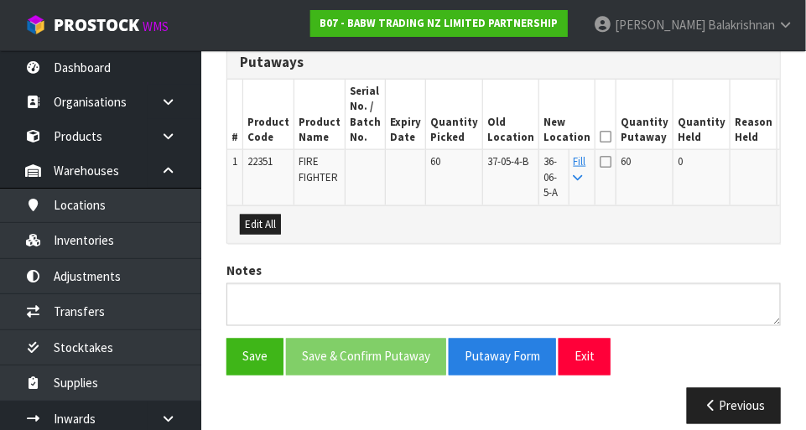
click at [503, 137] on icon at bounding box center [605, 137] width 12 height 1
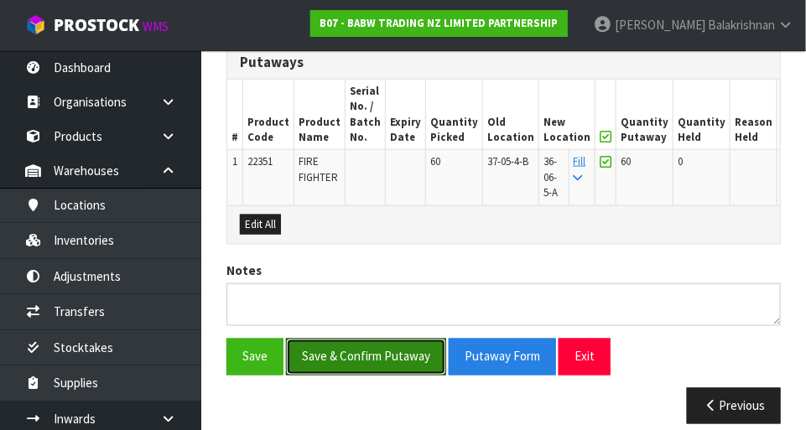
click at [318, 361] on button "Save & Confirm Putaway" at bounding box center [366, 357] width 160 height 36
